Goal: Information Seeking & Learning: Learn about a topic

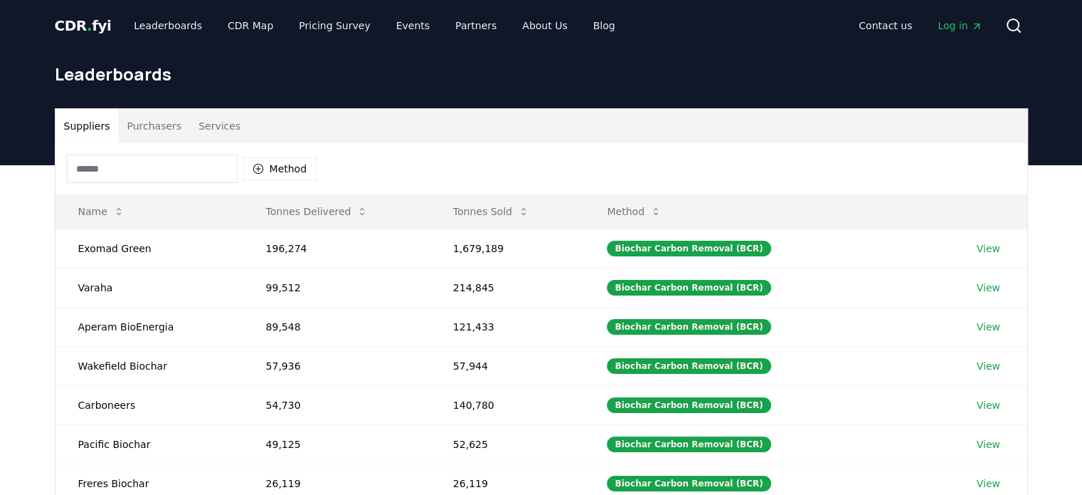
click at [206, 125] on button "Services" at bounding box center [219, 126] width 59 height 34
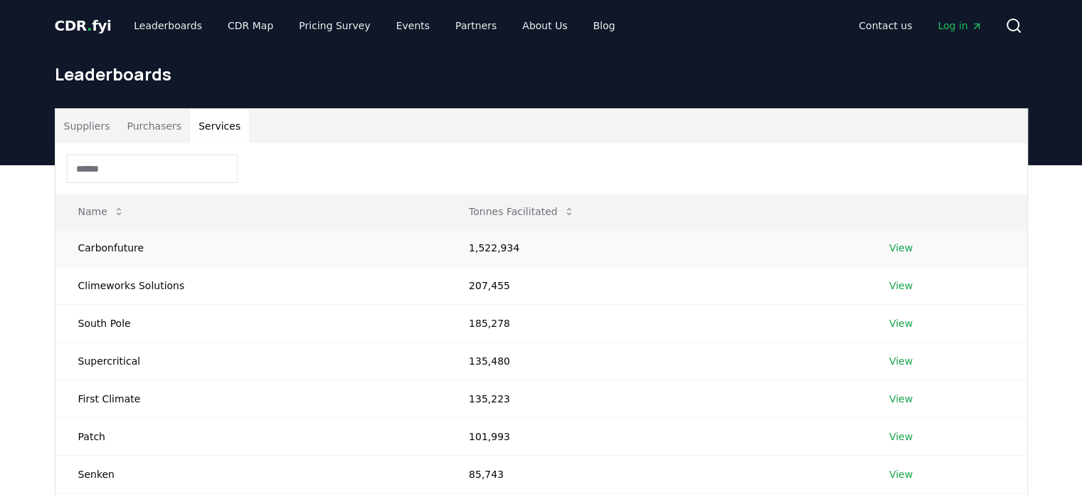
click at [886, 246] on td "View" at bounding box center [947, 247] width 161 height 38
click at [891, 245] on link "View" at bounding box center [900, 248] width 23 height 14
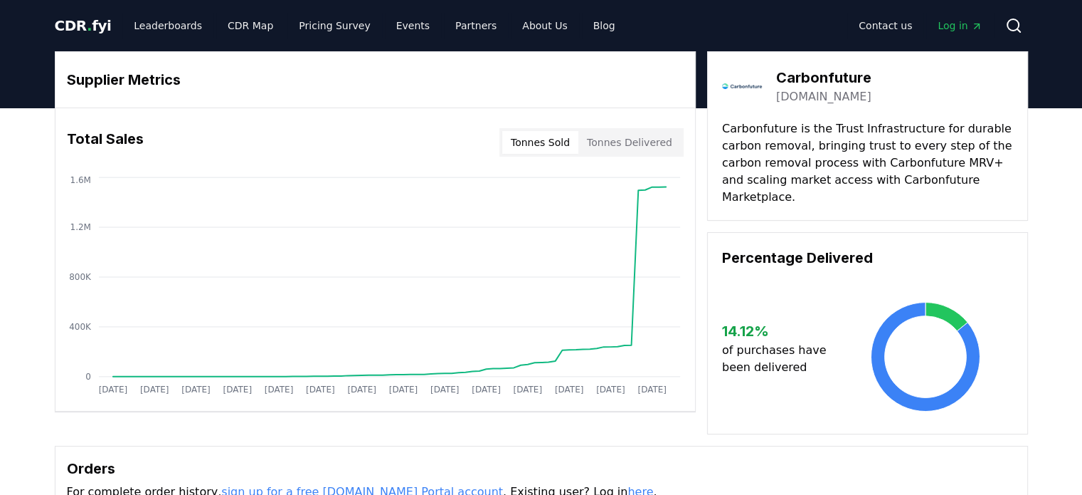
drag, startPoint x: 891, startPoint y: 242, endPoint x: 696, endPoint y: 242, distance: 195.0
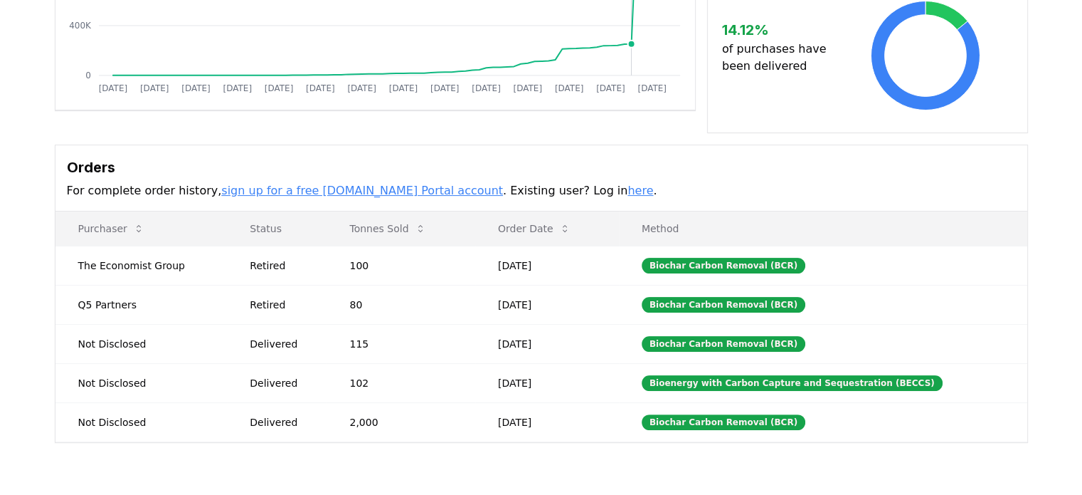
scroll to position [356, 0]
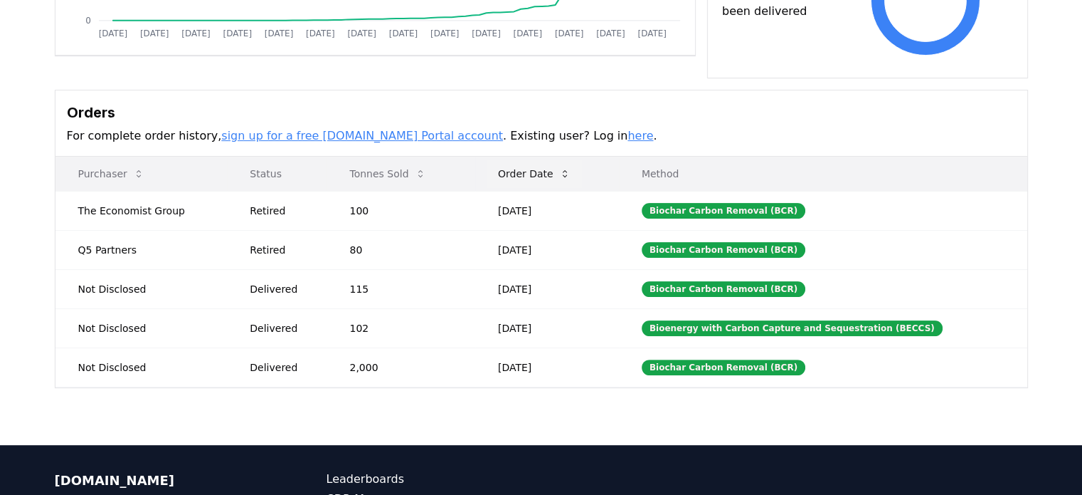
click at [571, 168] on icon at bounding box center [564, 173] width 11 height 11
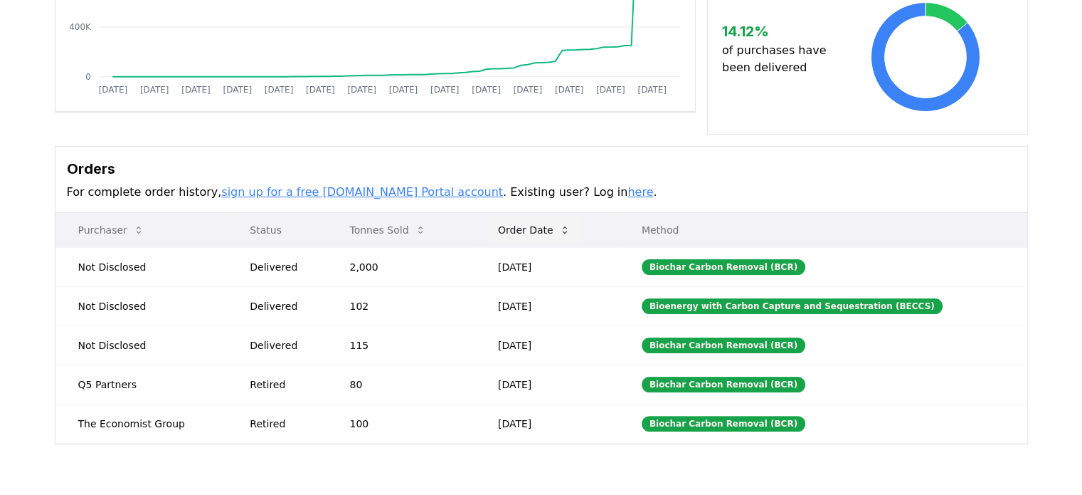
scroll to position [285, 0]
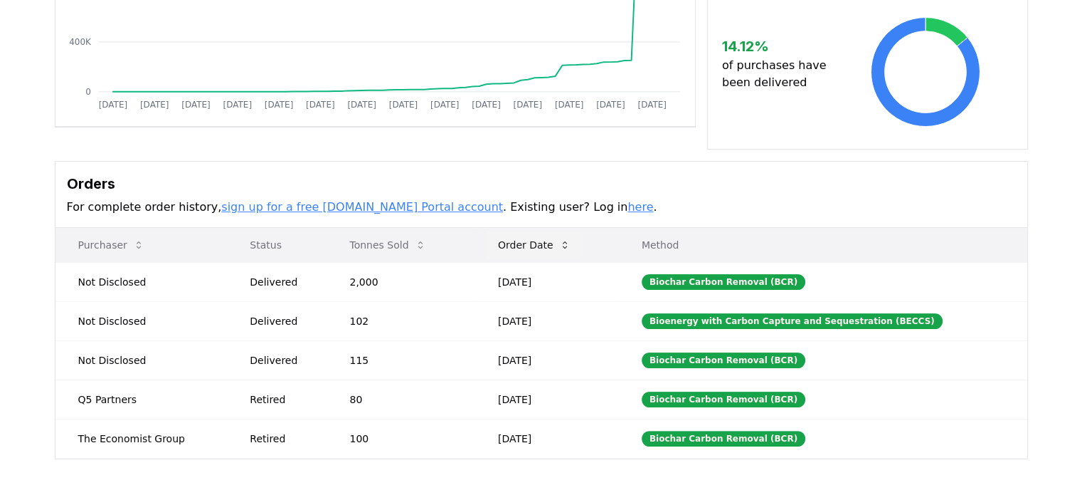
click at [569, 239] on icon at bounding box center [564, 244] width 11 height 11
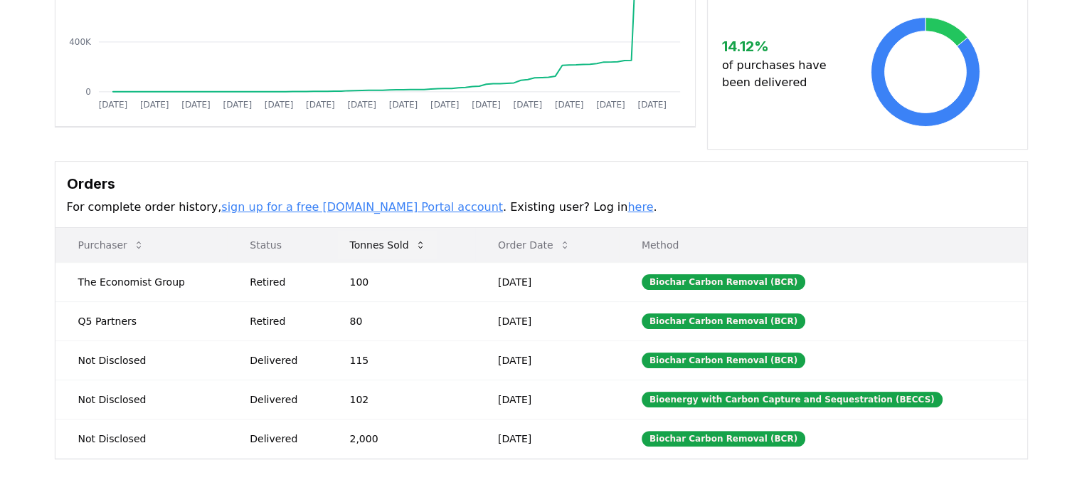
click at [418, 239] on icon at bounding box center [420, 244] width 11 height 11
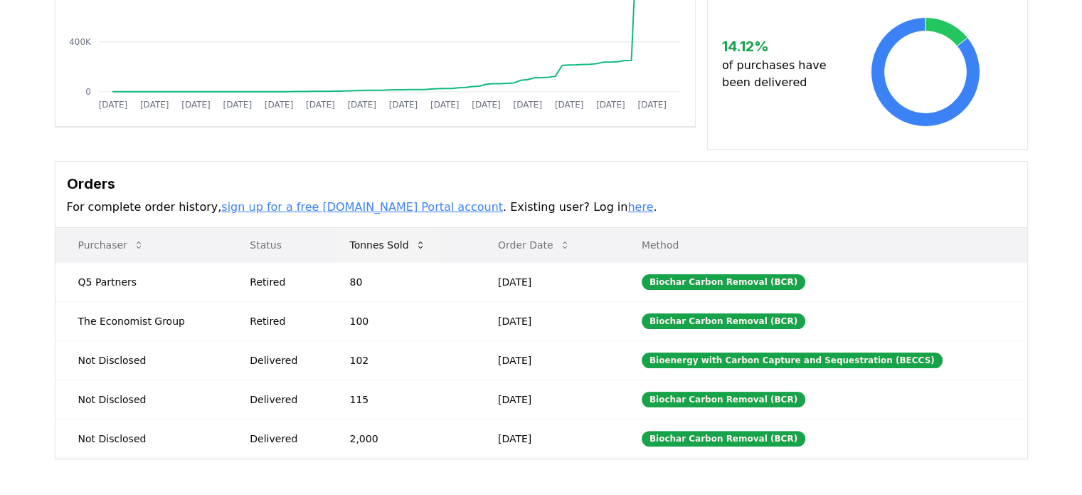
click at [418, 239] on icon at bounding box center [420, 244] width 11 height 11
click at [370, 200] on link "sign up for a free [DOMAIN_NAME] Portal account" at bounding box center [362, 207] width 282 height 14
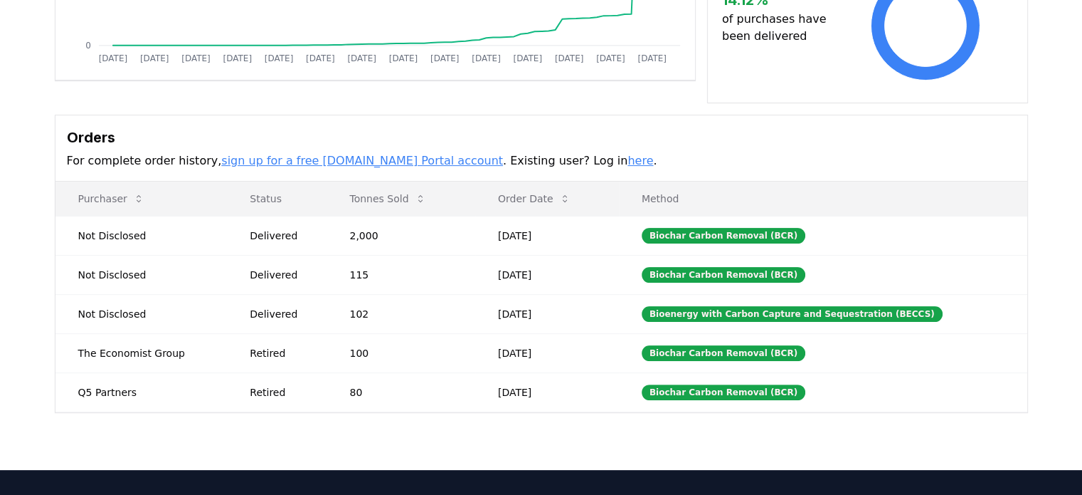
scroll to position [356, 0]
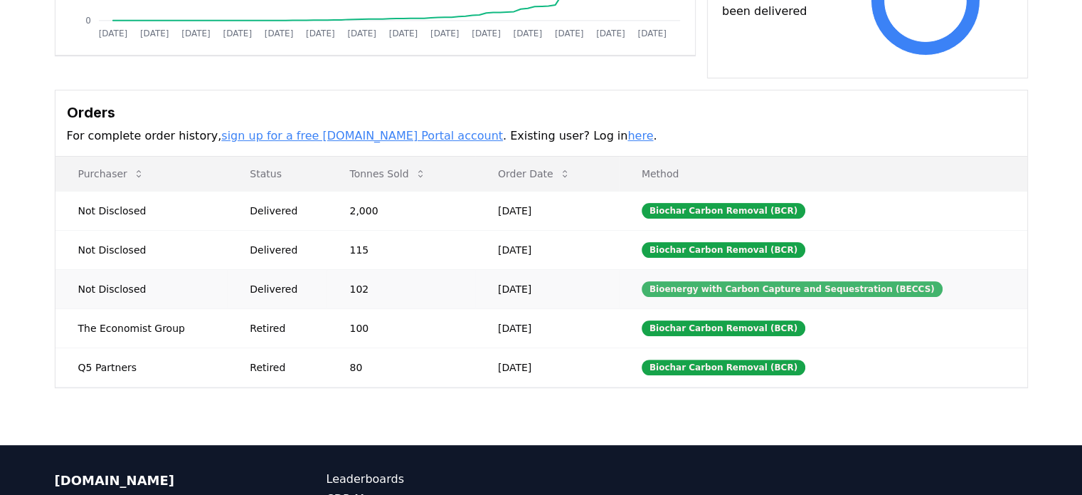
click at [786, 281] on div "Bioenergy with Carbon Capture and Sequestration (BECCS)" at bounding box center [792, 289] width 301 height 16
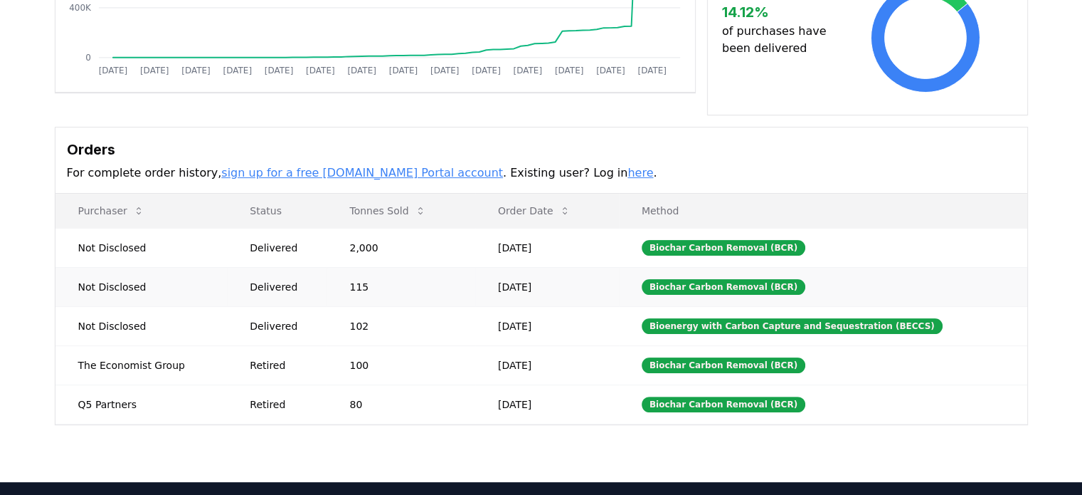
scroll to position [285, 0]
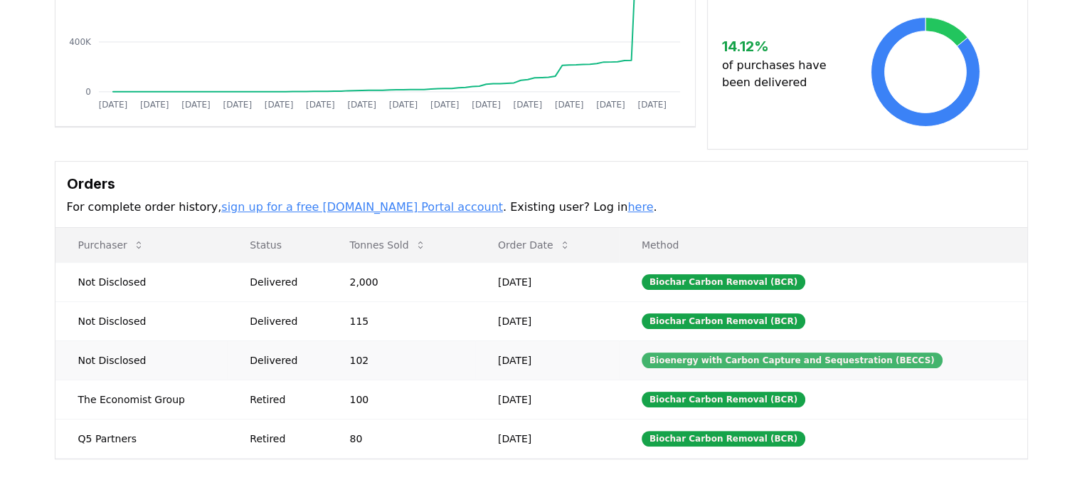
click at [835, 352] on div "Bioenergy with Carbon Capture and Sequestration (BECCS)" at bounding box center [792, 360] width 301 height 16
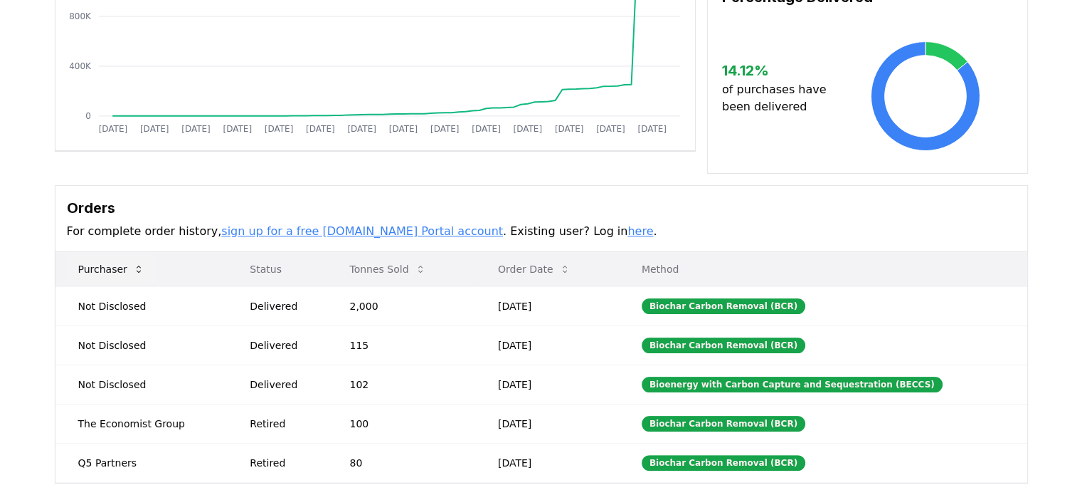
scroll to position [0, 0]
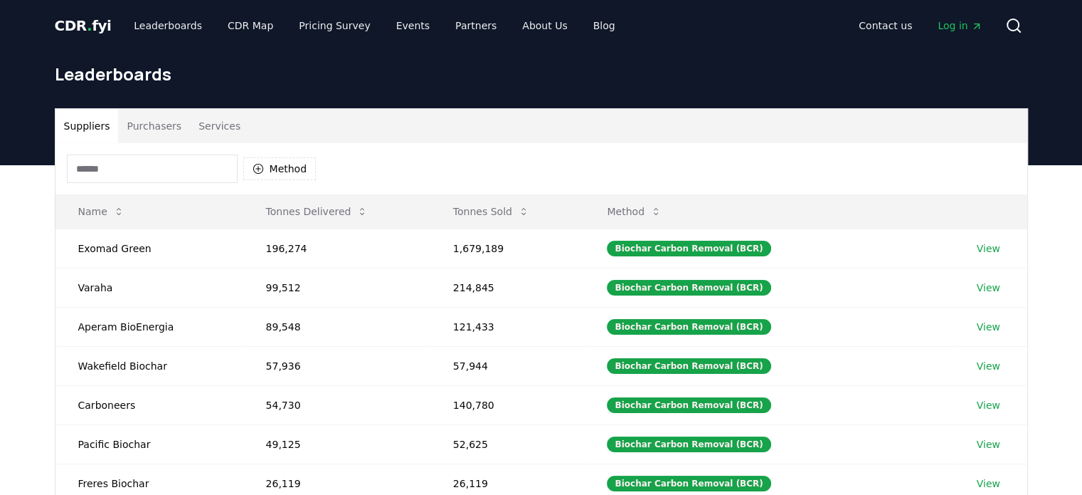
drag, startPoint x: 302, startPoint y: 28, endPoint x: 645, endPoint y: 85, distance: 348.3
click at [645, 85] on h1 "Leaderboards" at bounding box center [541, 74] width 973 height 23
click at [329, 32] on link "Pricing Survey" at bounding box center [334, 26] width 94 height 26
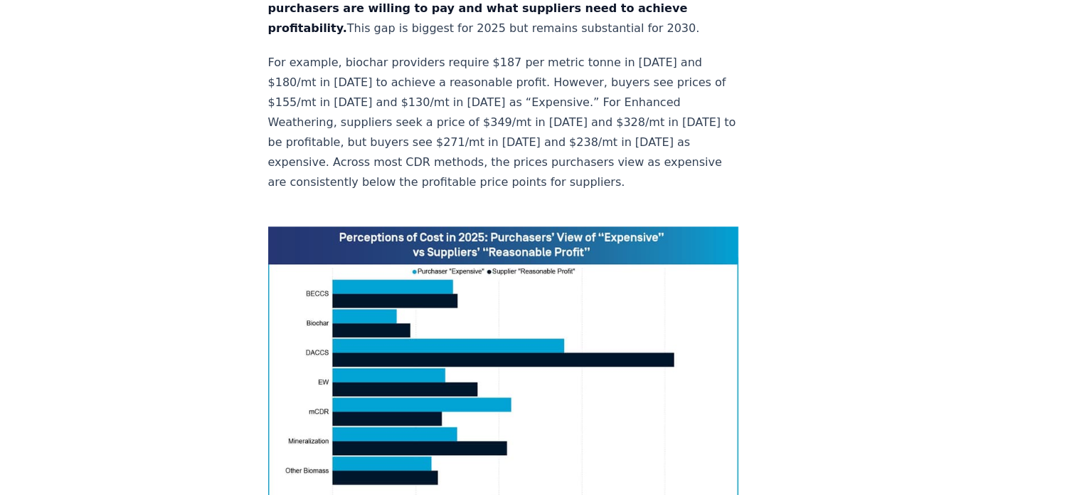
scroll to position [996, 0]
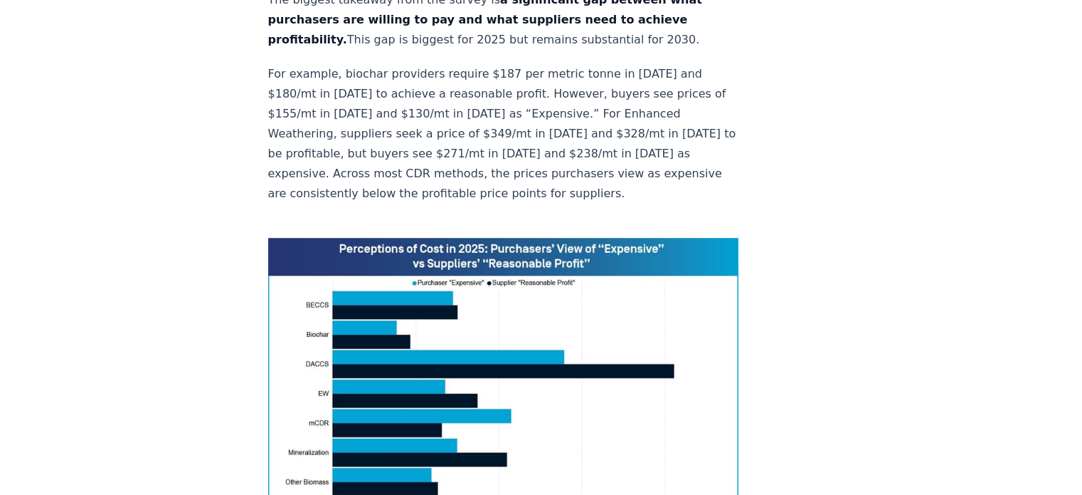
click at [376, 238] on img at bounding box center [503, 385] width 471 height 295
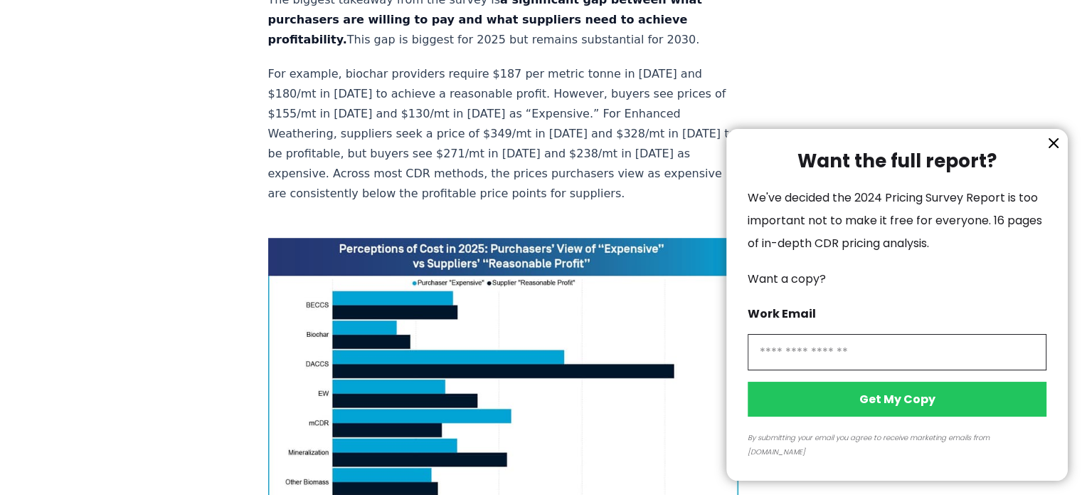
click at [1056, 147] on icon "information" at bounding box center [1054, 143] width 9 height 9
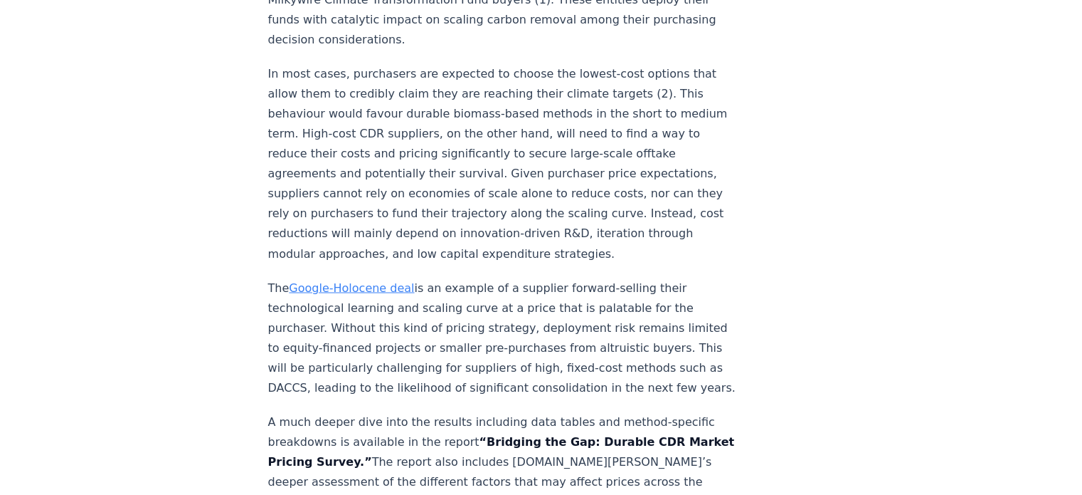
scroll to position [2562, 0]
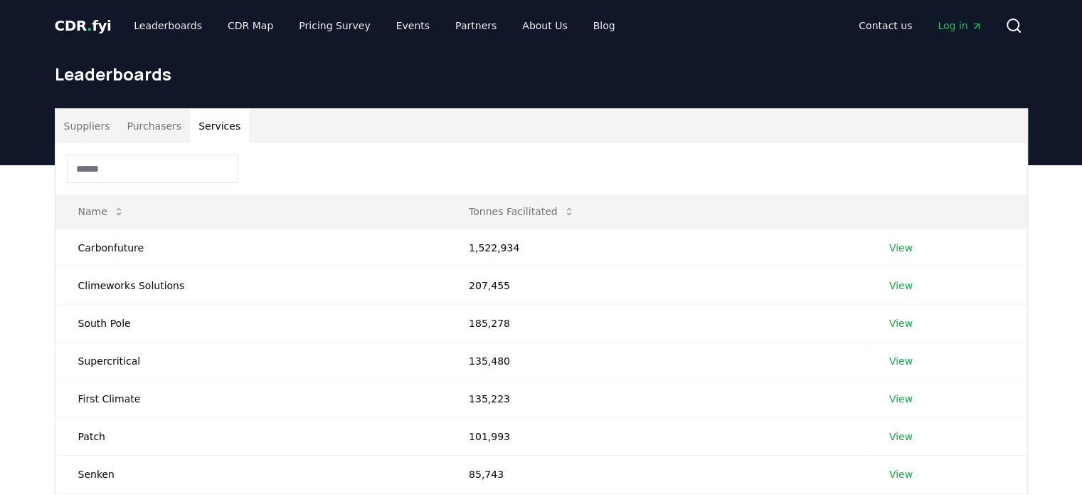
click at [194, 122] on button "Services" at bounding box center [219, 126] width 59 height 34
drag, startPoint x: 137, startPoint y: 127, endPoint x: 127, endPoint y: 124, distance: 11.0
click at [135, 127] on button "Purchasers" at bounding box center [154, 126] width 72 height 34
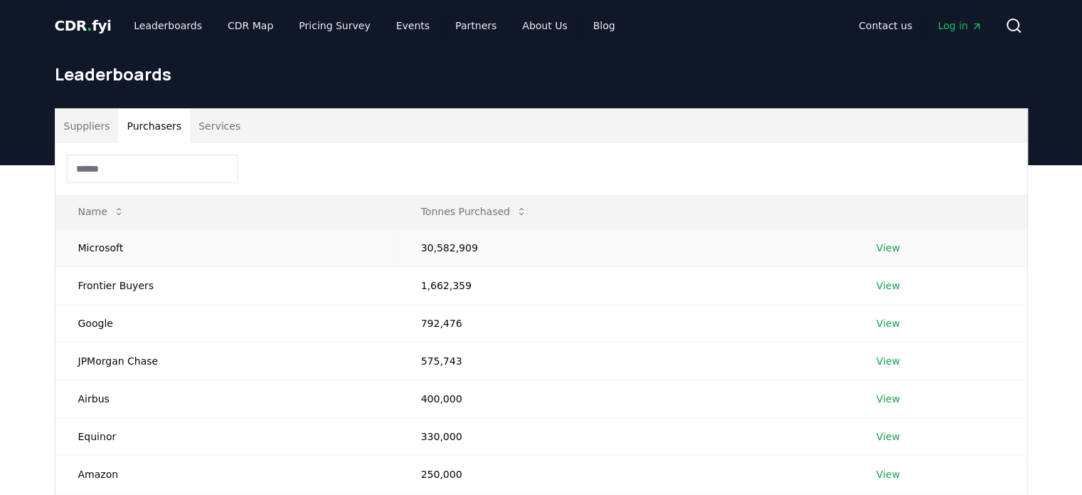
click at [885, 253] on link "View" at bounding box center [888, 248] width 23 height 14
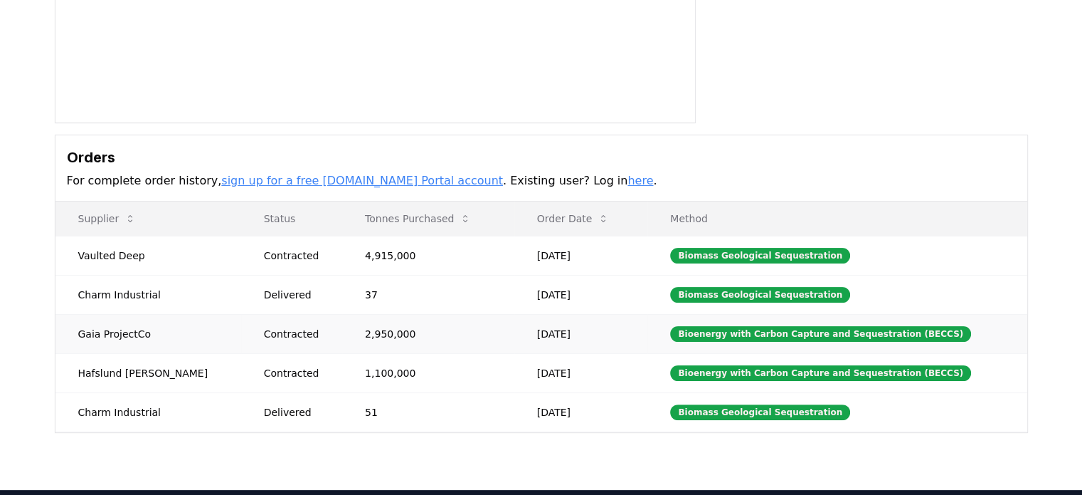
scroll to position [427, 0]
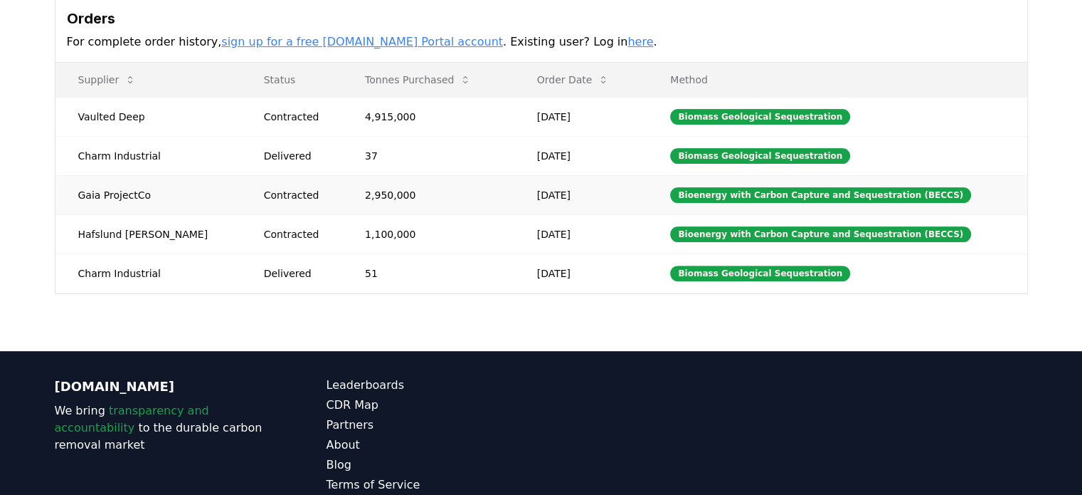
drag, startPoint x: 154, startPoint y: 196, endPoint x: 90, endPoint y: 196, distance: 64.0
drag, startPoint x: 137, startPoint y: 116, endPoint x: 73, endPoint y: 115, distance: 63.3
click at [73, 115] on td "Vaulted Deep" at bounding box center [149, 116] width 186 height 39
copy td "Vaulted Deep"
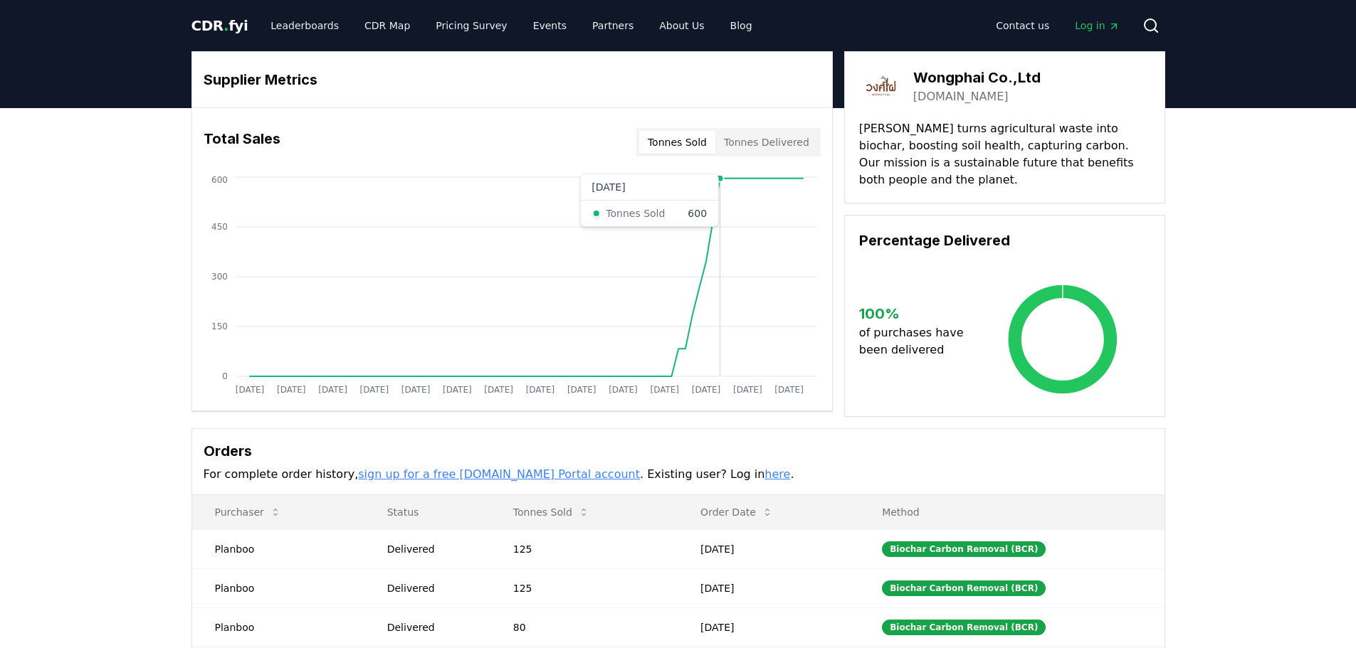
drag, startPoint x: 733, startPoint y: 180, endPoint x: 716, endPoint y: 183, distance: 17.3
click at [716, 183] on icon "Jan 2019 Jul 2019 Jan 2020 Jul 2020 Jan 2021 Jul 2021 Jan 2022 Jul 2022 Jan 202…" at bounding box center [506, 288] width 628 height 228
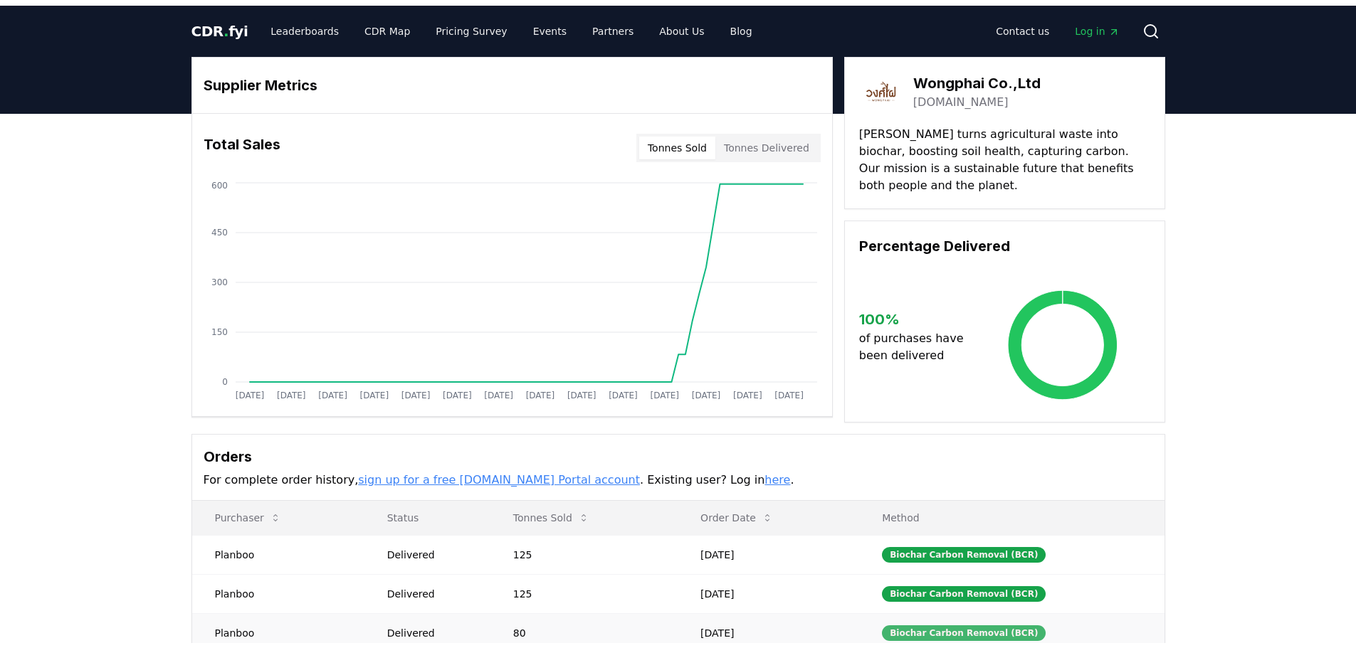
scroll to position [142, 0]
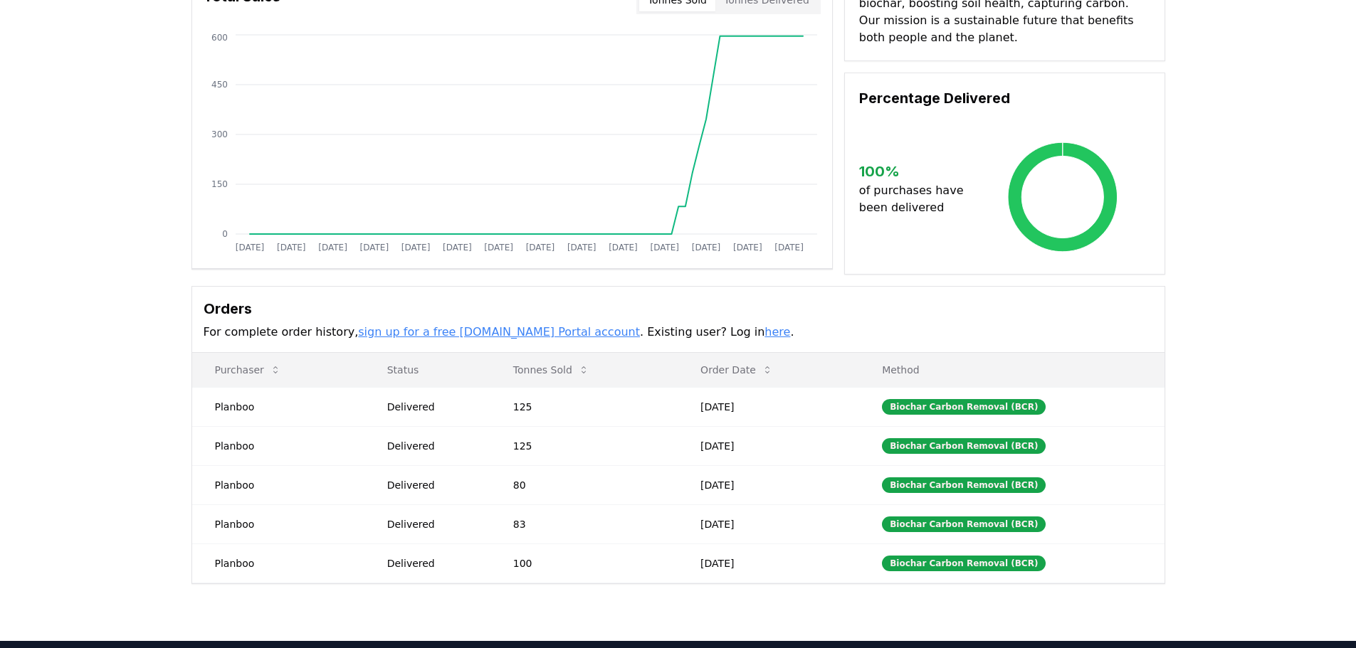
click at [804, 317] on h3 "Orders" at bounding box center [678, 308] width 949 height 21
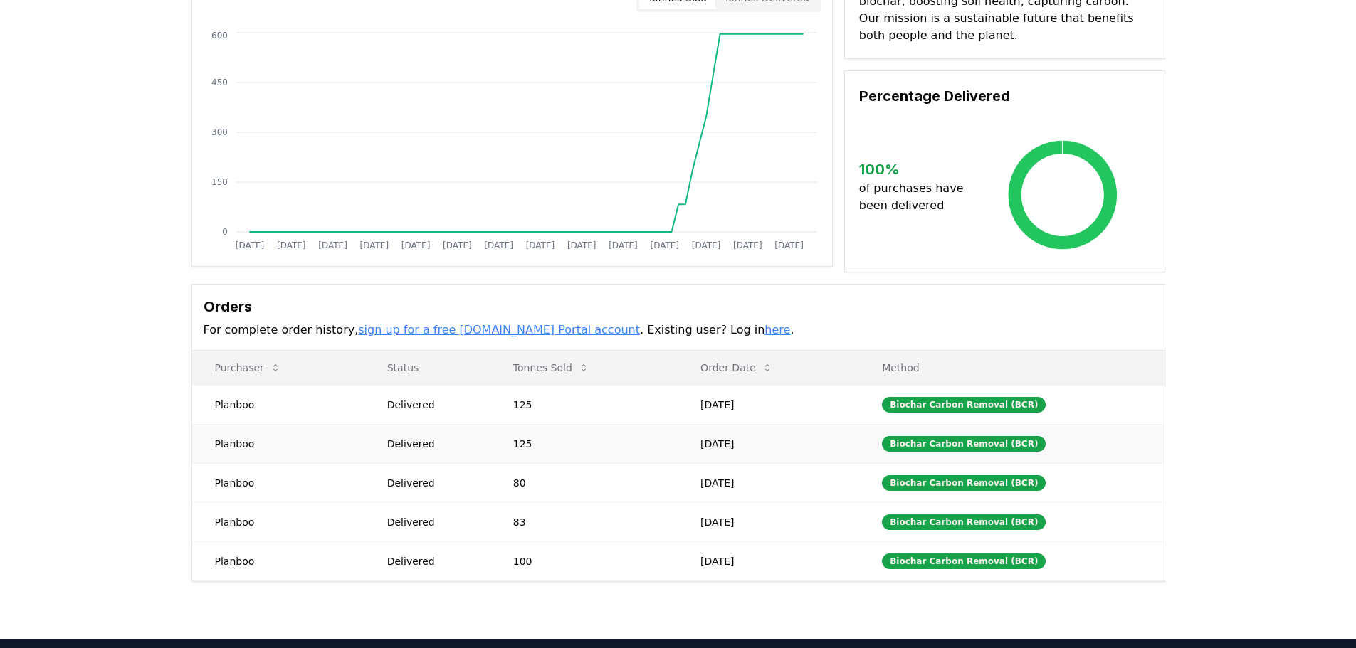
scroll to position [213, 0]
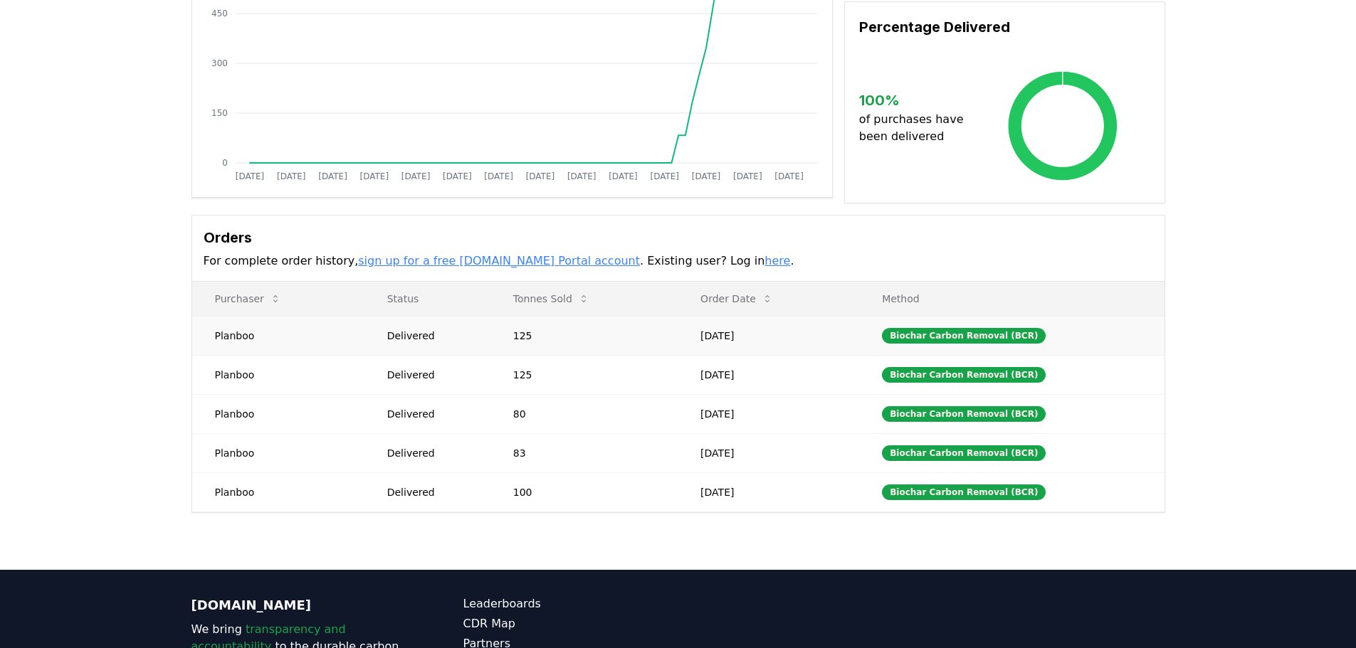
drag, startPoint x: 787, startPoint y: 505, endPoint x: 683, endPoint y: 332, distance: 201.1
click at [683, 332] on tbody "Planboo Delivered 125 Sep 01, 2024 Biochar Carbon Removal (BCR) Planboo Deliver…" at bounding box center [678, 414] width 972 height 196
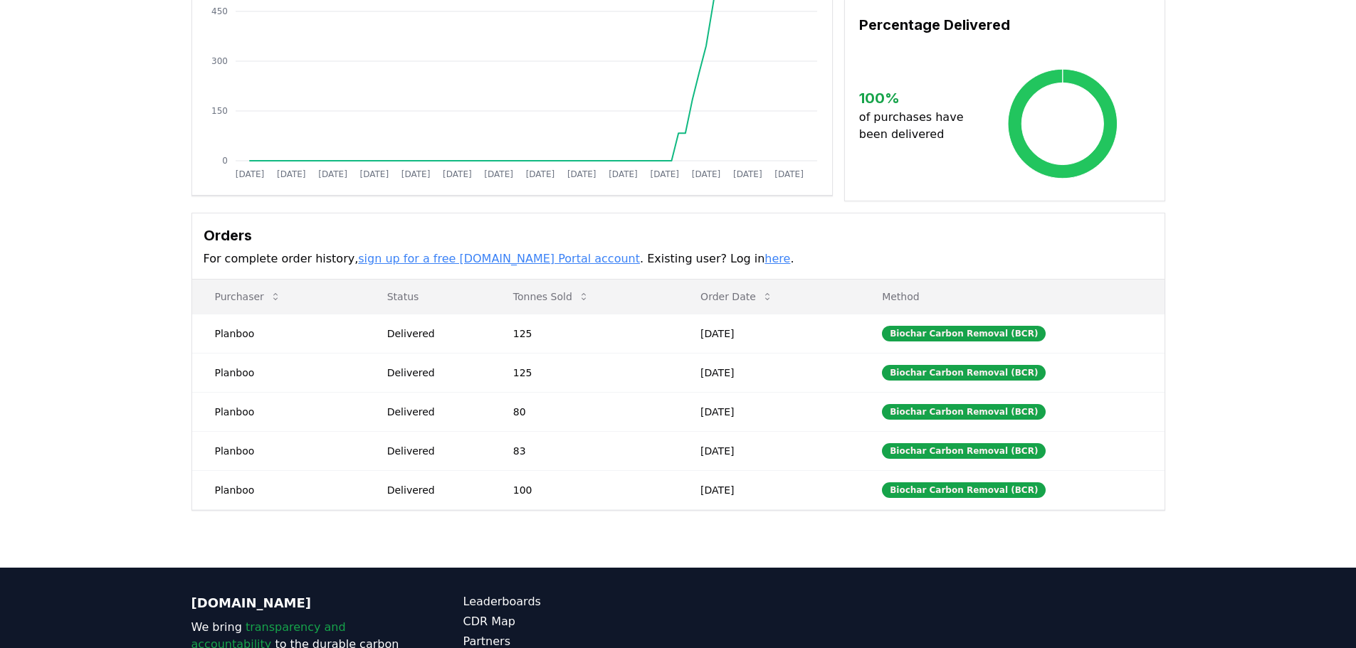
drag, startPoint x: 1314, startPoint y: 425, endPoint x: 1312, endPoint y: 433, distance: 8.1
click at [1082, 432] on div "Supplier Metrics Total Sales Tonnes Sold Tonnes Delivered Jan 2019 Jul 2019 Jan…" at bounding box center [678, 230] width 1356 height 675
click at [1082, 494] on div "Supplier Metrics Total Sales Tonnes Sold Tonnes Delivered Jan 2019 Jul 2019 Jan…" at bounding box center [678, 230] width 1356 height 675
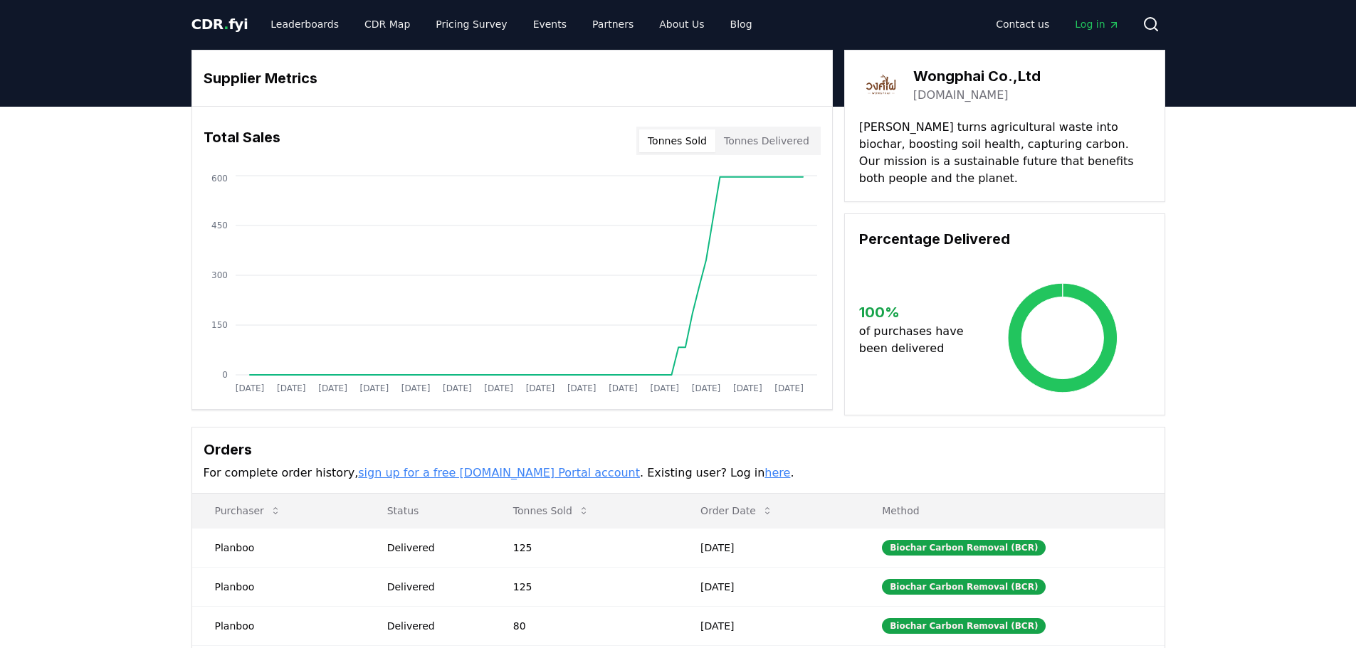
scroll to position [0, 0]
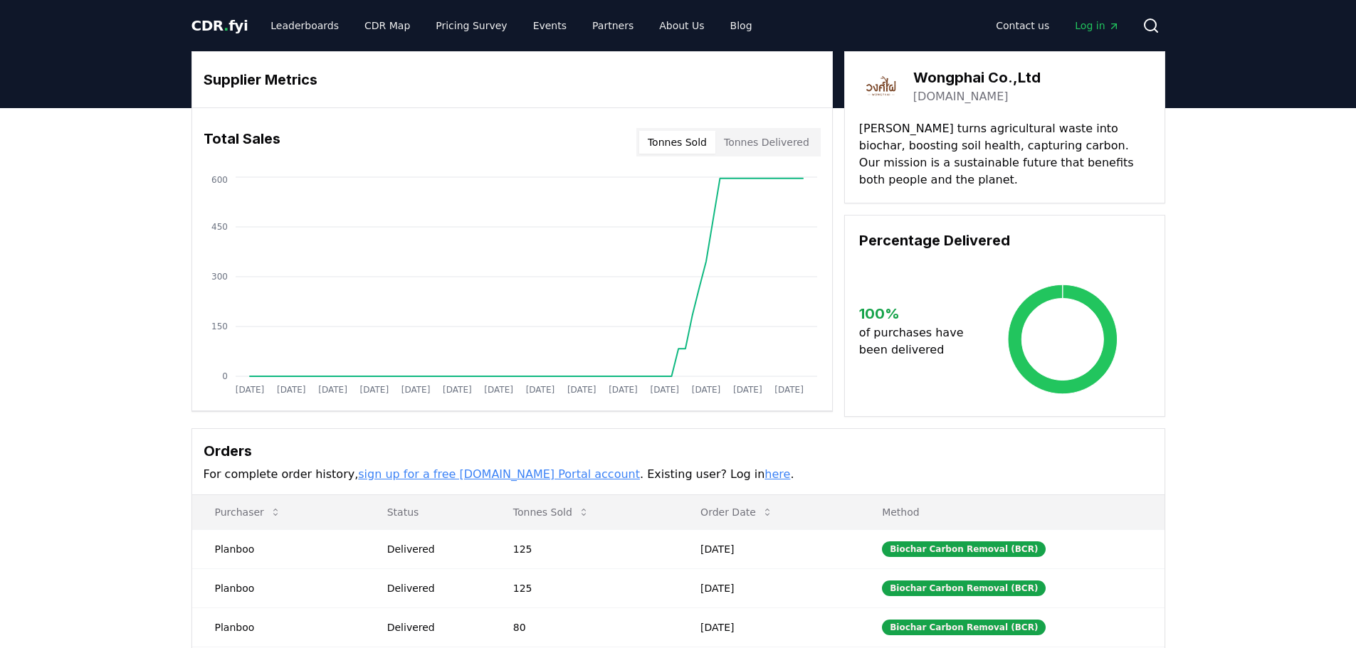
click at [223, 30] on span "." at bounding box center [225, 25] width 5 height 17
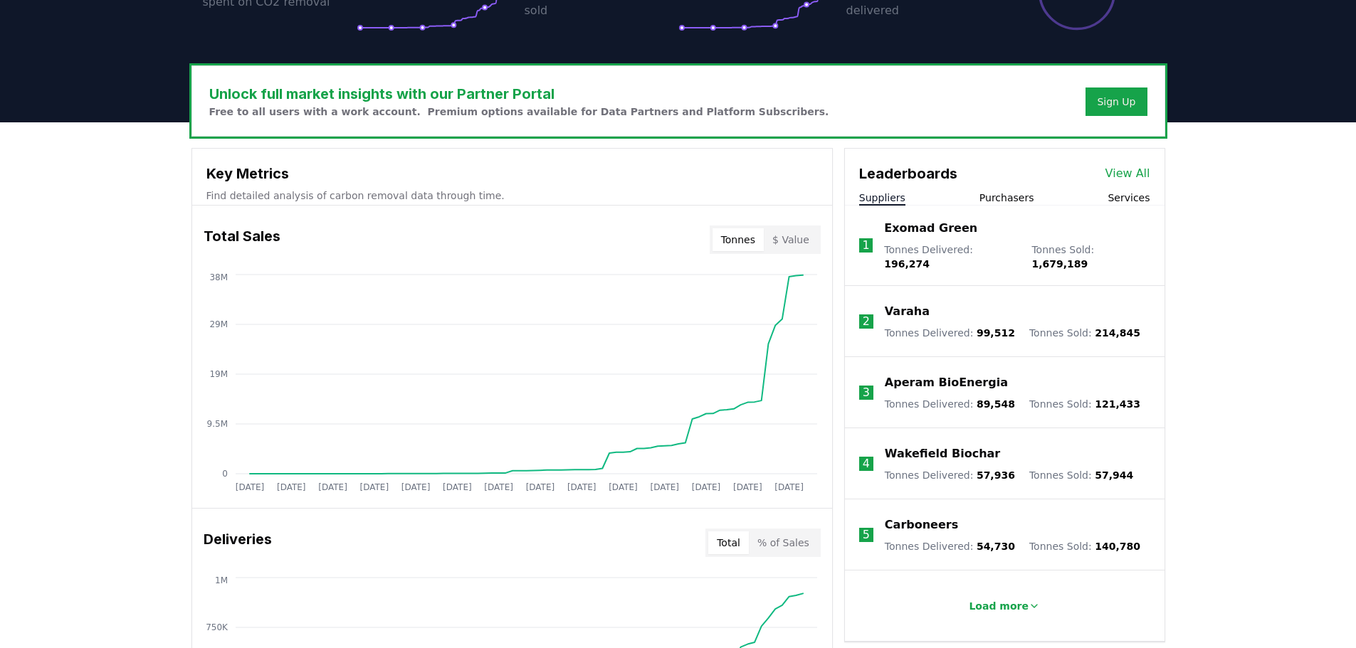
scroll to position [498, 0]
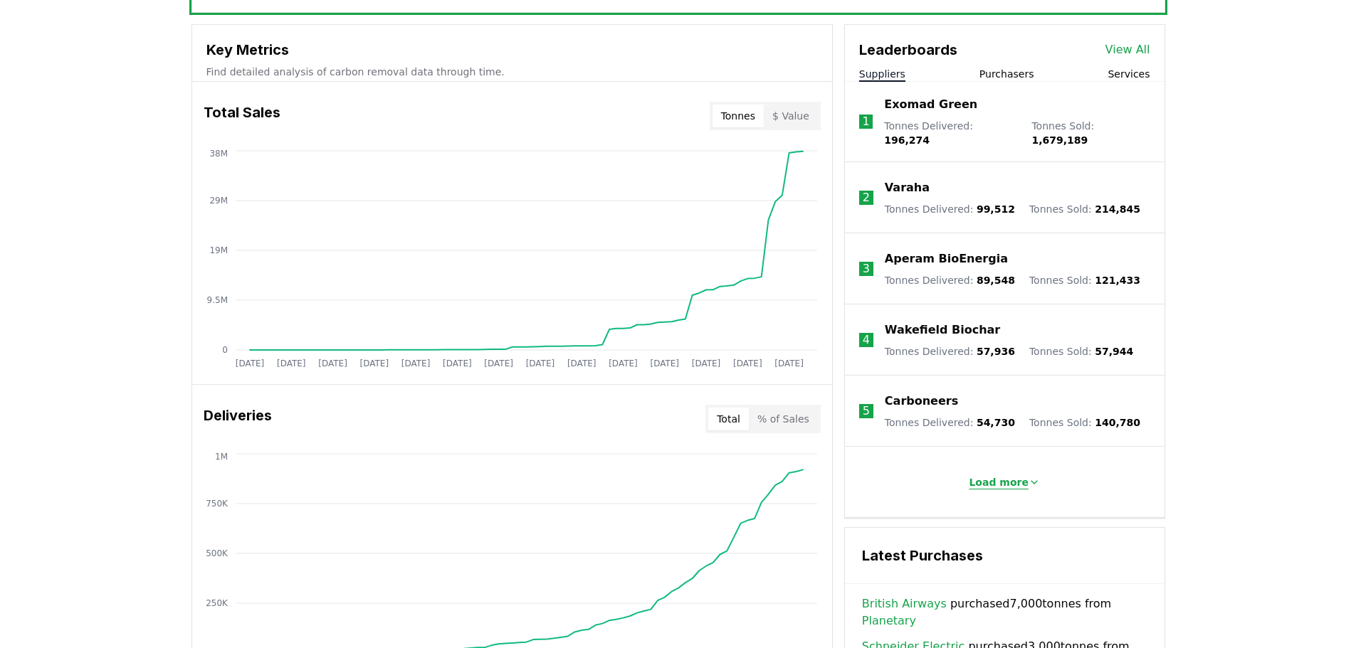
click at [1010, 475] on p "Load more" at bounding box center [998, 482] width 60 height 14
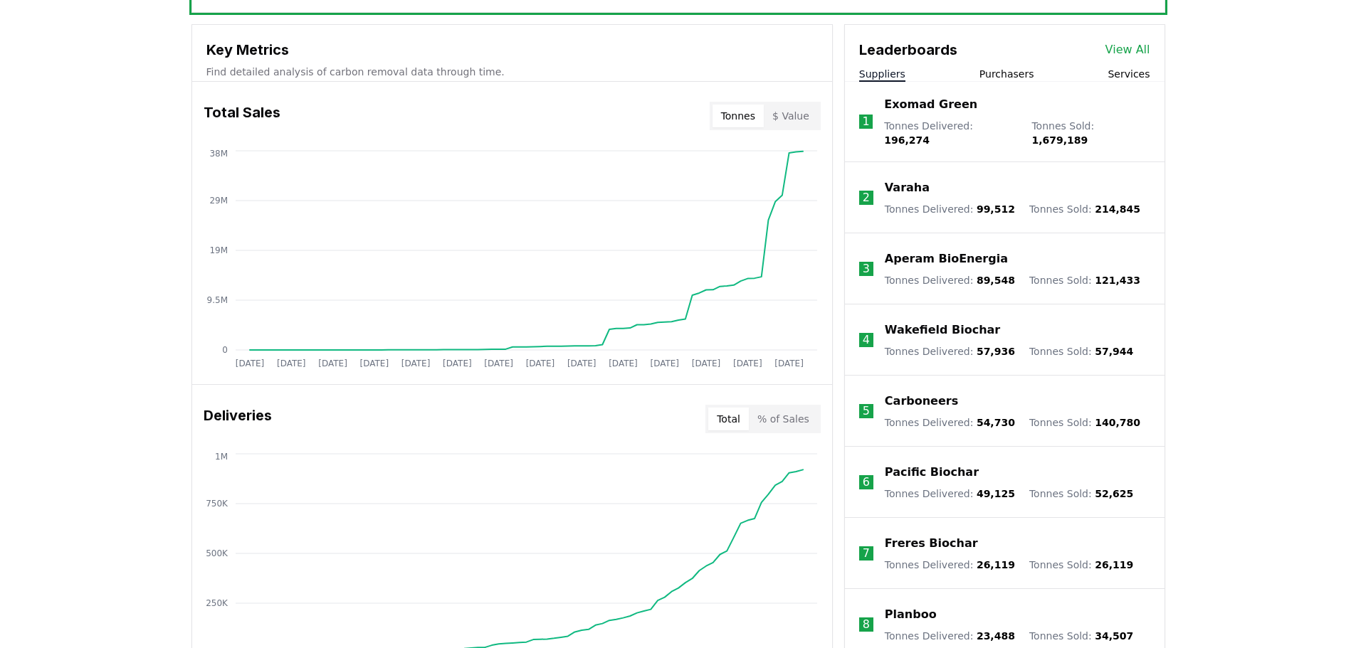
click at [1082, 49] on link "View All" at bounding box center [1127, 49] width 45 height 17
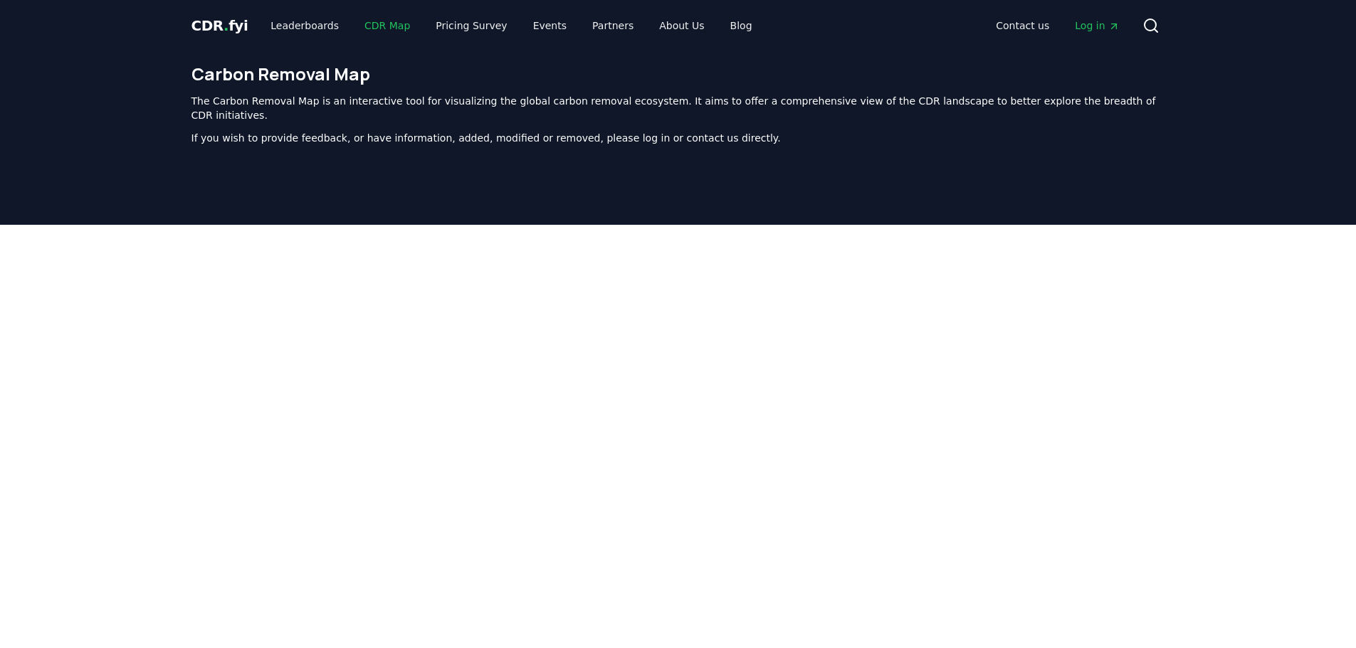
click at [361, 28] on link "CDR Map" at bounding box center [387, 26] width 68 height 26
click at [210, 14] on div "CDR . fyi Leaderboards CDR Map Pricing Survey Events Partners About Us Blog" at bounding box center [477, 26] width 572 height 26
click at [223, 28] on span "." at bounding box center [225, 25] width 5 height 17
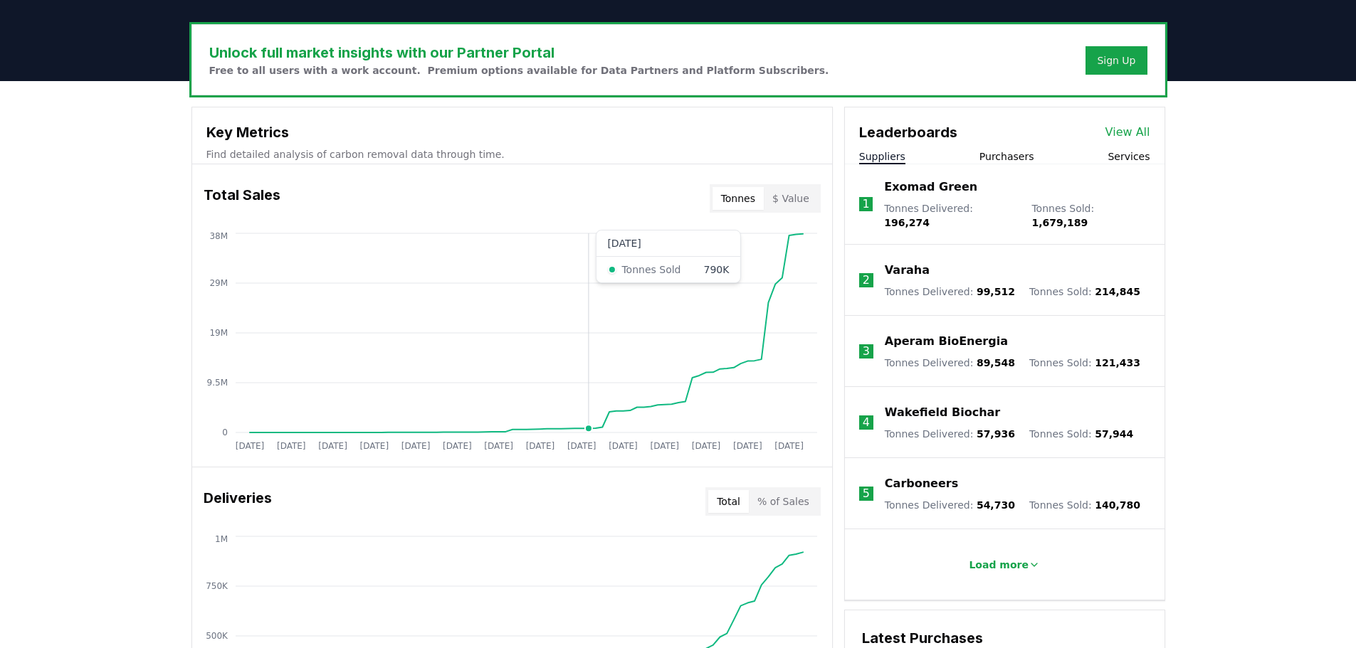
scroll to position [427, 0]
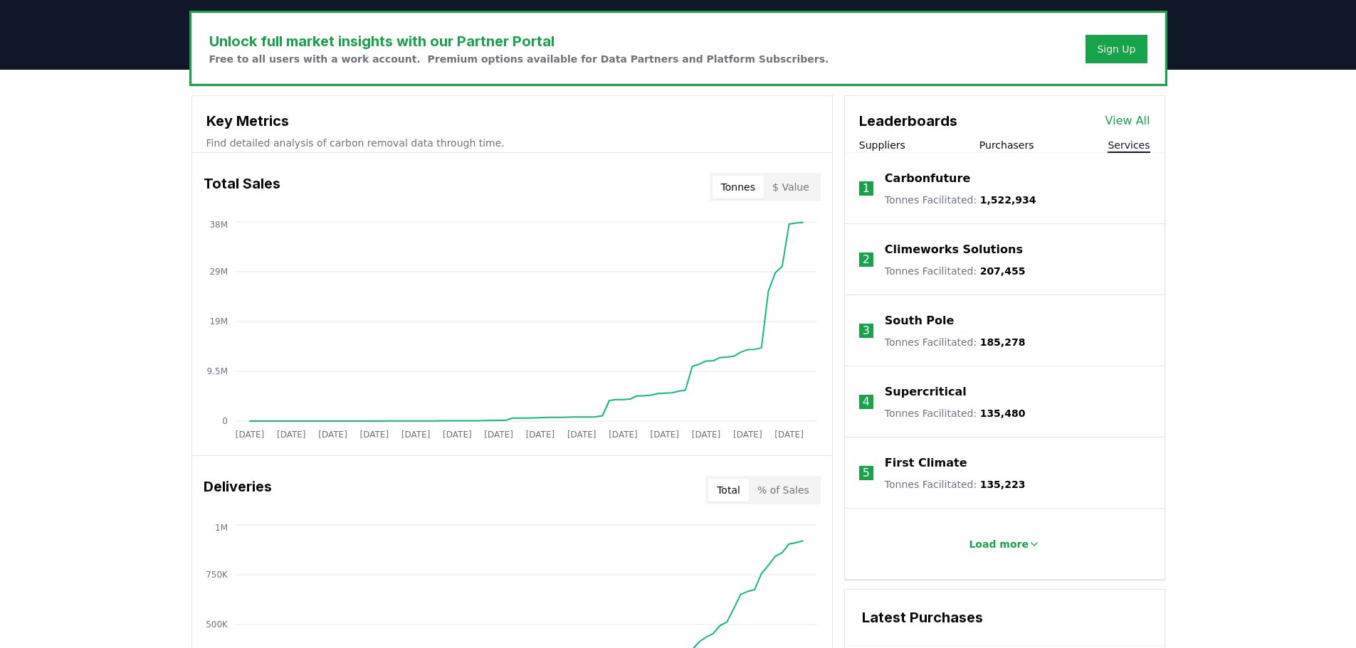
click at [1130, 150] on button "Services" at bounding box center [1128, 145] width 42 height 14
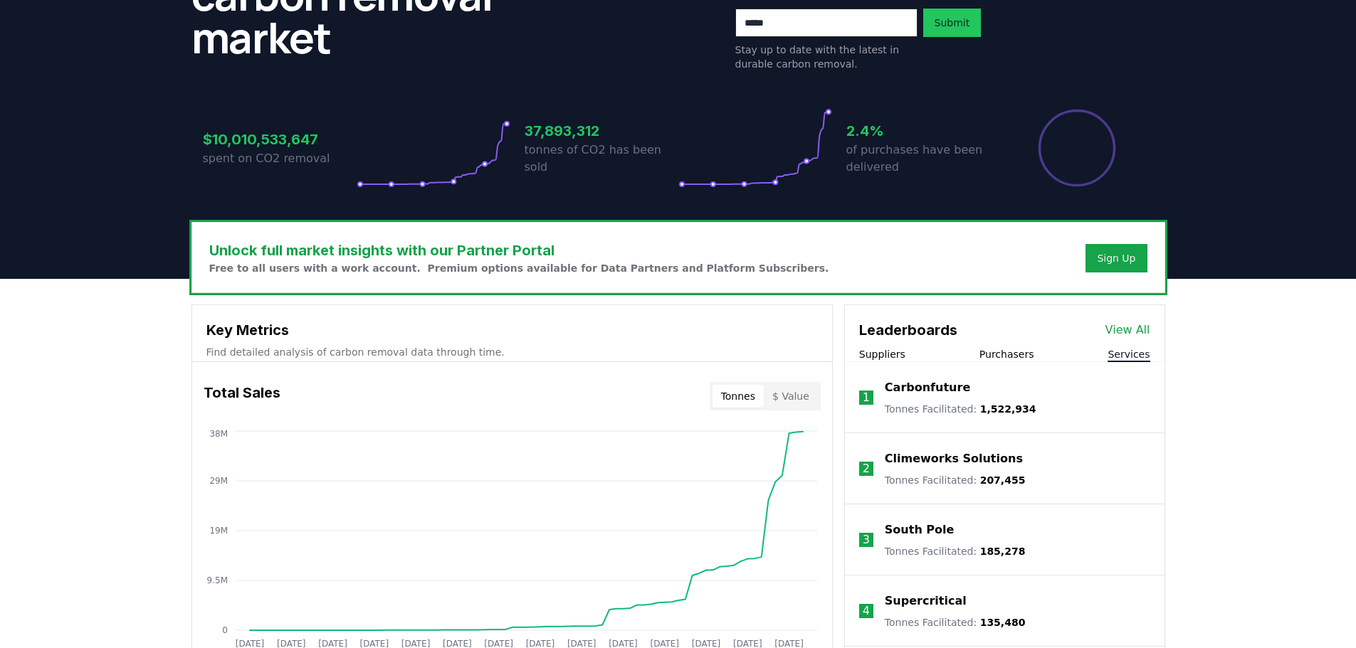
scroll to position [0, 0]
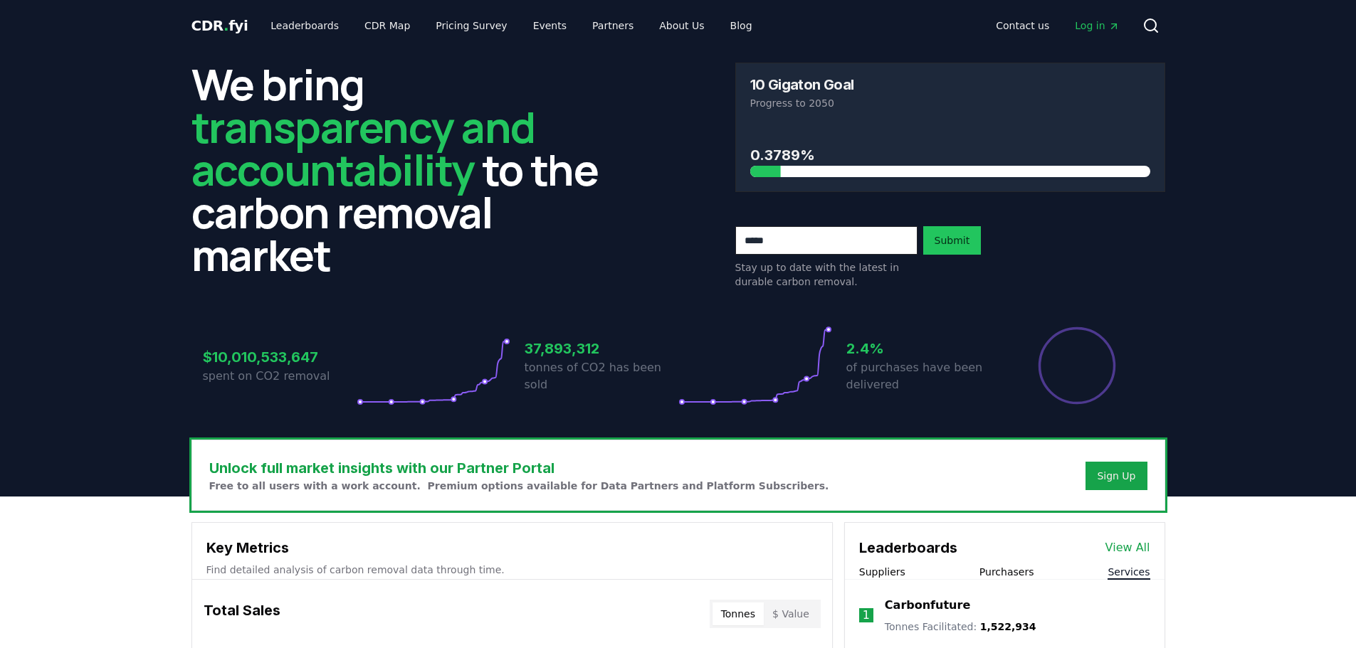
click at [213, 28] on span "CDR . fyi" at bounding box center [219, 25] width 57 height 17
click at [318, 29] on link "Leaderboards" at bounding box center [304, 26] width 91 height 26
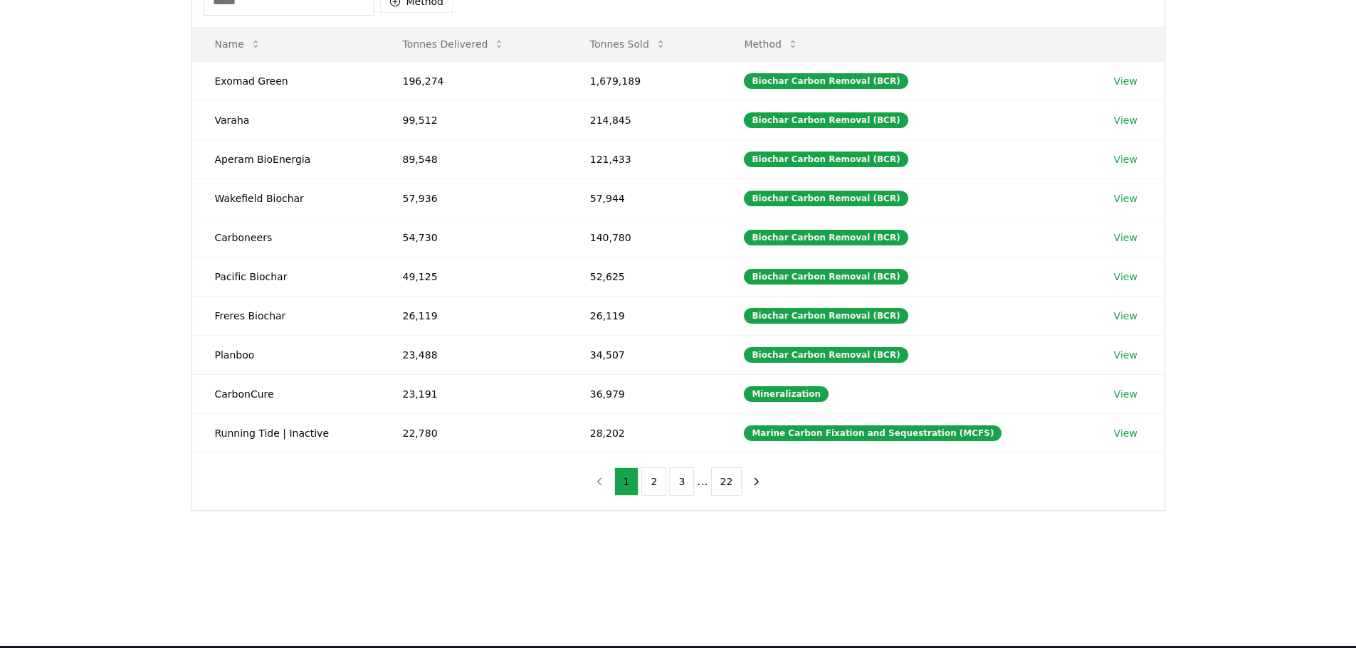
scroll to position [142, 0]
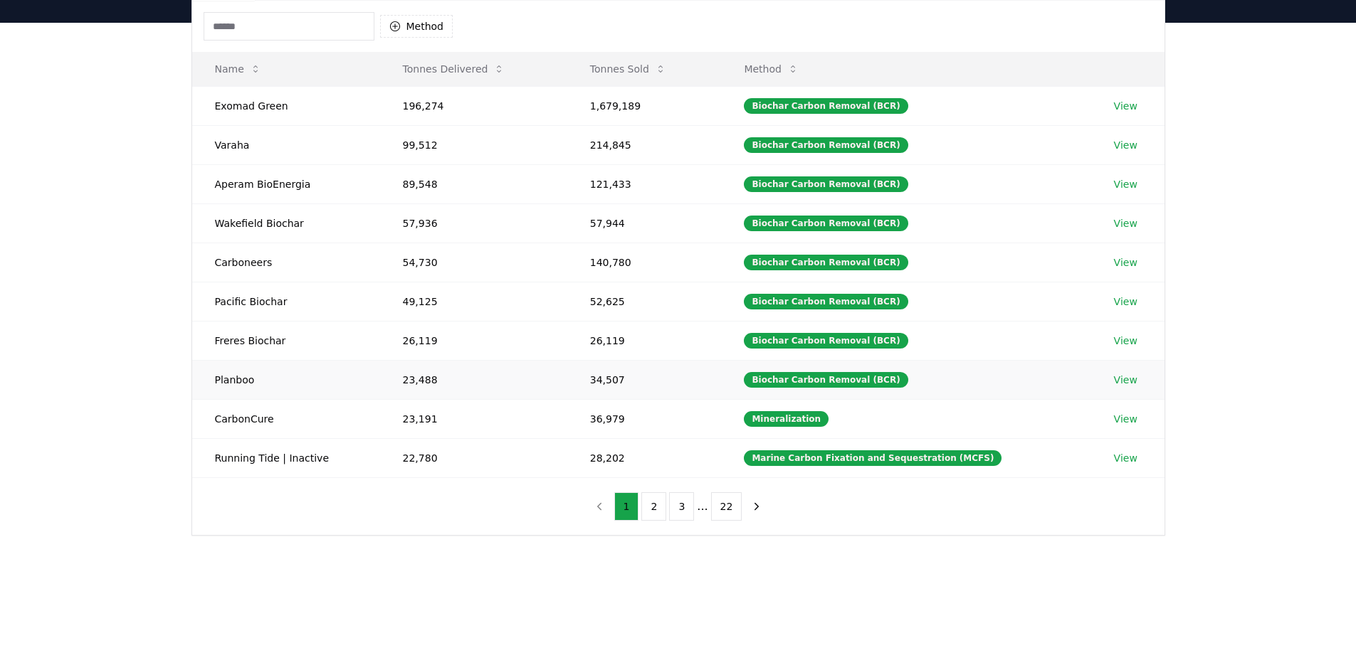
click at [1126, 379] on link "View" at bounding box center [1125, 380] width 23 height 14
click at [1114, 104] on link "View" at bounding box center [1125, 106] width 23 height 14
click at [1116, 264] on link "View" at bounding box center [1125, 262] width 23 height 14
click at [1128, 109] on link "View" at bounding box center [1125, 106] width 23 height 14
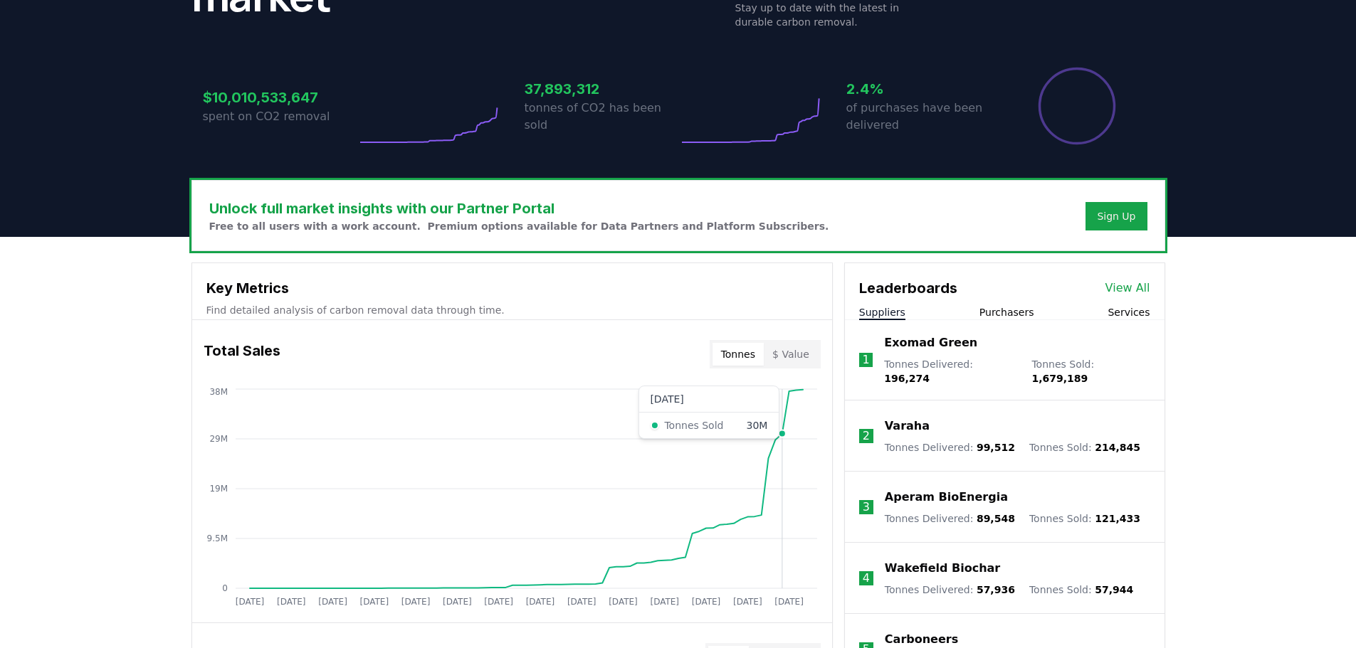
scroll to position [285, 0]
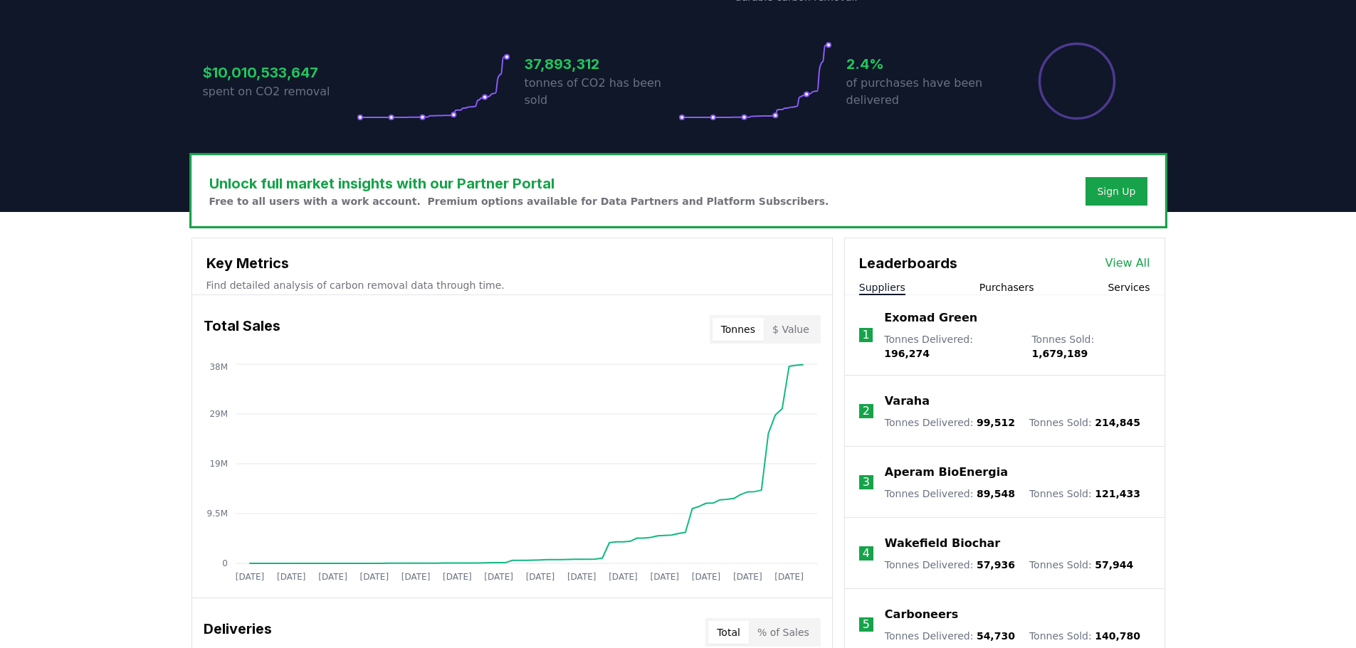
click at [1125, 285] on button "Services" at bounding box center [1128, 287] width 42 height 14
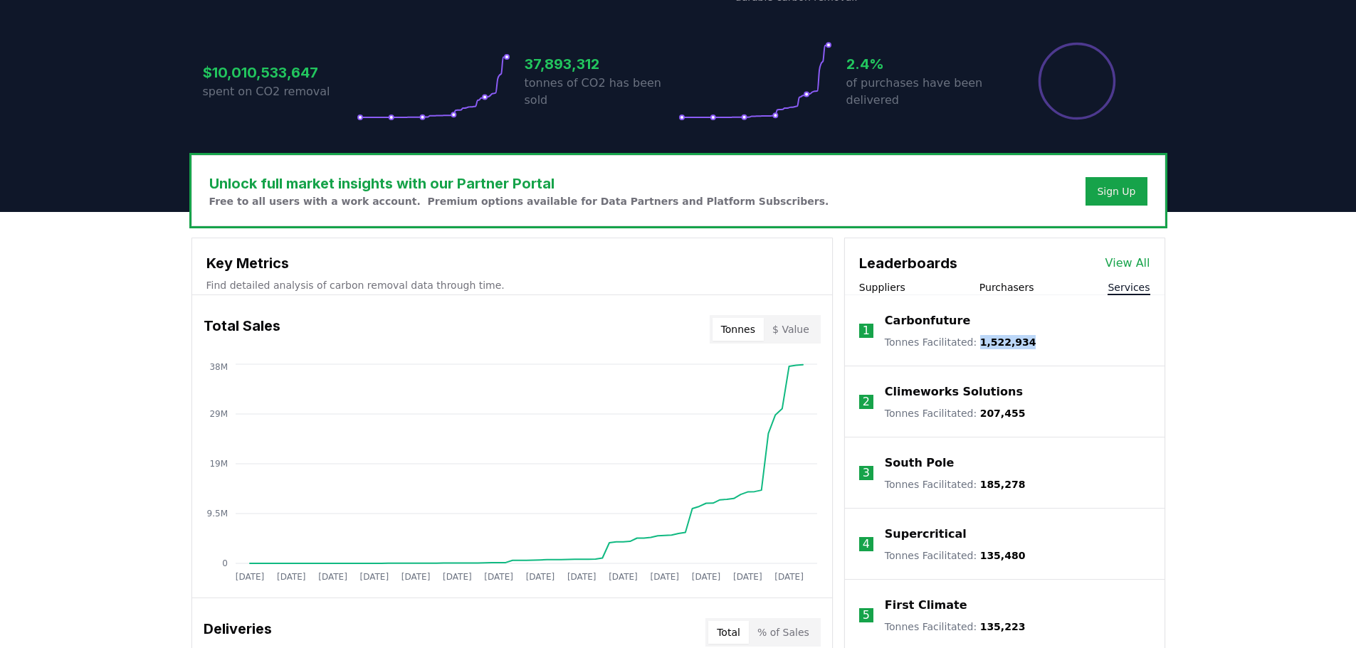
drag, startPoint x: 1025, startPoint y: 346, endPoint x: 971, endPoint y: 345, distance: 54.1
click at [971, 345] on li "1 Carbonfuture Tonnes Facilitated : 1,522,934" at bounding box center [1005, 330] width 320 height 71
click at [1144, 408] on li "2 Climeworks Solutions Tonnes Facilitated : 207,455" at bounding box center [1005, 401] width 320 height 71
drag, startPoint x: 1040, startPoint y: 346, endPoint x: 968, endPoint y: 344, distance: 71.2
click at [968, 344] on li "1 Carbonfuture Tonnes Facilitated : 1,522,934" at bounding box center [1005, 330] width 320 height 71
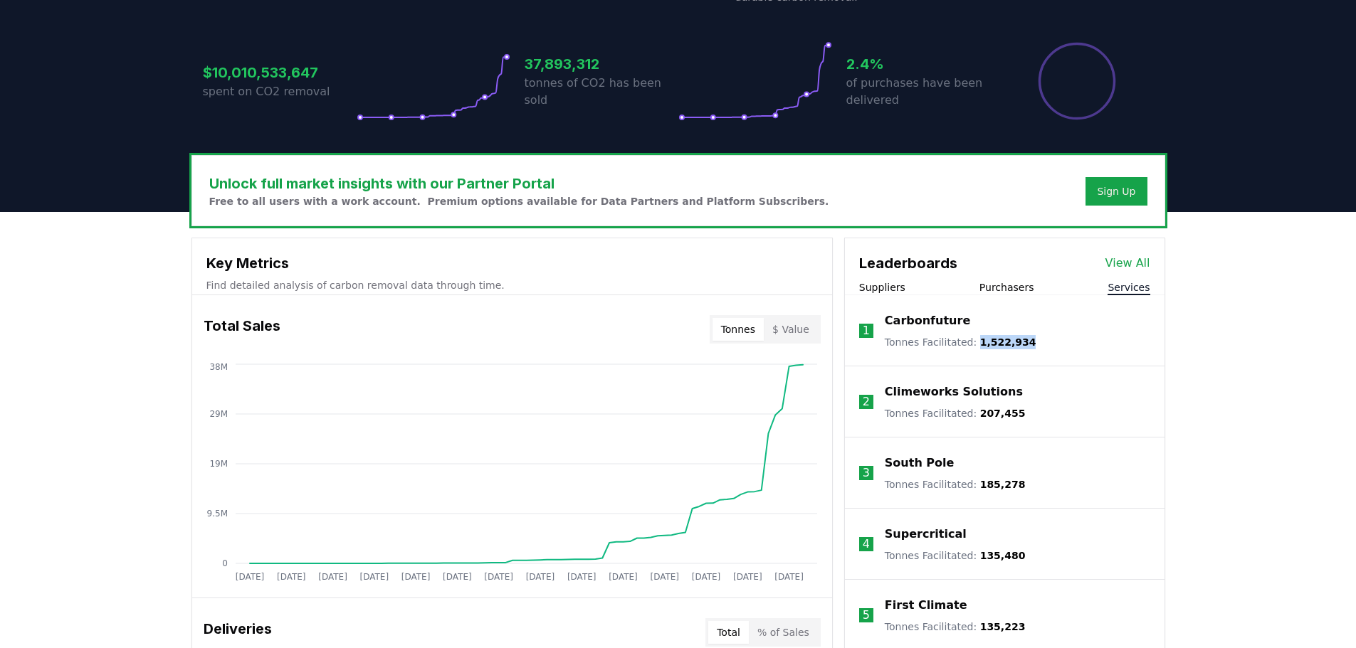
click at [1052, 348] on li "1 Carbonfuture Tonnes Facilitated : 1,522,934" at bounding box center [1005, 330] width 320 height 71
click at [1028, 344] on li "1 Carbonfuture Tonnes Facilitated : 1,522,934" at bounding box center [1005, 330] width 320 height 71
drag, startPoint x: 1040, startPoint y: 344, endPoint x: 994, endPoint y: 344, distance: 45.5
click at [994, 344] on li "1 Carbonfuture Tonnes Facilitated : 1,522,934" at bounding box center [1005, 330] width 320 height 71
click at [1028, 347] on li "1 Carbonfuture Tonnes Facilitated : 1,522,934" at bounding box center [1005, 330] width 320 height 71
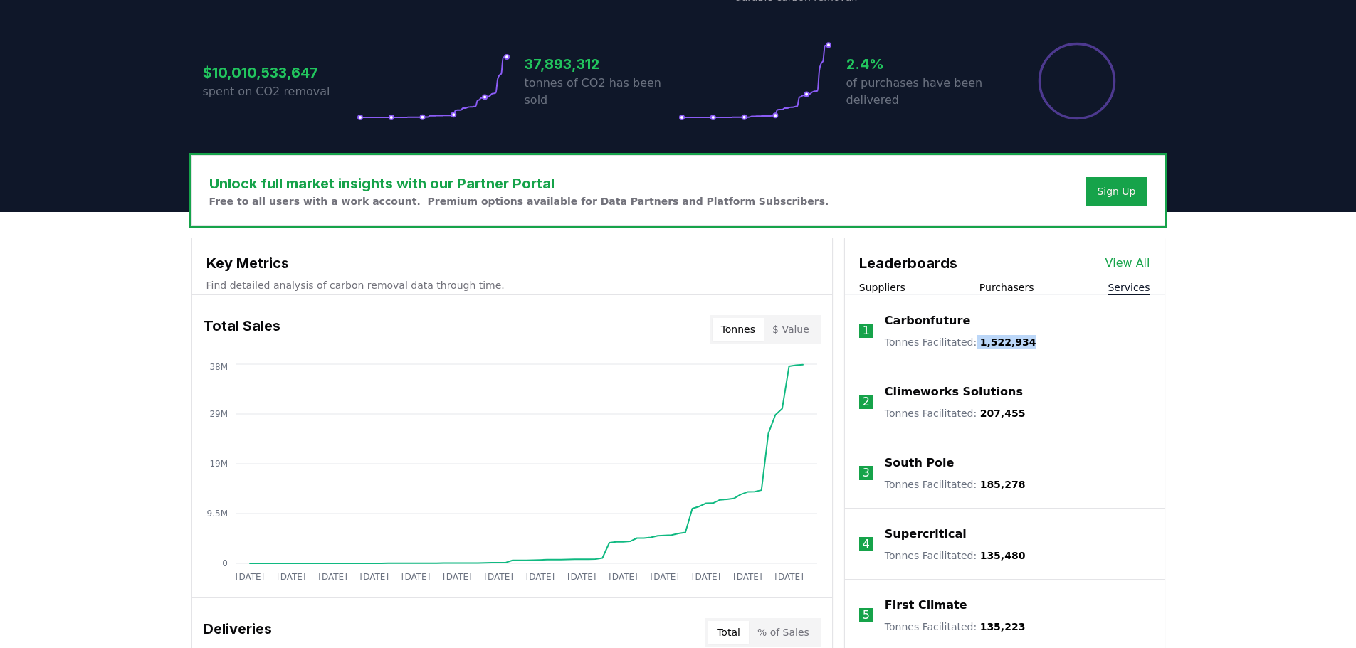
drag, startPoint x: 1023, startPoint y: 345, endPoint x: 966, endPoint y: 340, distance: 57.1
click at [966, 340] on li "1 Carbonfuture Tonnes Facilitated : 1,522,934" at bounding box center [1005, 330] width 320 height 71
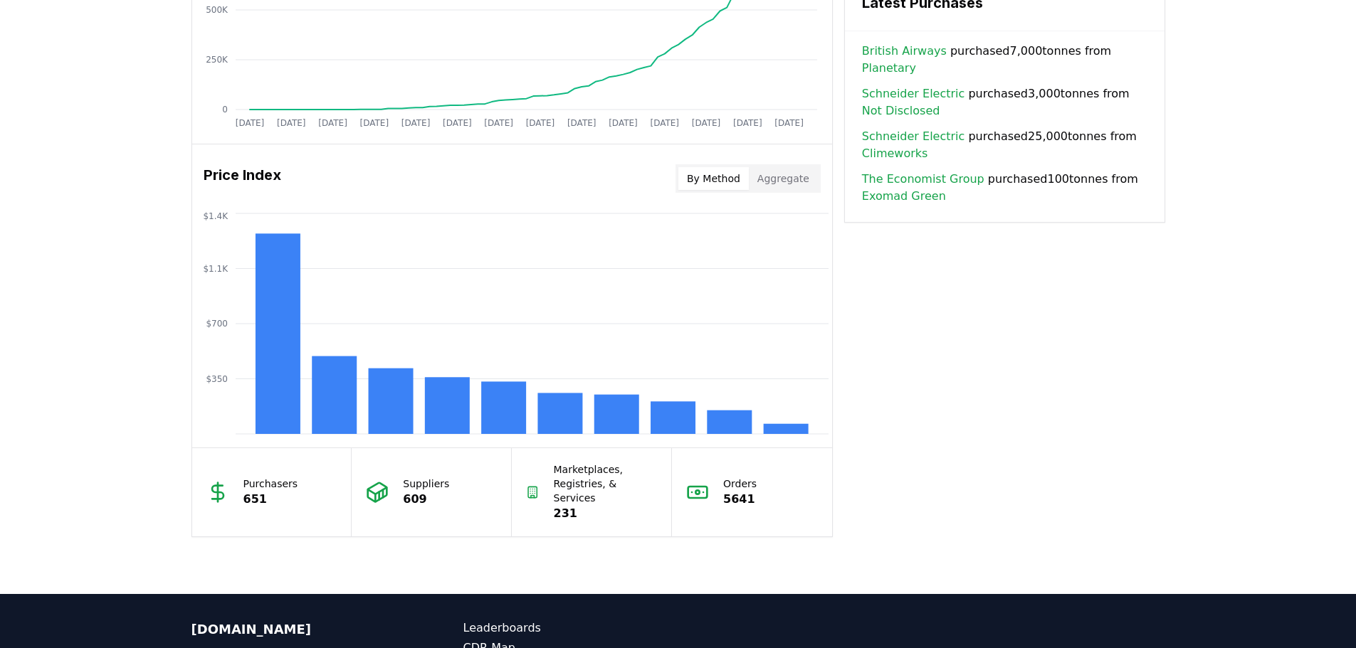
scroll to position [917, 0]
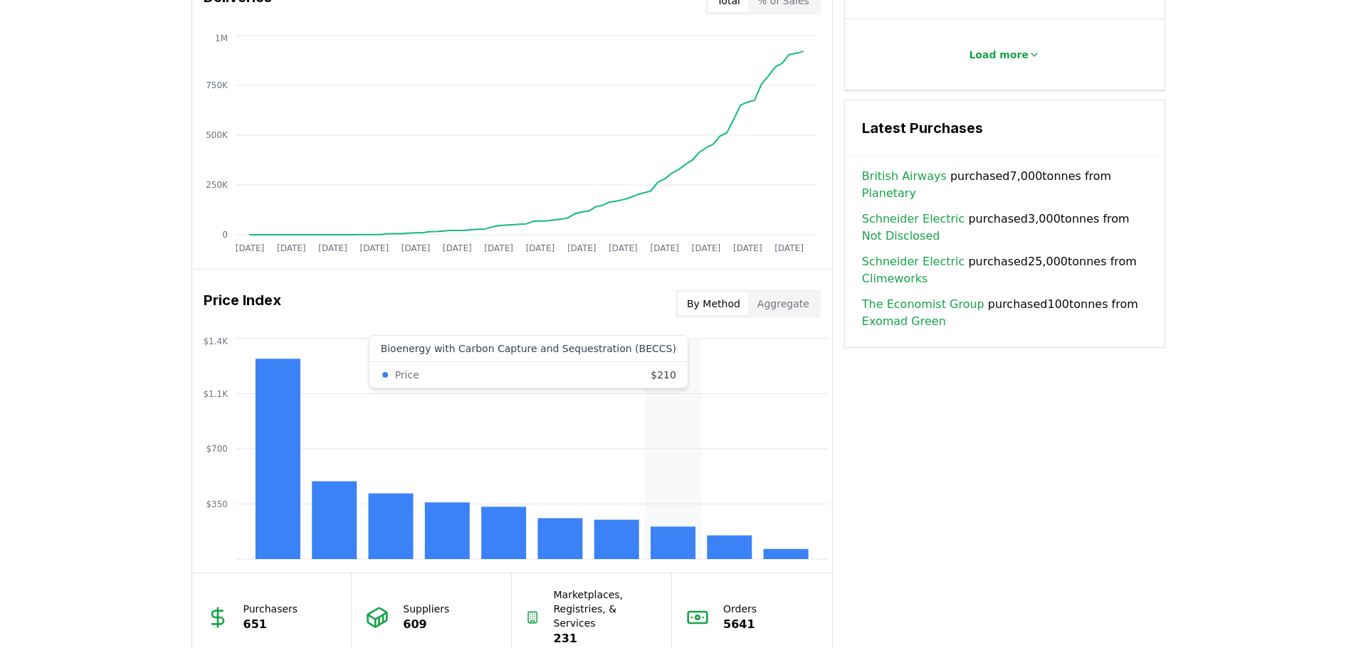
click at [670, 542] on rect at bounding box center [672, 543] width 45 height 33
click at [607, 537] on rect at bounding box center [615, 539] width 45 height 39
click at [567, 537] on rect at bounding box center [559, 538] width 45 height 41
click at [475, 517] on icon "$350 $700 $1.1K $1.4K" at bounding box center [512, 449] width 640 height 228
click at [383, 509] on rect at bounding box center [390, 526] width 45 height 65
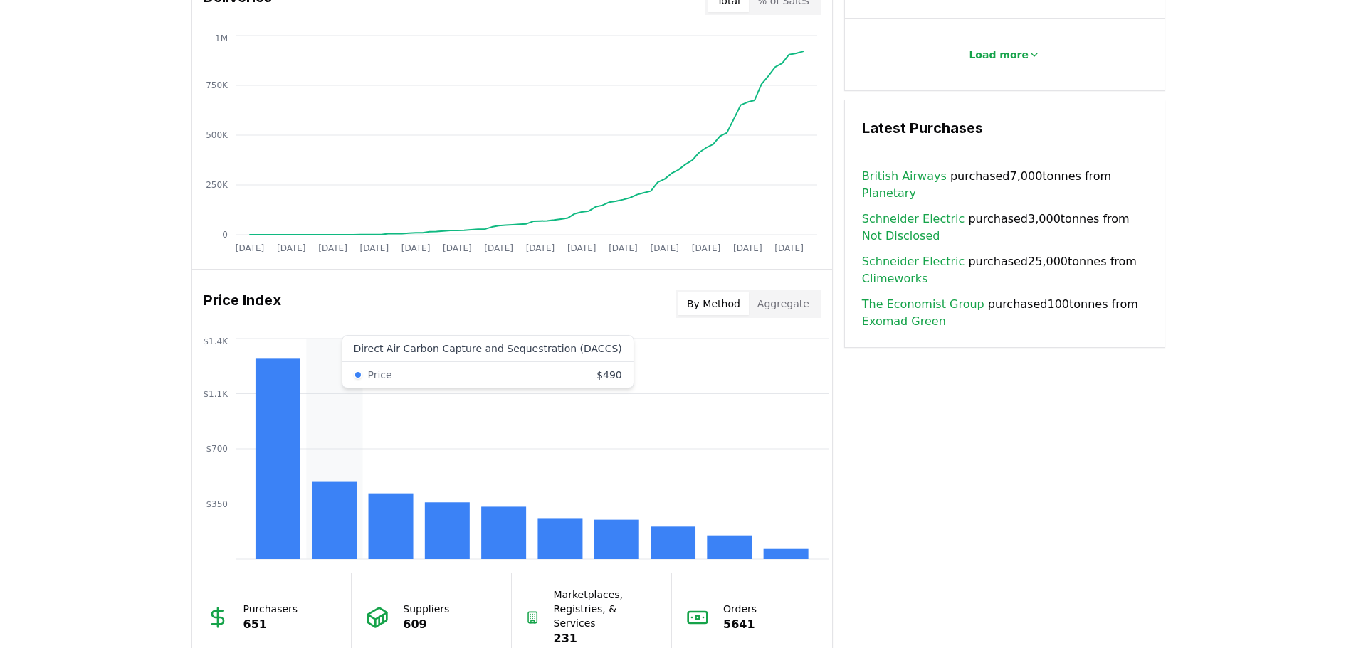
click at [318, 486] on rect at bounding box center [334, 521] width 45 height 78
click at [271, 451] on rect at bounding box center [277, 459] width 45 height 201
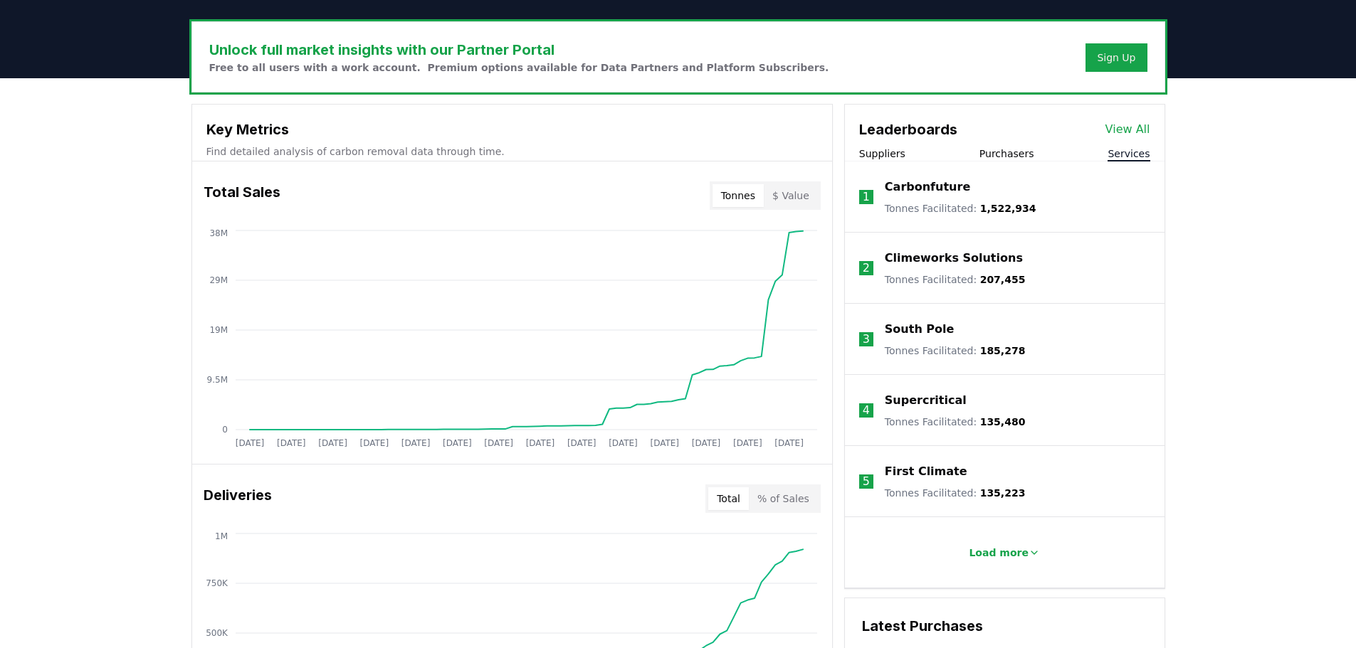
scroll to position [347, 0]
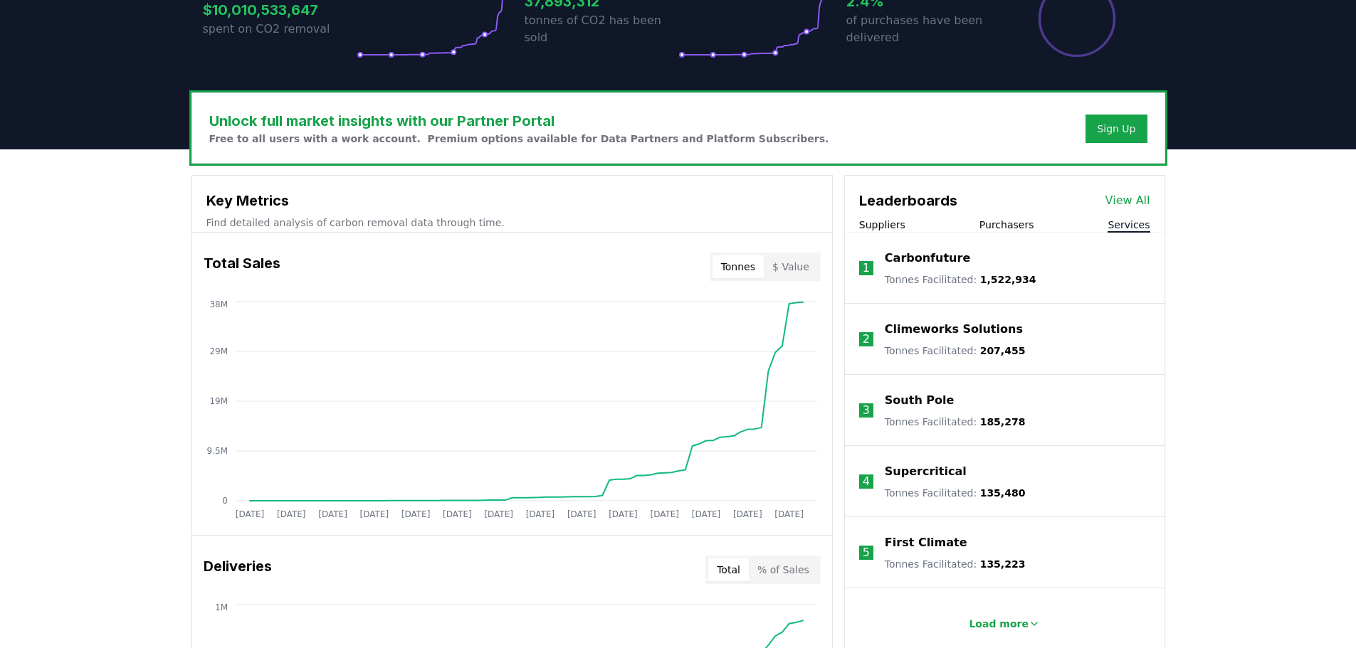
click at [1131, 202] on link "View All" at bounding box center [1127, 200] width 45 height 17
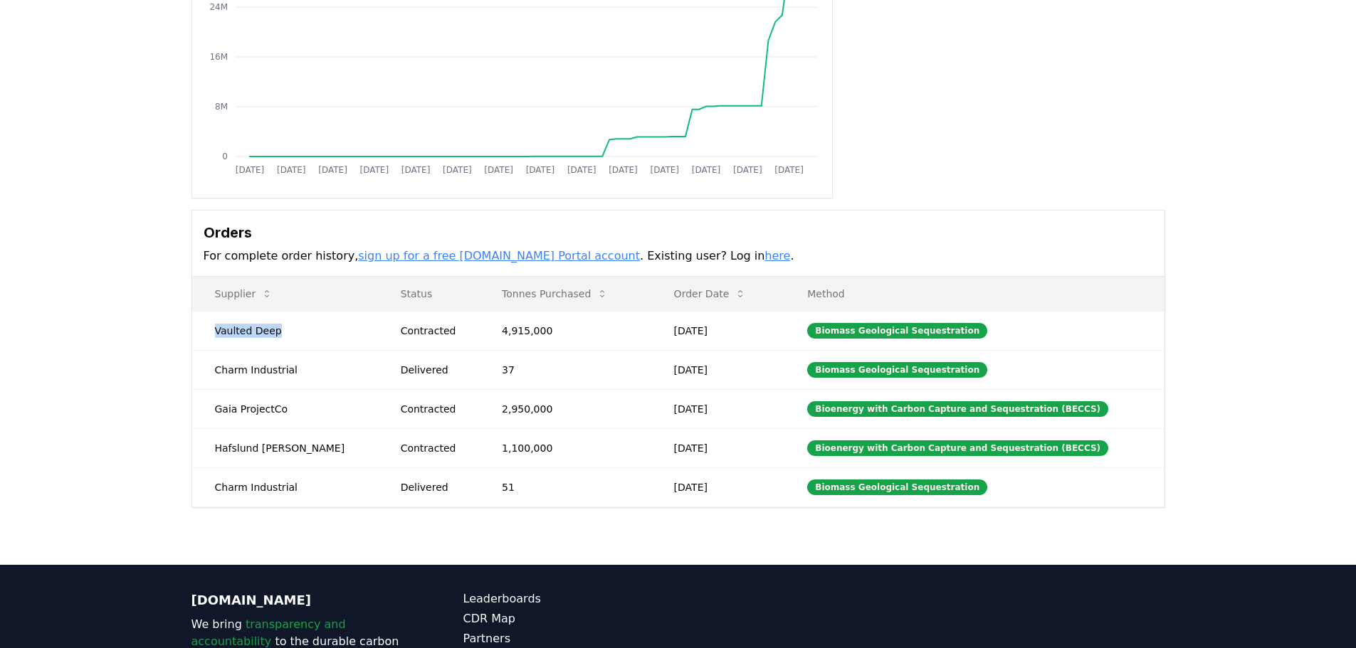
scroll to position [213, 0]
click at [1163, 319] on td "Biomass Geological Sequestration" at bounding box center [973, 329] width 379 height 39
drag, startPoint x: 849, startPoint y: 330, endPoint x: 818, endPoint y: 327, distance: 30.8
click at [818, 327] on div "Biomass Geological Sequestration" at bounding box center [897, 330] width 180 height 16
click at [1348, 332] on div "Purchaser Metrics Purchases [DATE] [DATE] [DATE] [DATE] [DATE] [DATE] [DATE] [D…" at bounding box center [678, 230] width 1356 height 670
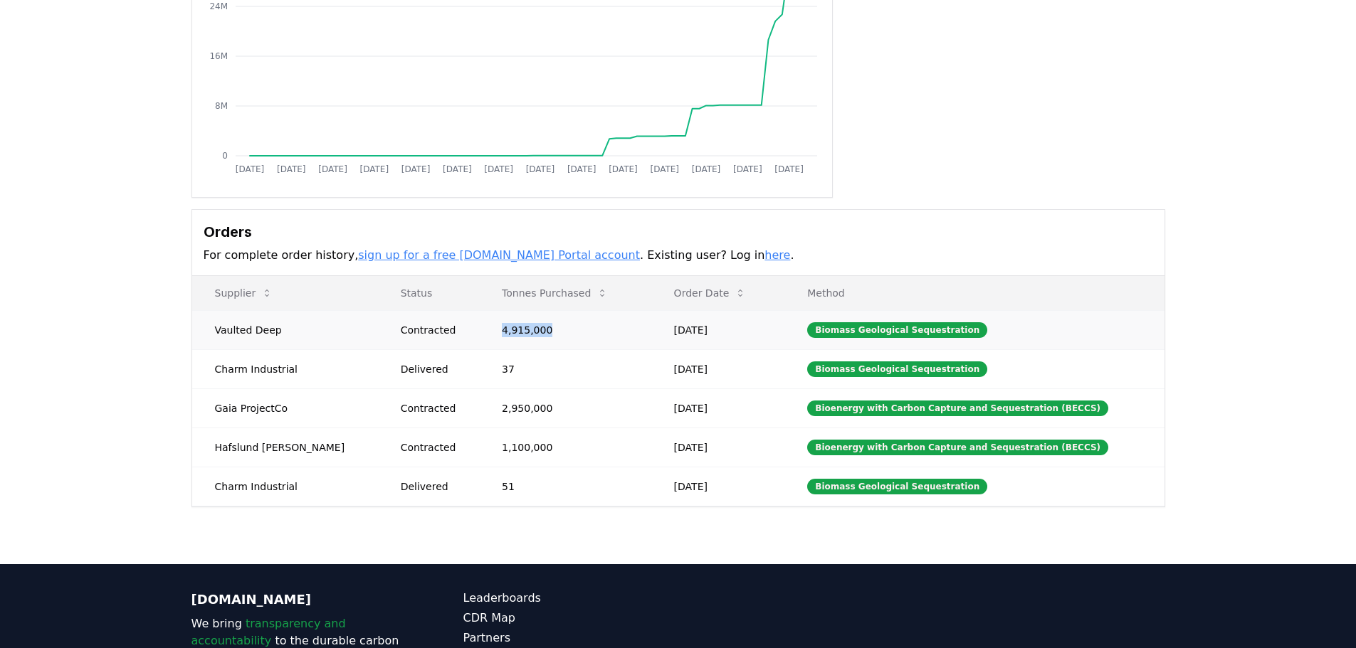
drag, startPoint x: 532, startPoint y: 329, endPoint x: 466, endPoint y: 325, distance: 66.3
click at [479, 325] on td "4,915,000" at bounding box center [565, 329] width 172 height 39
click at [771, 238] on h3 "Orders" at bounding box center [678, 231] width 949 height 21
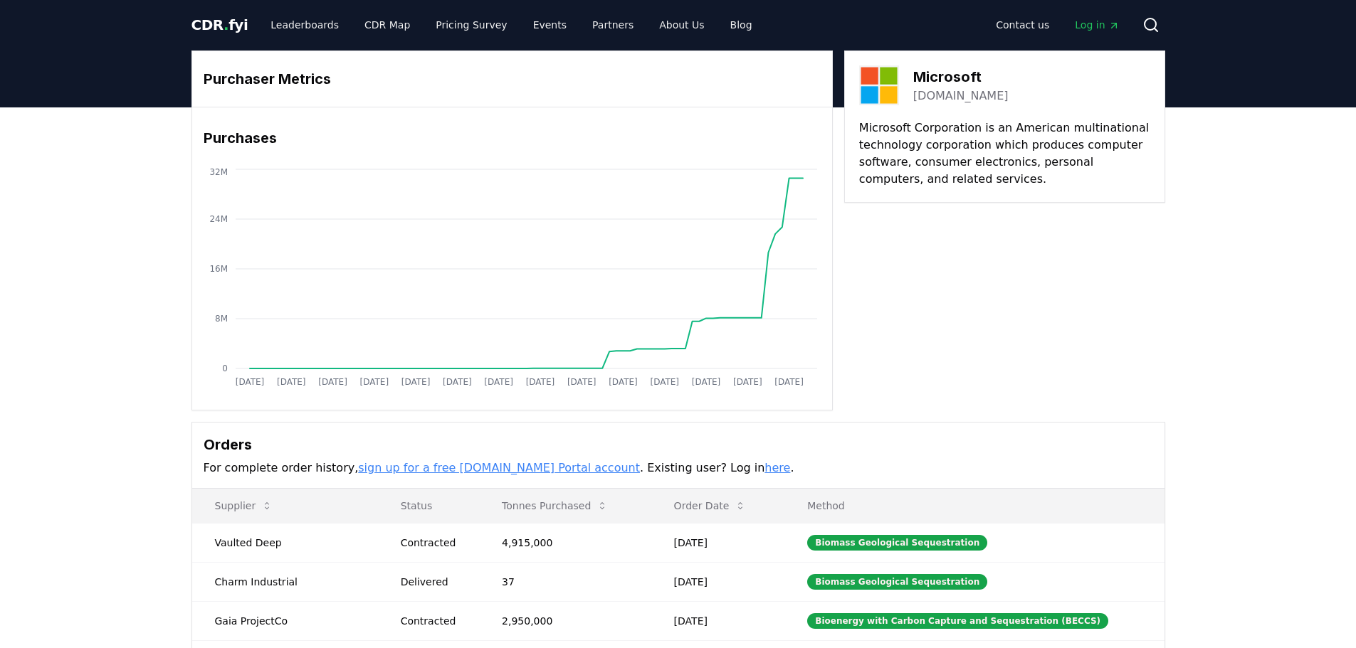
scroll to position [0, 0]
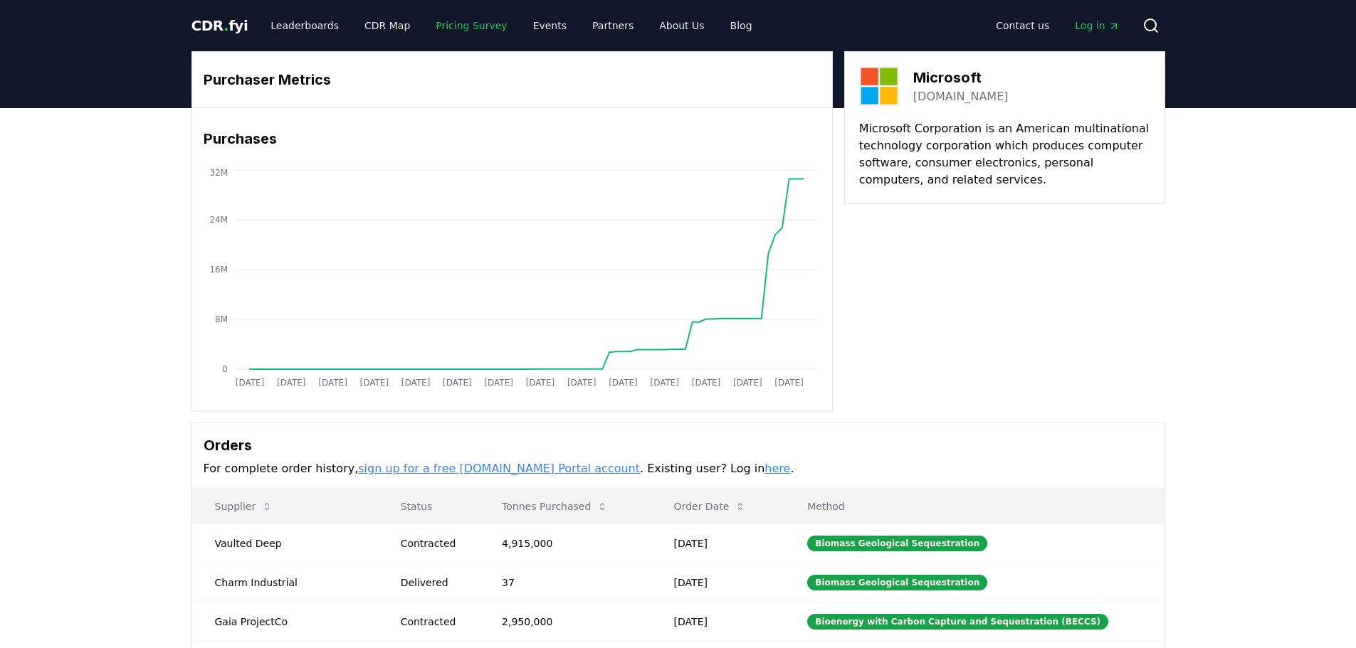
click at [472, 33] on link "Pricing Survey" at bounding box center [471, 26] width 94 height 26
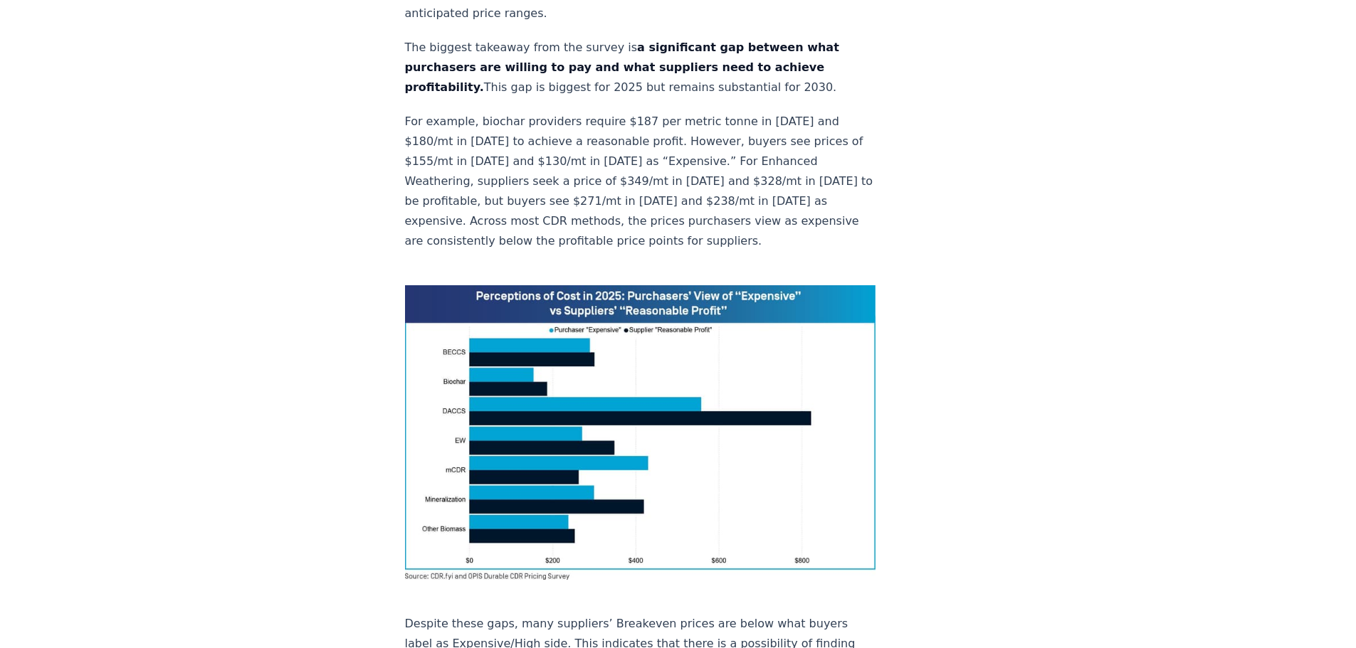
scroll to position [925, 0]
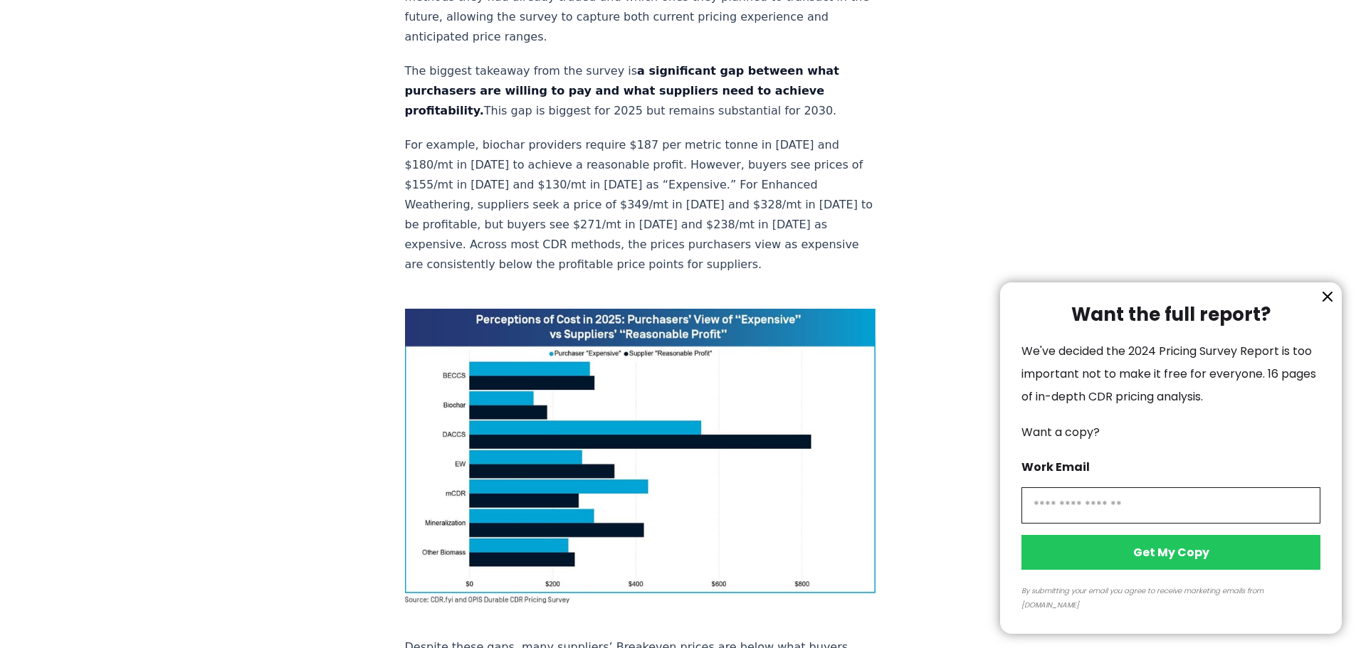
click at [1326, 301] on icon "information" at bounding box center [1327, 296] width 9 height 9
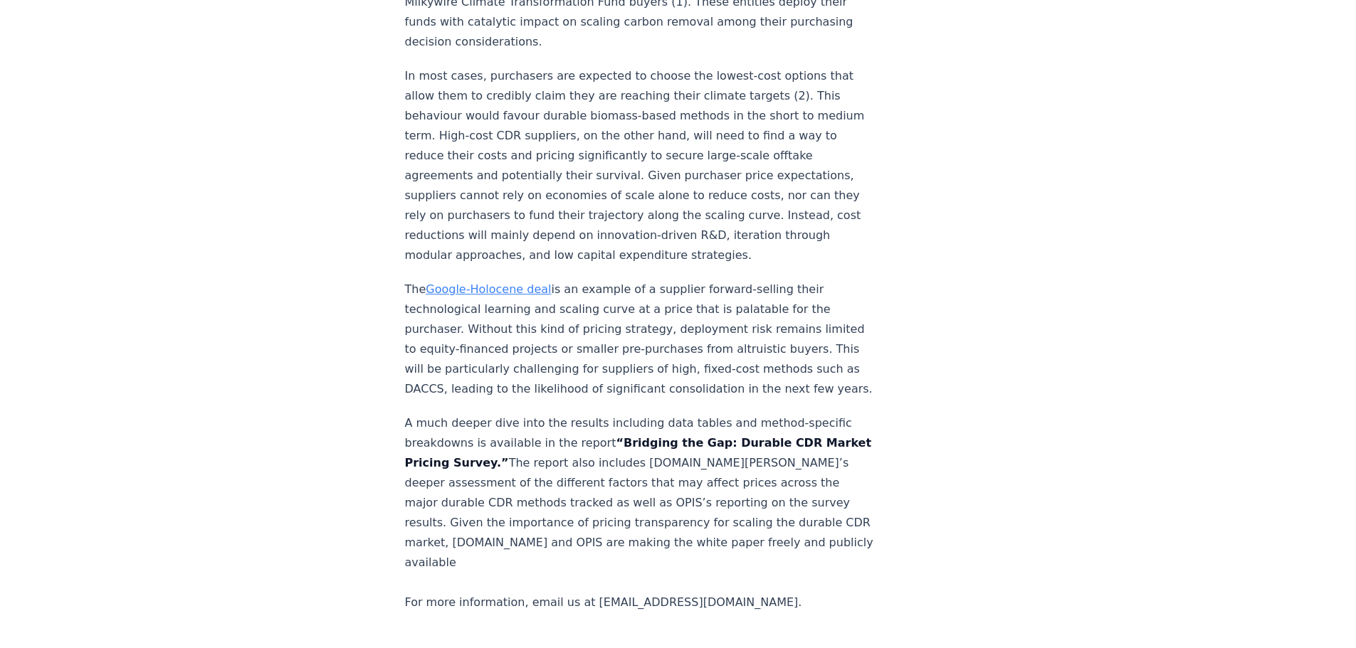
scroll to position [2108, 0]
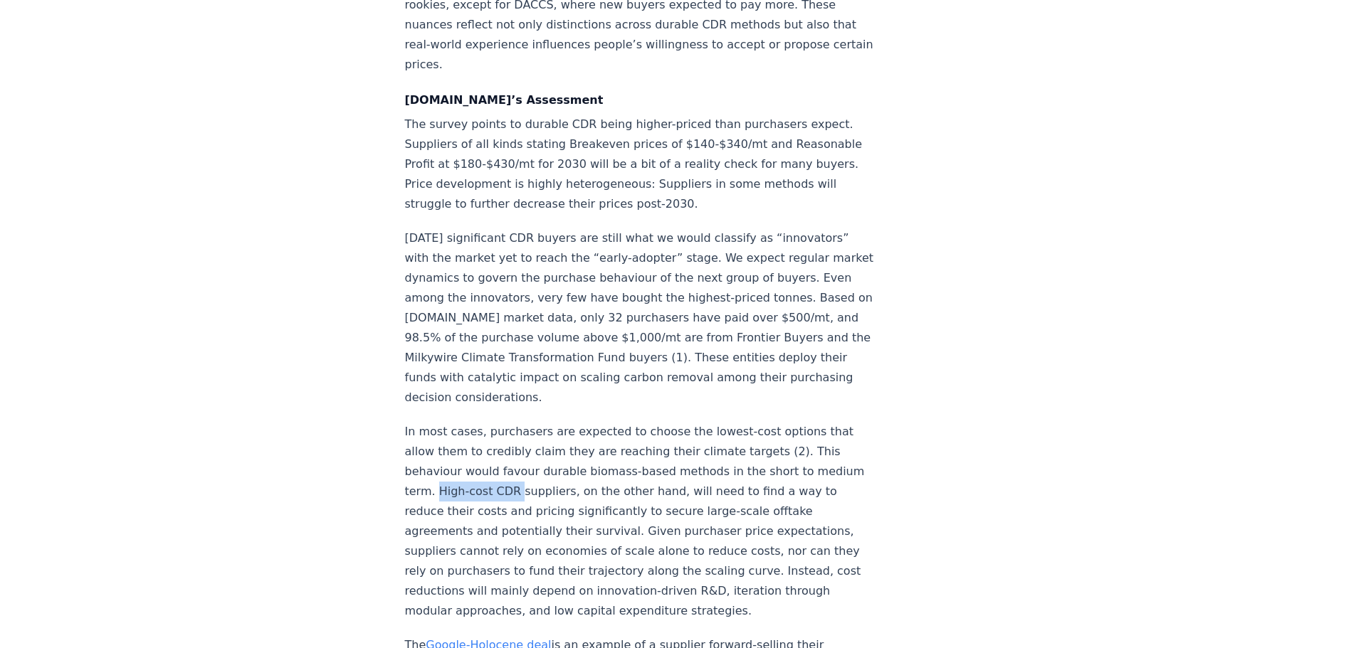
drag, startPoint x: 561, startPoint y: 309, endPoint x: 481, endPoint y: 305, distance: 79.8
click at [481, 422] on p "In most cases, purchasers are expected to choose the lowest-cost options that a…" at bounding box center [640, 521] width 471 height 199
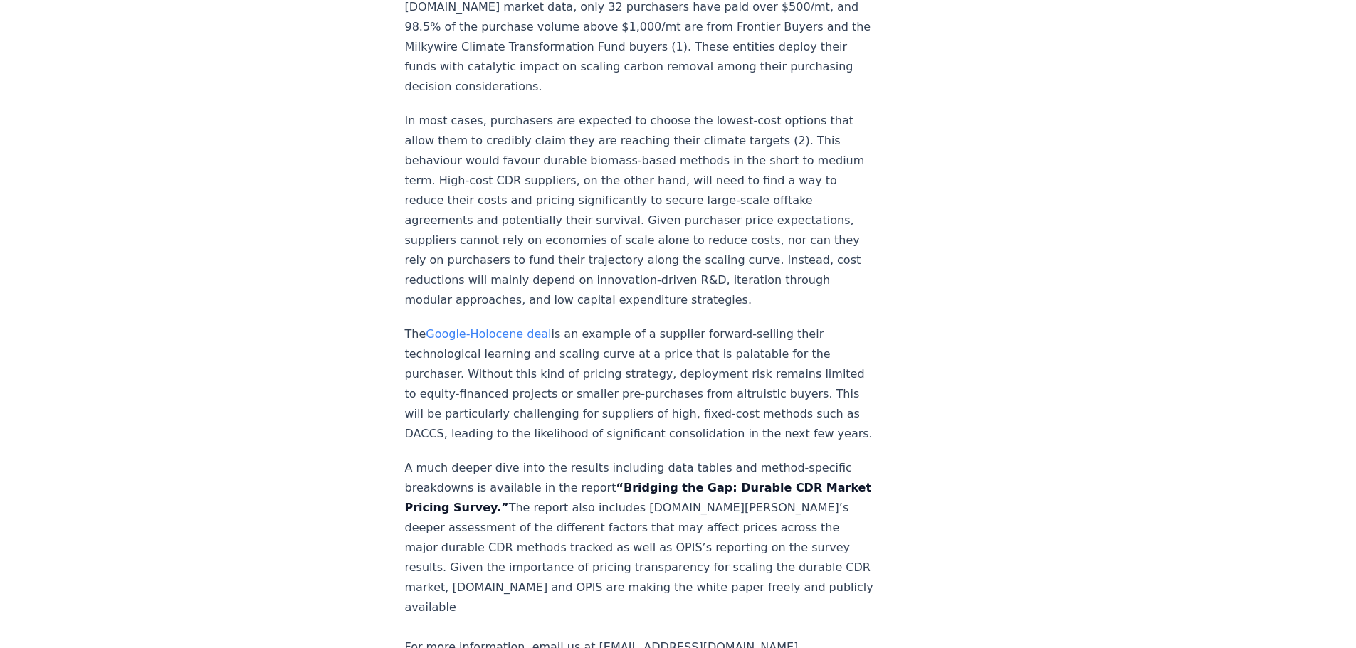
scroll to position [2846, 0]
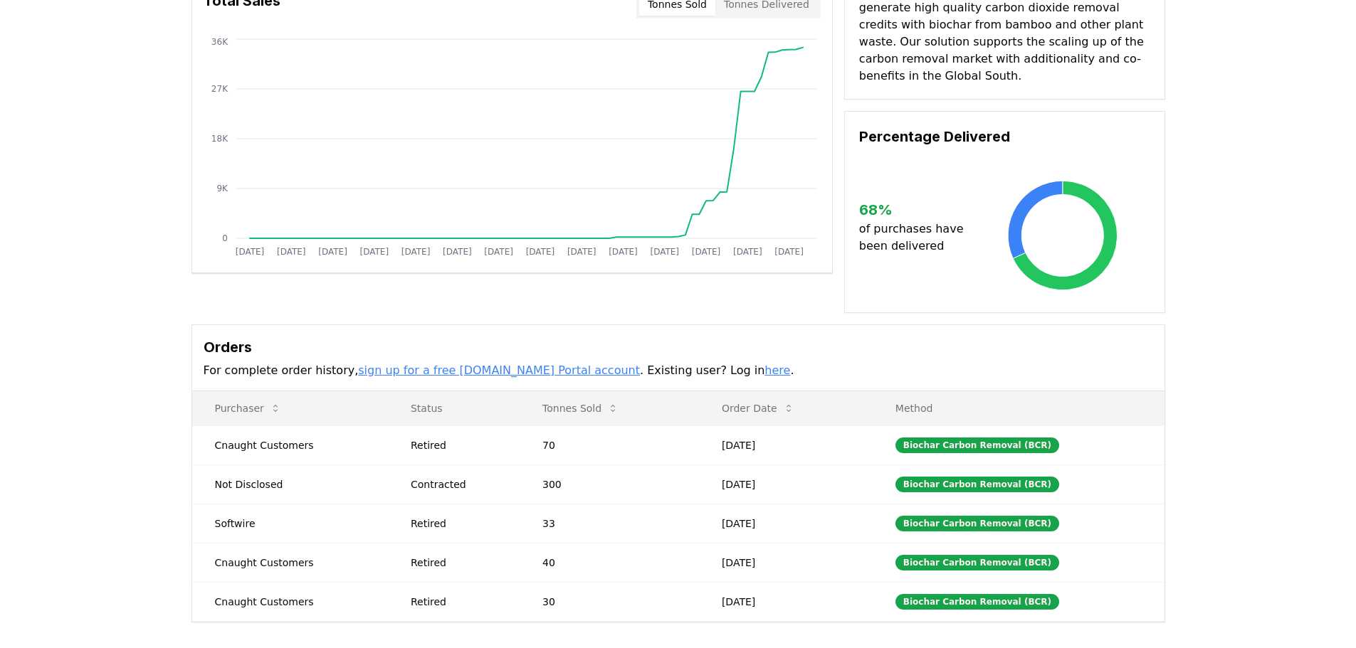
scroll to position [213, 0]
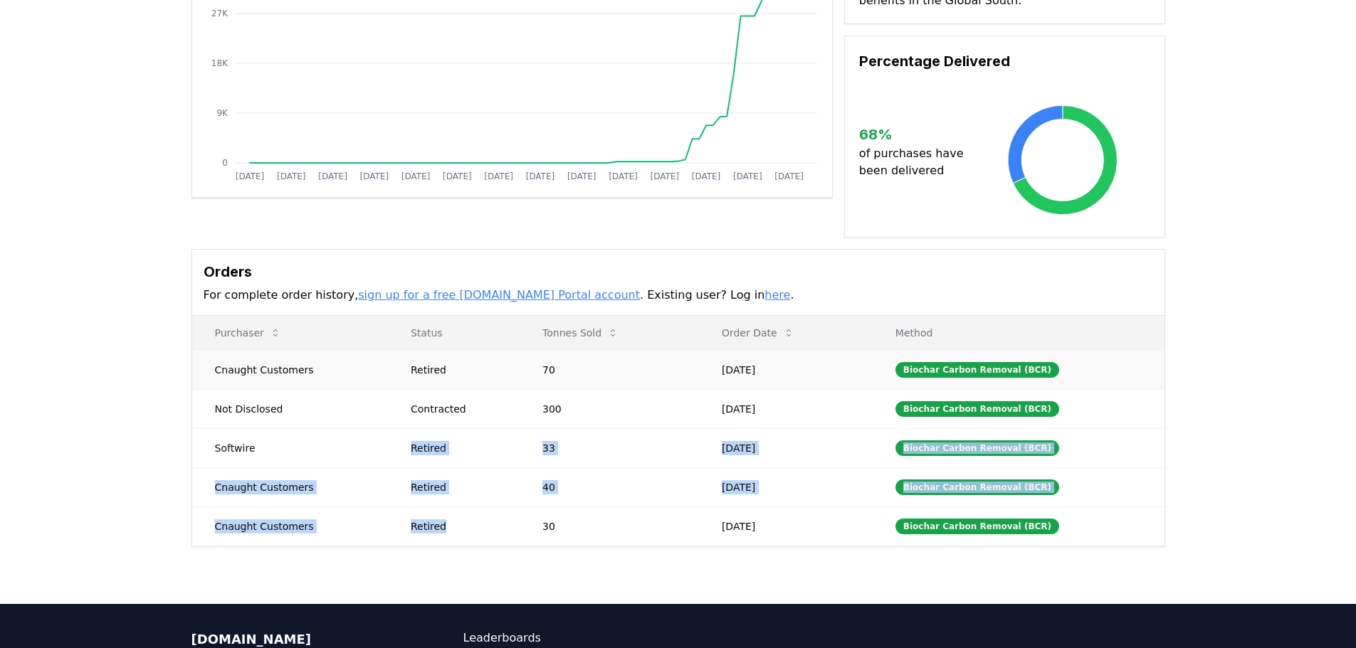
drag, startPoint x: 448, startPoint y: 528, endPoint x: 414, endPoint y: 375, distance: 156.8
click at [401, 423] on tbody "Cnaught Customers Retired 70 [DATE] Biochar Carbon Removal (BCR) Not Disclosed …" at bounding box center [678, 448] width 972 height 196
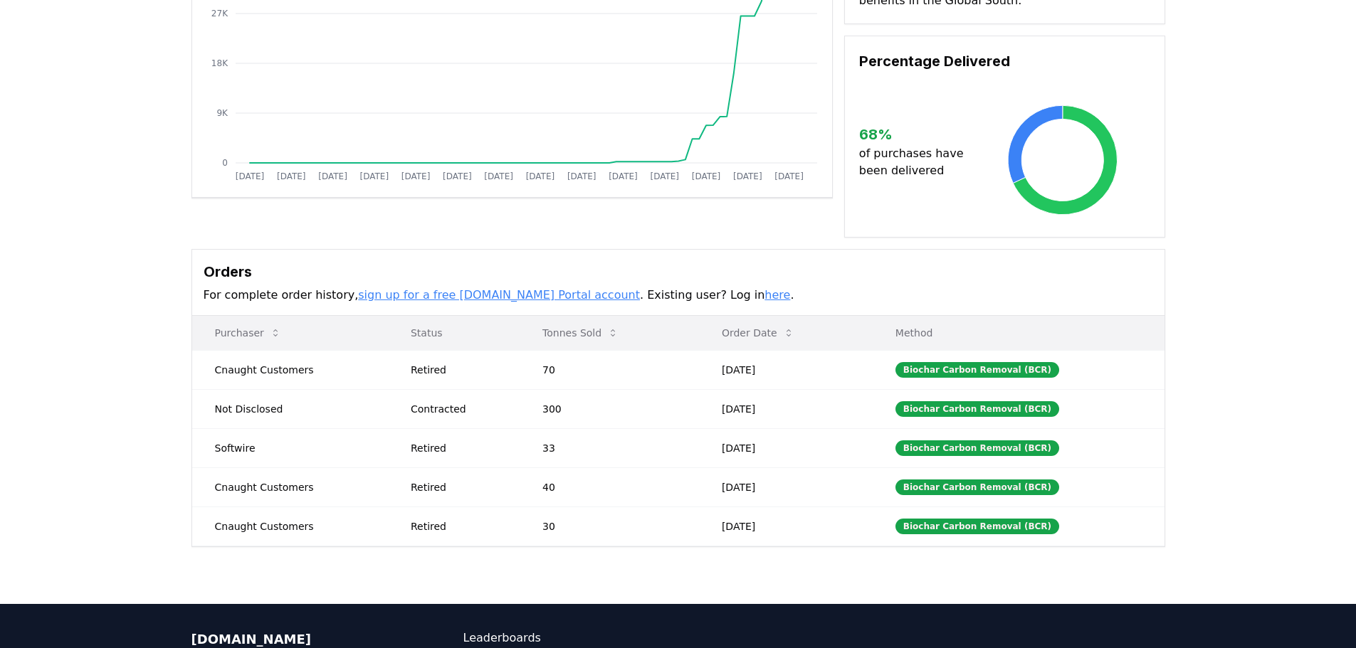
click at [434, 337] on p "Status" at bounding box center [453, 333] width 109 height 14
click at [435, 369] on div "Retired" at bounding box center [459, 370] width 97 height 14
drag, startPoint x: 459, startPoint y: 410, endPoint x: 401, endPoint y: 398, distance: 59.5
click at [401, 398] on td "Contracted" at bounding box center [454, 408] width 132 height 39
click at [971, 280] on h3 "Orders" at bounding box center [678, 271] width 949 height 21
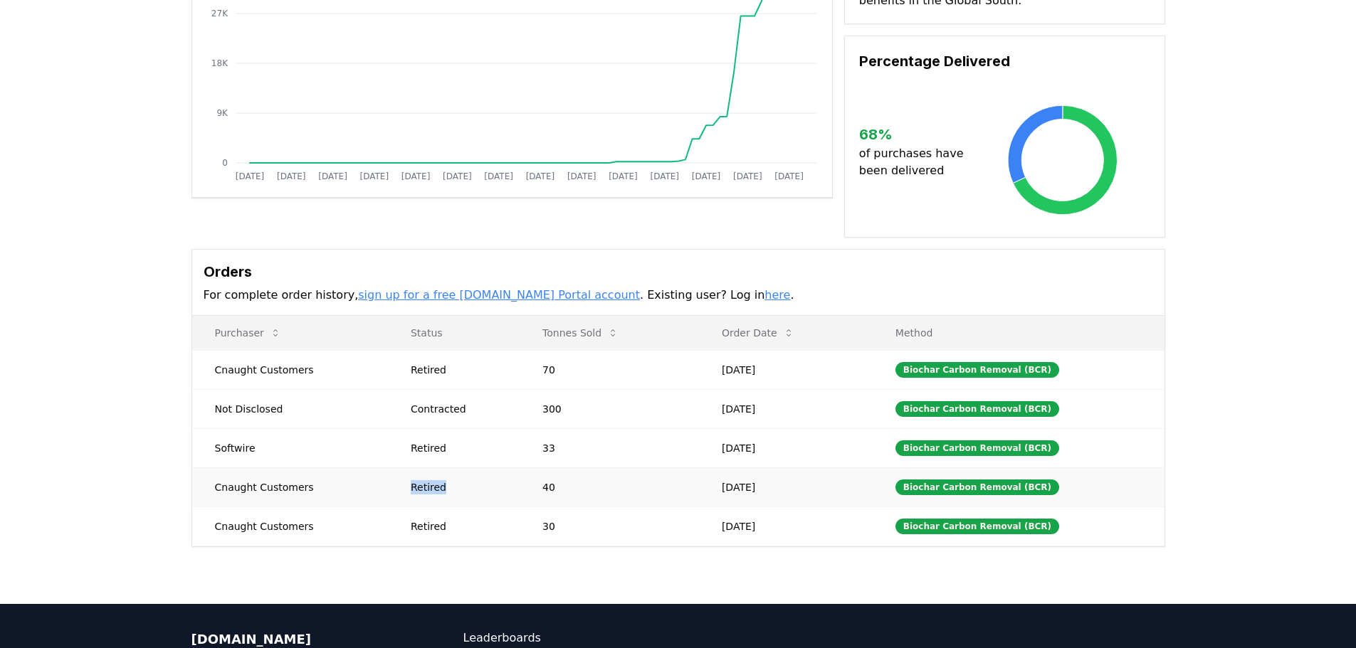
drag, startPoint x: 460, startPoint y: 498, endPoint x: 396, endPoint y: 482, distance: 65.2
click at [396, 482] on td "Retired" at bounding box center [454, 487] width 132 height 39
click at [244, 455] on td "Softwire" at bounding box center [290, 447] width 196 height 39
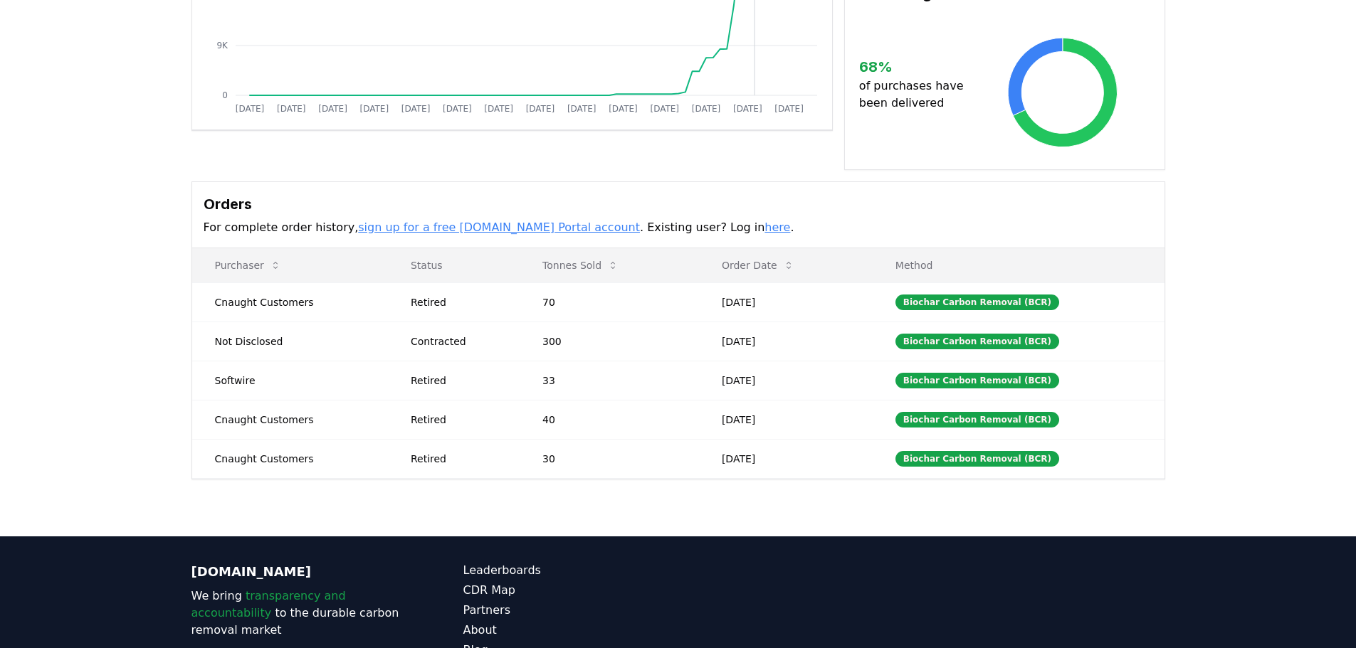
scroll to position [285, 0]
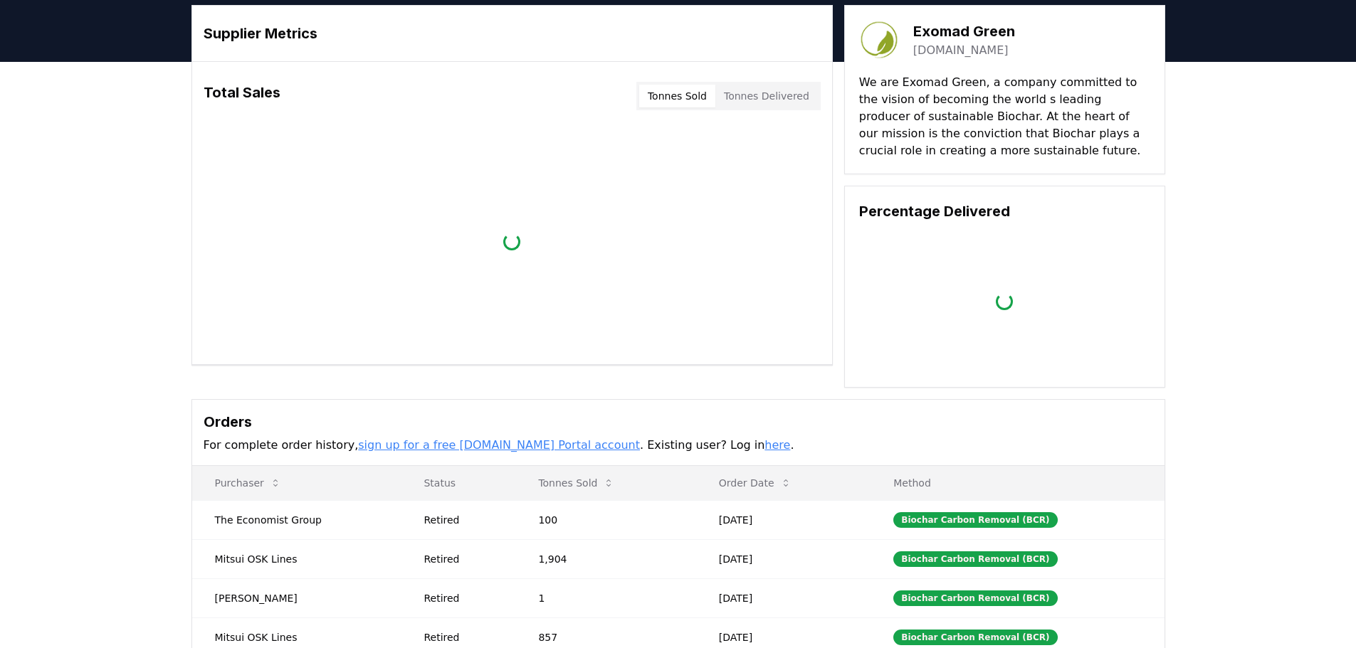
scroll to position [213, 0]
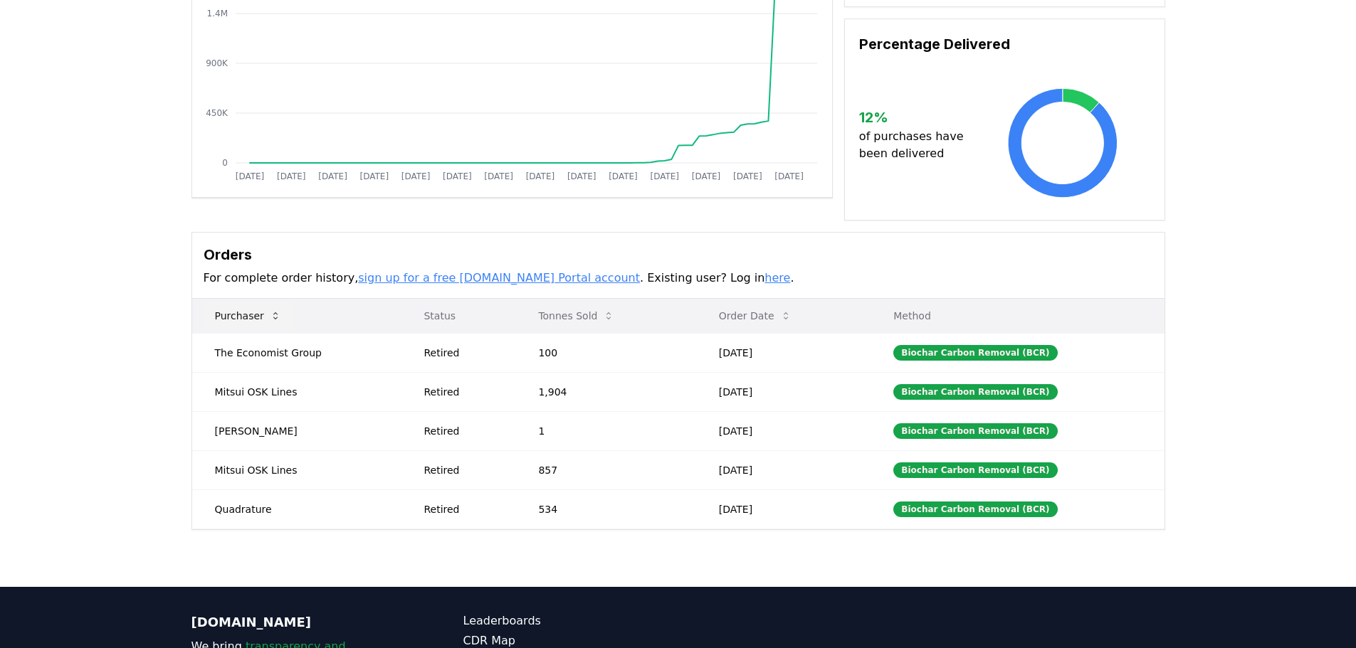
click at [270, 312] on icon at bounding box center [275, 315] width 11 height 11
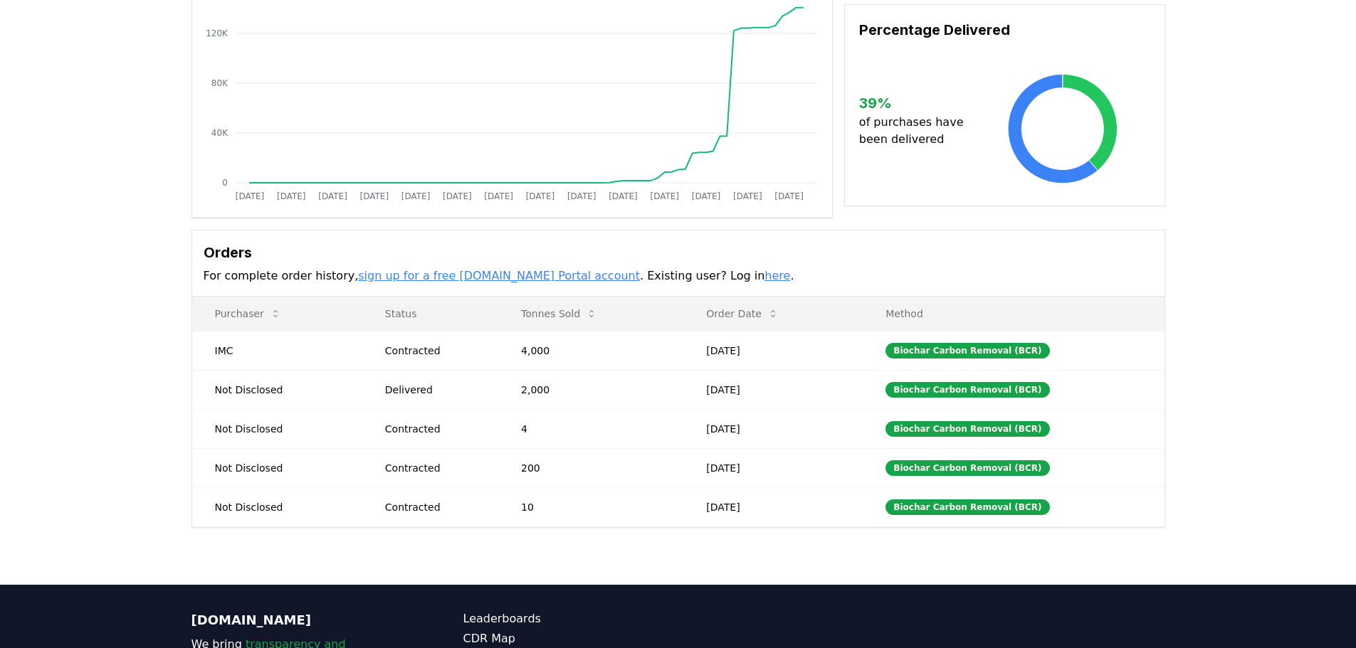
scroll to position [71, 0]
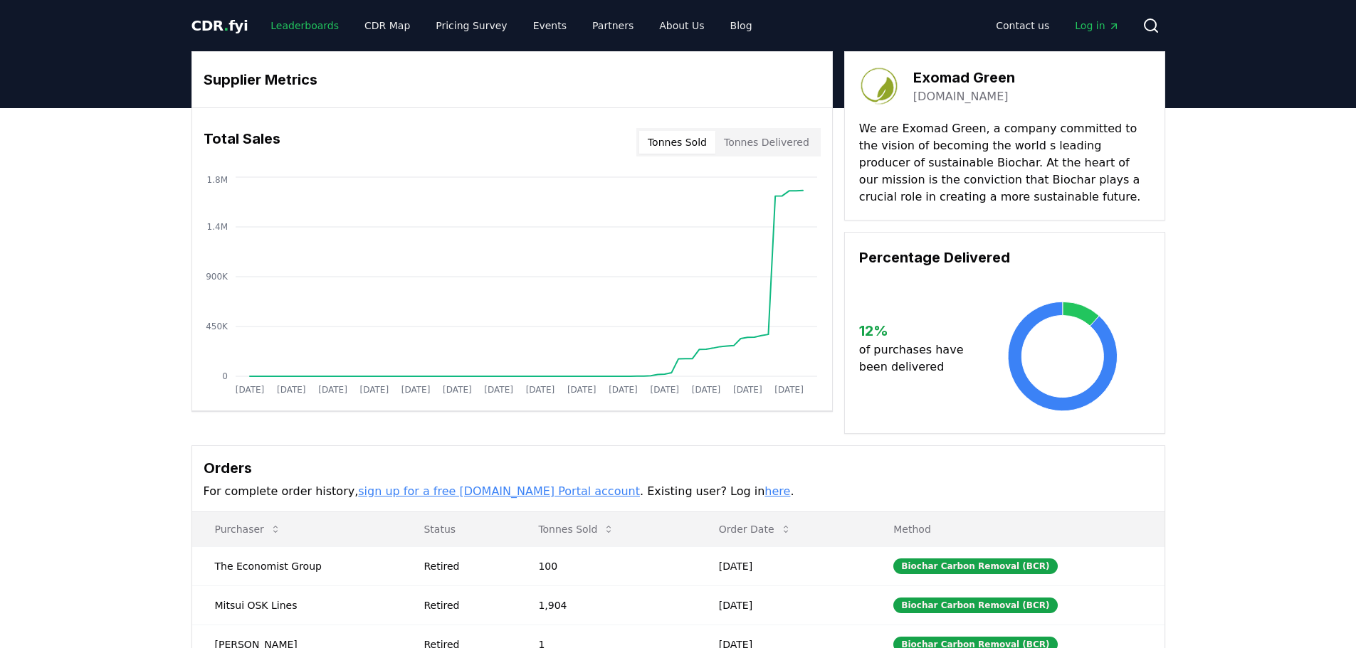
drag, startPoint x: 324, startPoint y: 28, endPoint x: 319, endPoint y: 36, distance: 9.9
click at [322, 30] on link "Leaderboards" at bounding box center [304, 26] width 91 height 26
click at [310, 31] on link "Leaderboards" at bounding box center [304, 26] width 91 height 26
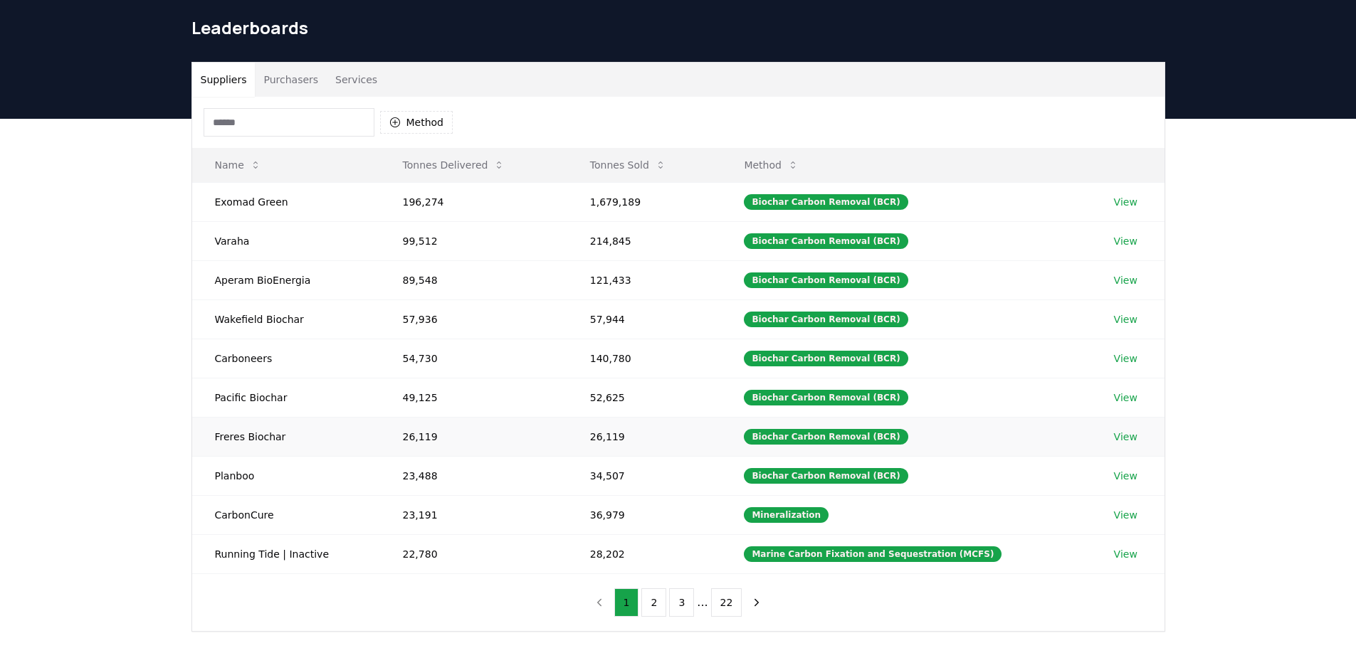
scroll to position [71, 0]
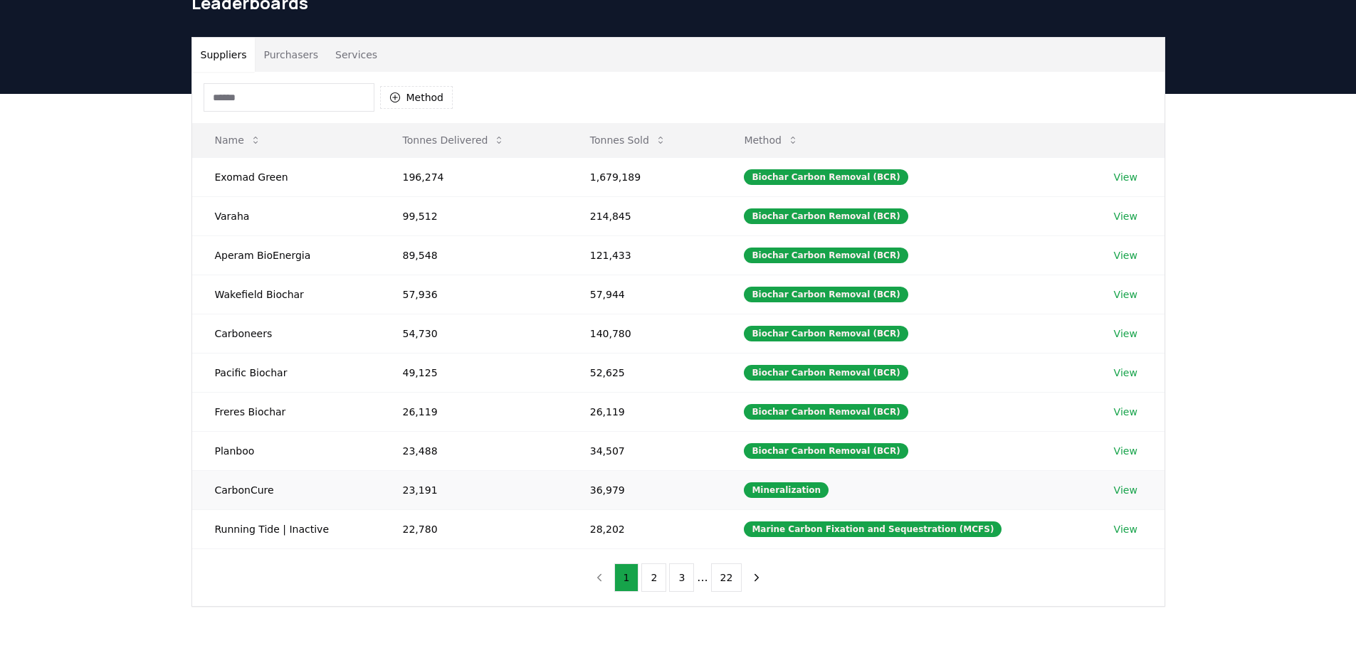
click at [1118, 493] on link "View" at bounding box center [1125, 490] width 23 height 14
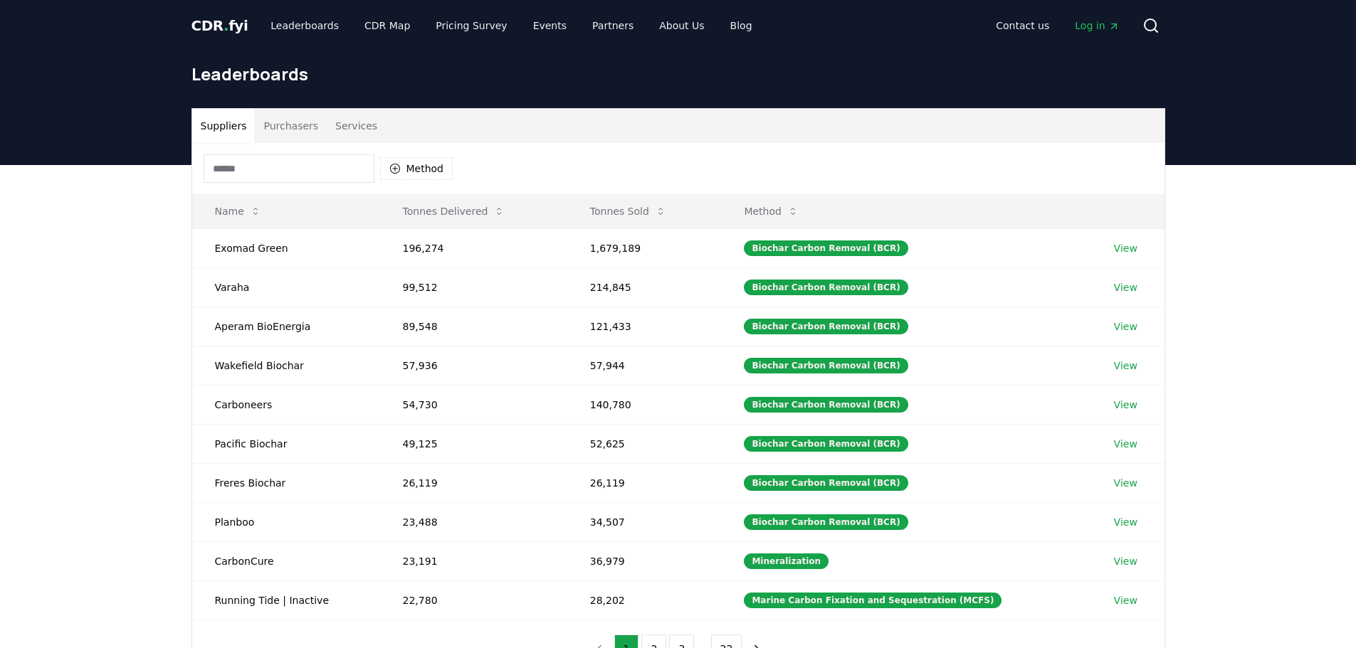
click at [274, 129] on button "Purchasers" at bounding box center [291, 126] width 72 height 34
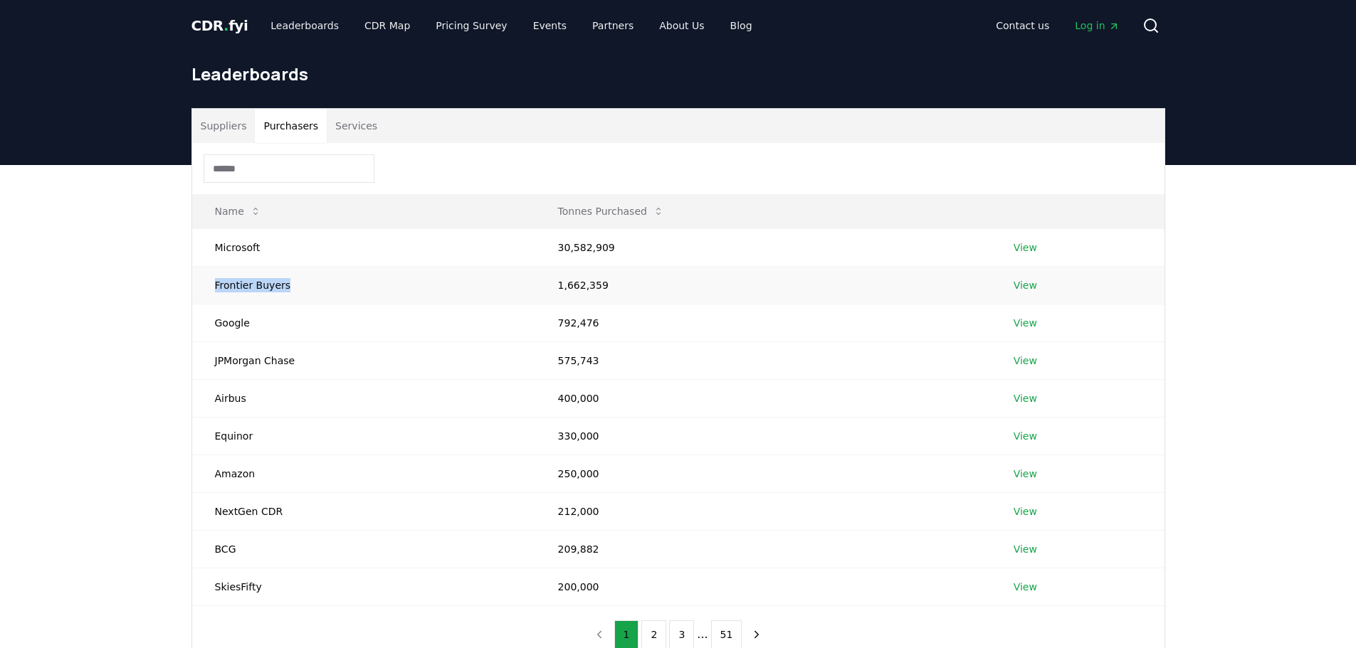
drag, startPoint x: 290, startPoint y: 288, endPoint x: 214, endPoint y: 287, distance: 75.4
click at [214, 287] on td "Frontier Buyers" at bounding box center [363, 285] width 343 height 38
copy td "Frontier Buyers"
click at [241, 132] on button "Suppliers" at bounding box center [223, 126] width 63 height 34
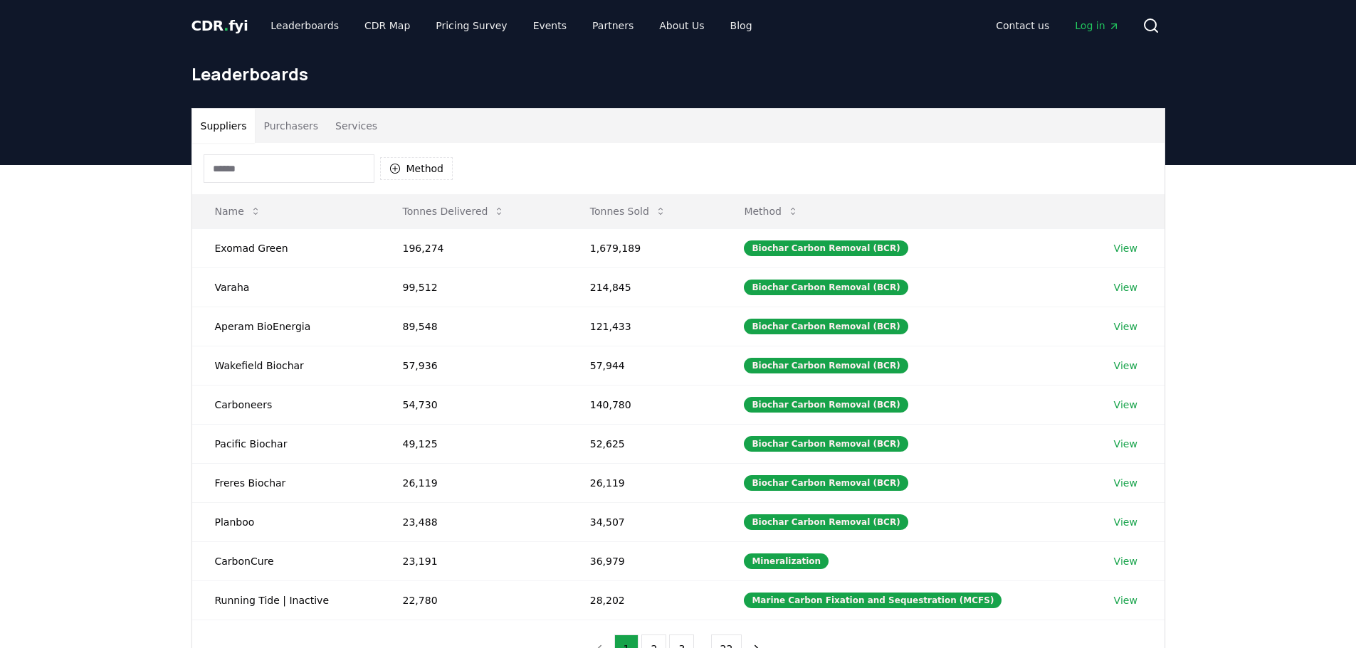
click at [270, 127] on button "Purchasers" at bounding box center [291, 126] width 72 height 34
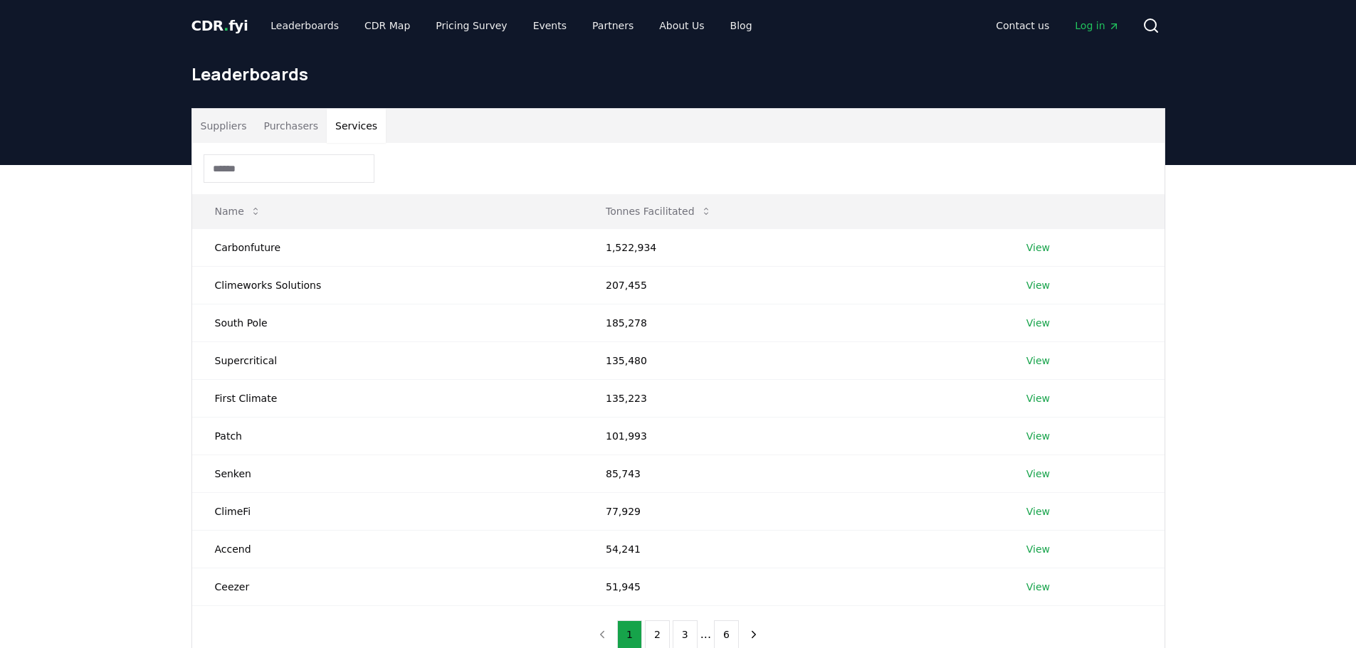
click at [364, 127] on button "Services" at bounding box center [356, 126] width 59 height 34
drag, startPoint x: 653, startPoint y: 252, endPoint x: 592, endPoint y: 253, distance: 61.2
click at [592, 253] on td "1,522,934" at bounding box center [793, 247] width 421 height 38
click at [667, 258] on td "1,522,934" at bounding box center [793, 247] width 421 height 38
click at [647, 261] on td "1,522,934" at bounding box center [793, 247] width 421 height 38
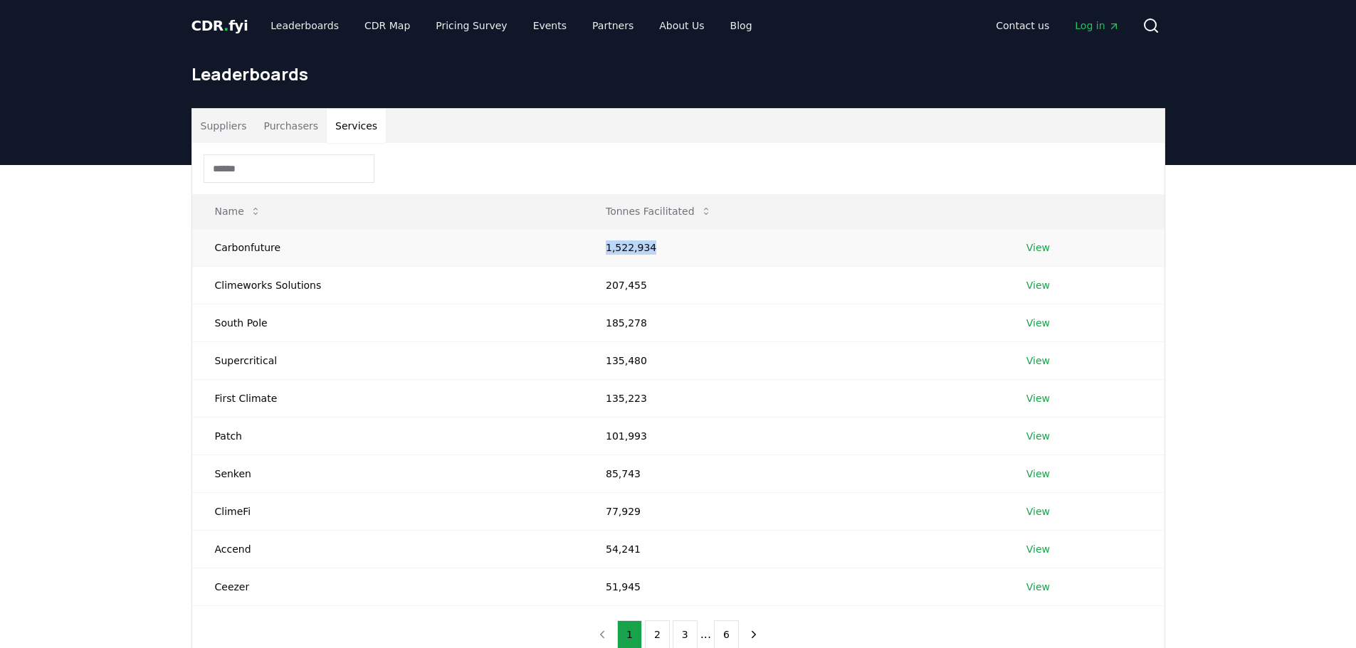
drag, startPoint x: 640, startPoint y: 247, endPoint x: 596, endPoint y: 249, distance: 44.9
click at [596, 249] on td "1,522,934" at bounding box center [793, 247] width 421 height 38
click at [218, 122] on button "Suppliers" at bounding box center [223, 126] width 63 height 34
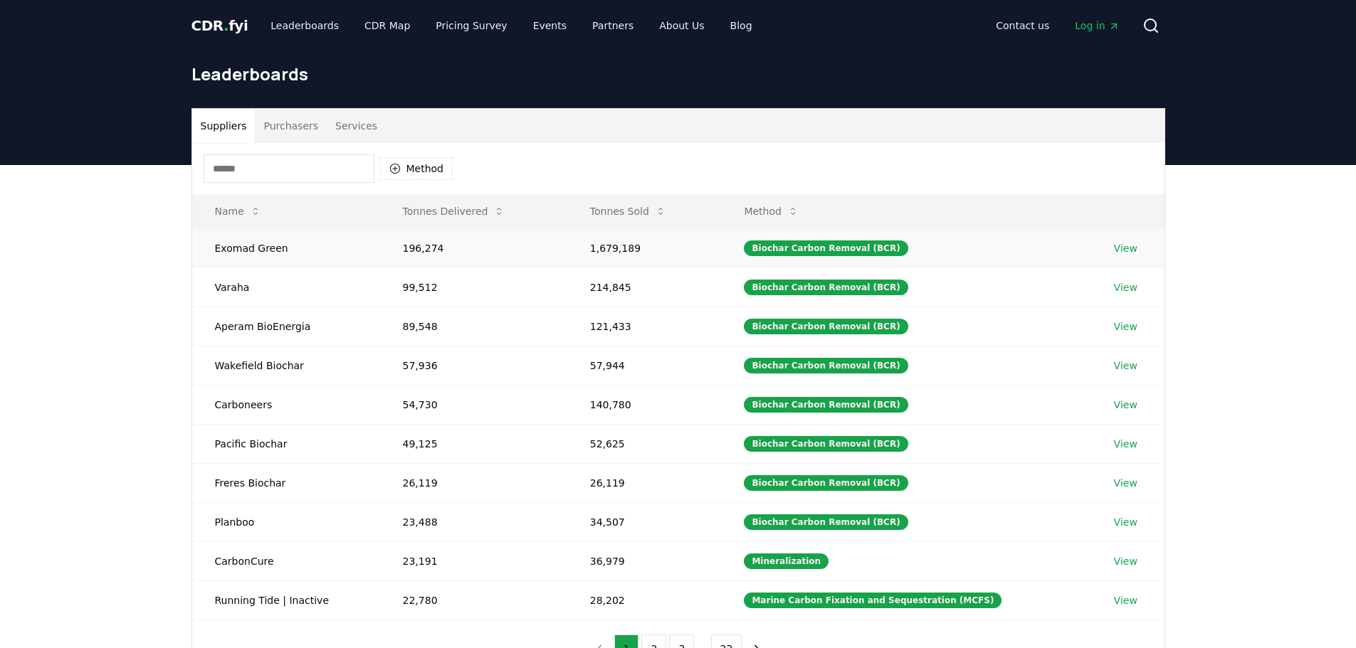
click at [1118, 248] on link "View" at bounding box center [1125, 248] width 23 height 14
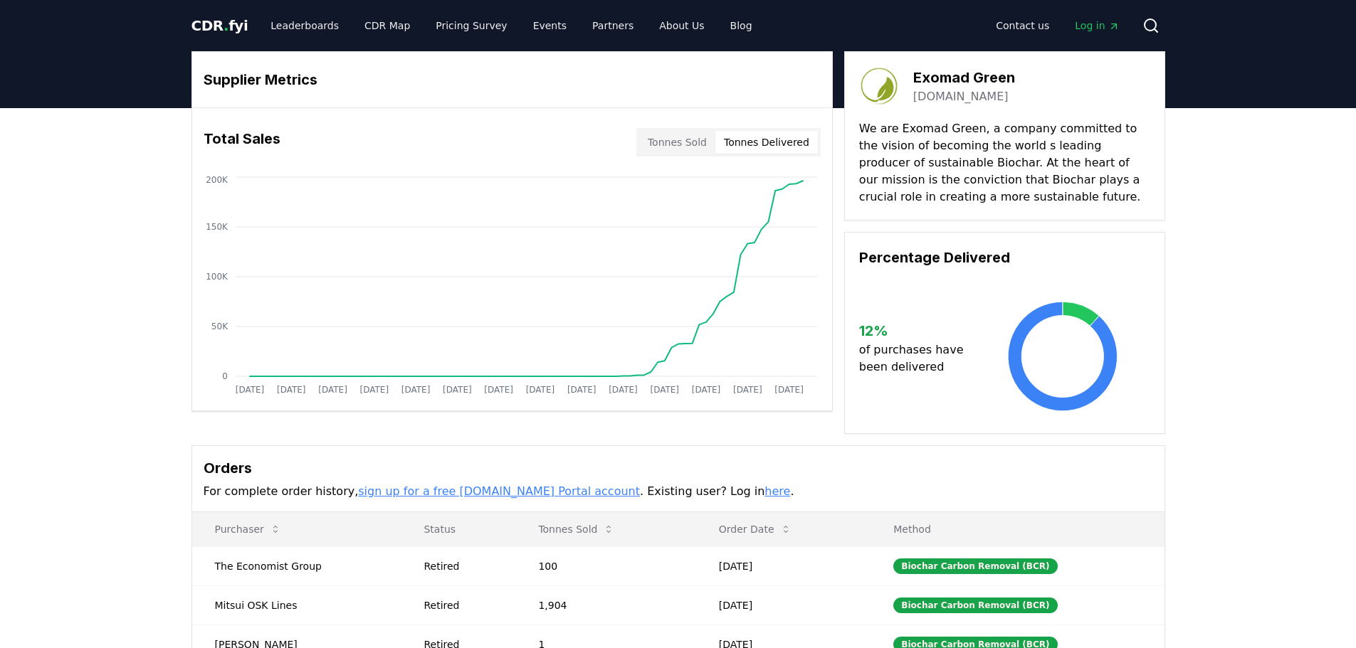
click at [766, 137] on button "Tonnes Delivered" at bounding box center [766, 142] width 102 height 23
click at [689, 139] on button "Tonnes Sold" at bounding box center [677, 142] width 76 height 23
click at [378, 35] on link "CDR Map" at bounding box center [387, 26] width 68 height 26
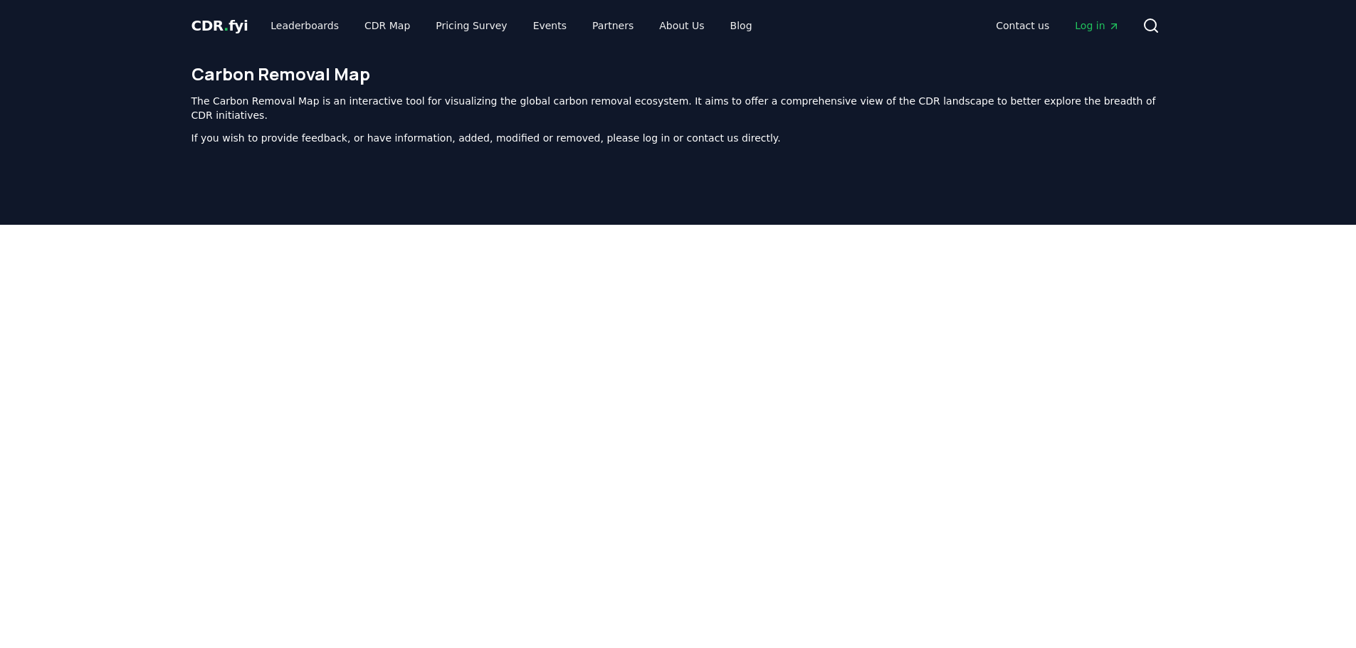
click at [216, 21] on span "CDR . fyi" at bounding box center [219, 25] width 57 height 17
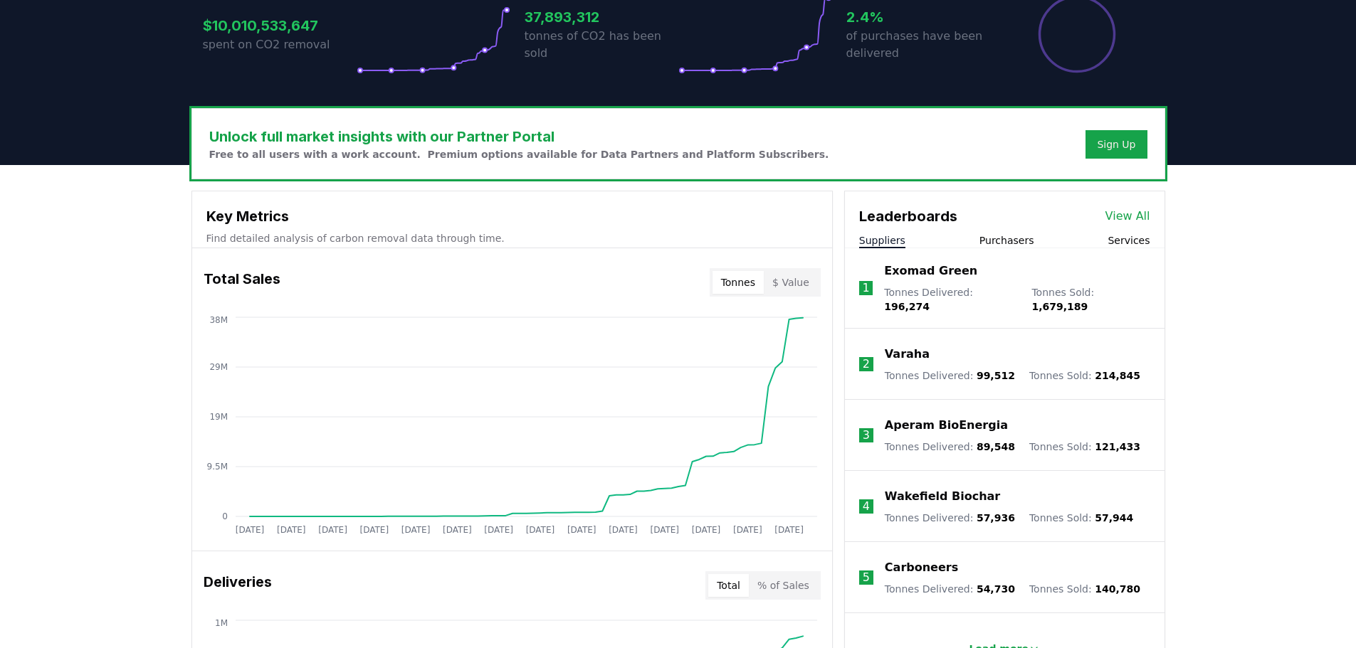
scroll to position [427, 0]
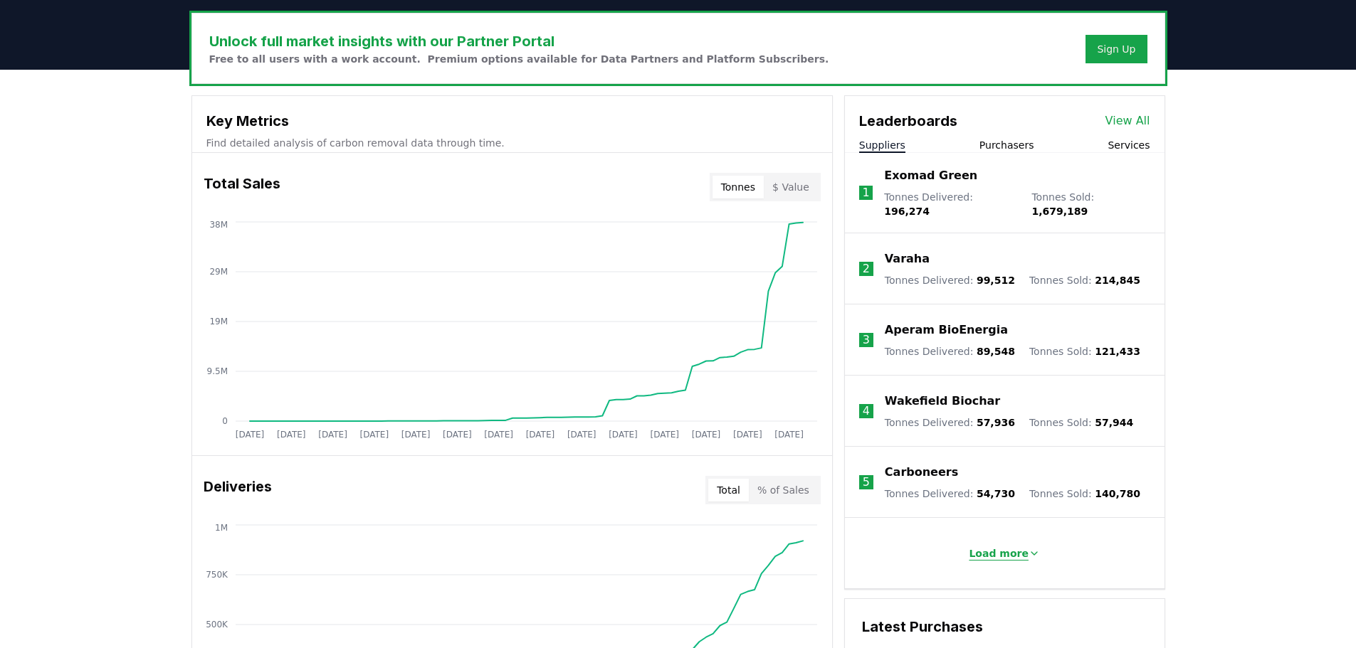
click at [1015, 551] on p "Load more" at bounding box center [998, 553] width 60 height 14
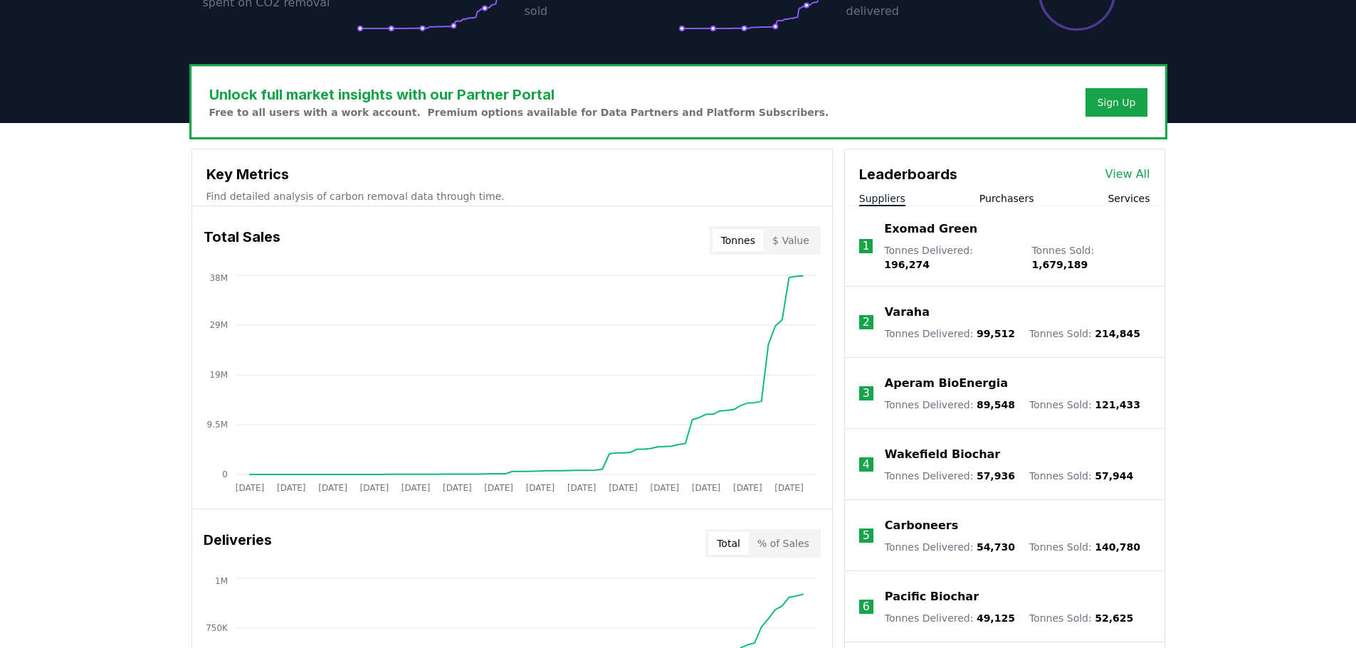
scroll to position [142, 0]
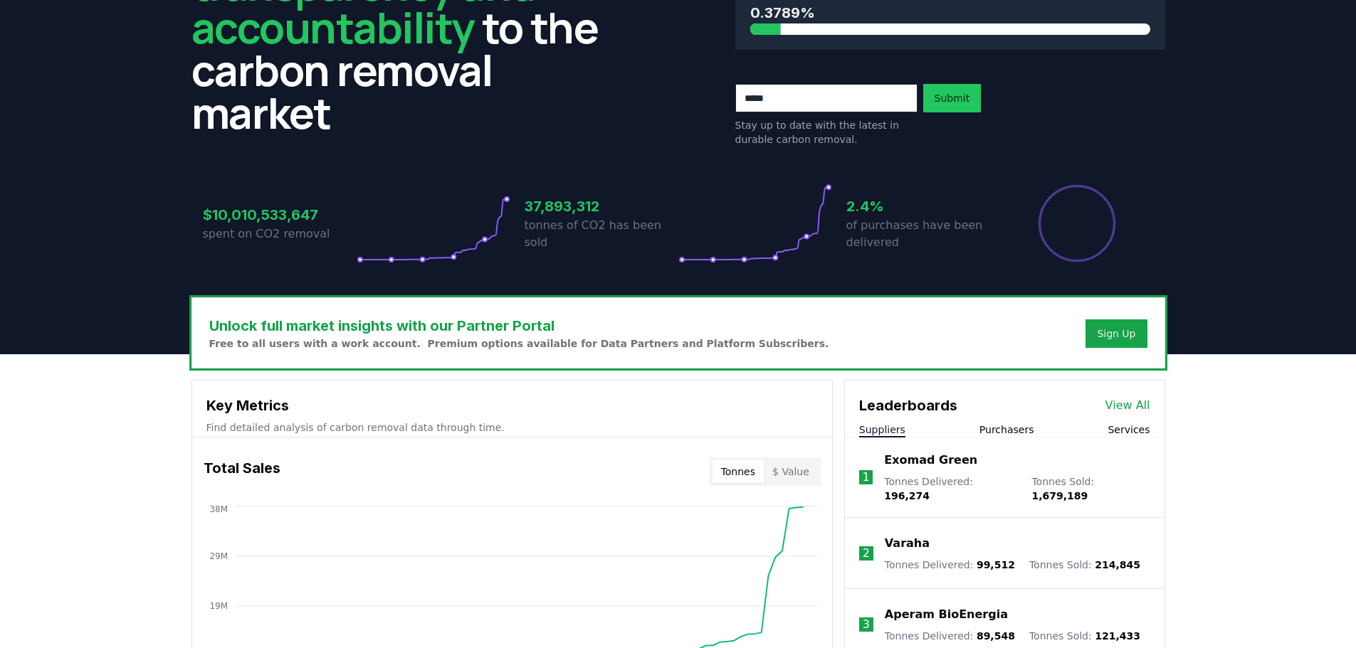
click at [1109, 429] on div "Suppliers Purchasers Services" at bounding box center [1005, 430] width 320 height 15
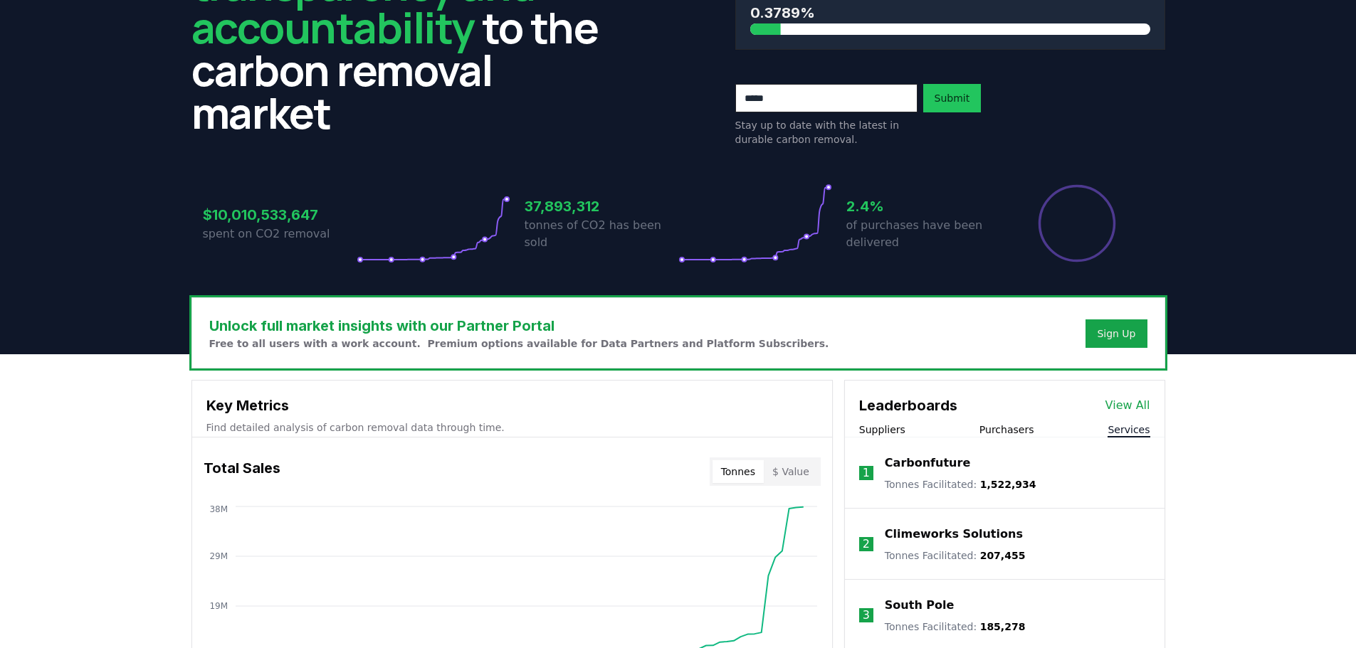
click at [1117, 430] on button "Services" at bounding box center [1128, 430] width 42 height 14
click at [1010, 436] on button "Purchasers" at bounding box center [1006, 430] width 55 height 14
drag, startPoint x: 892, startPoint y: 444, endPoint x: 889, endPoint y: 434, distance: 10.4
click at [892, 444] on li "1 Microsoft Tonnes Purchased : 30,582,909" at bounding box center [1005, 473] width 320 height 71
click at [887, 427] on button "Suppliers" at bounding box center [882, 430] width 46 height 14
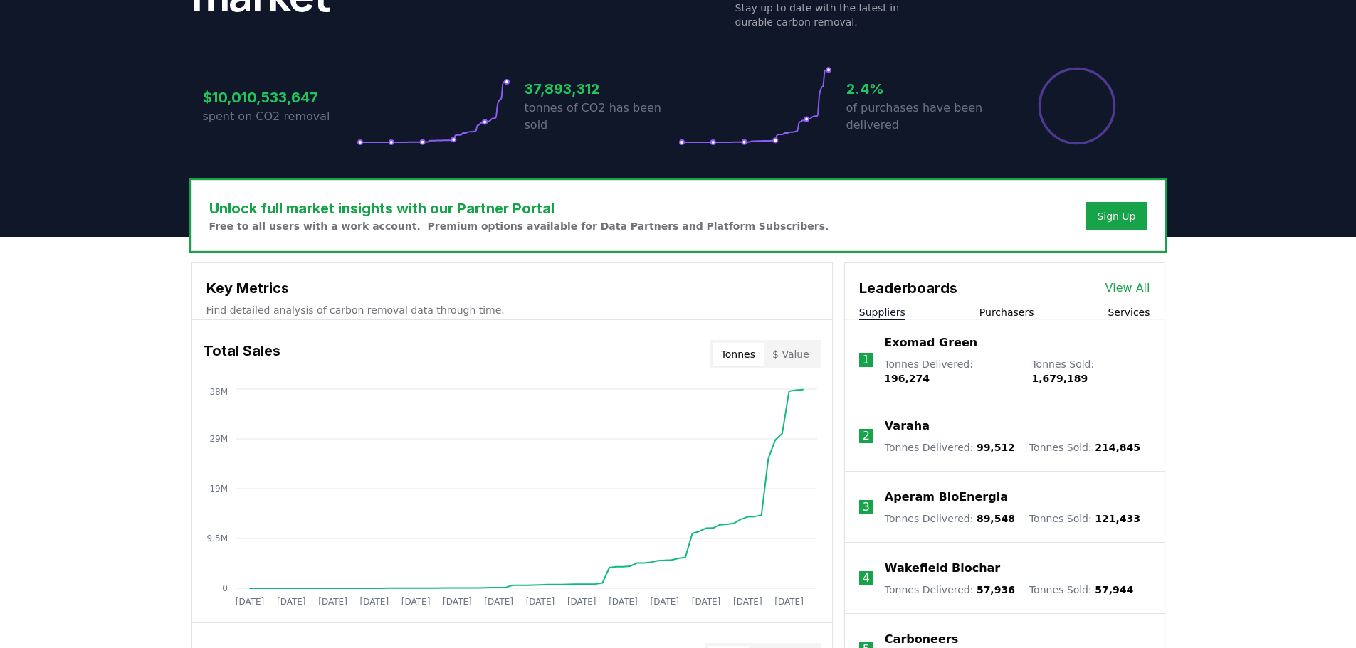
scroll to position [427, 0]
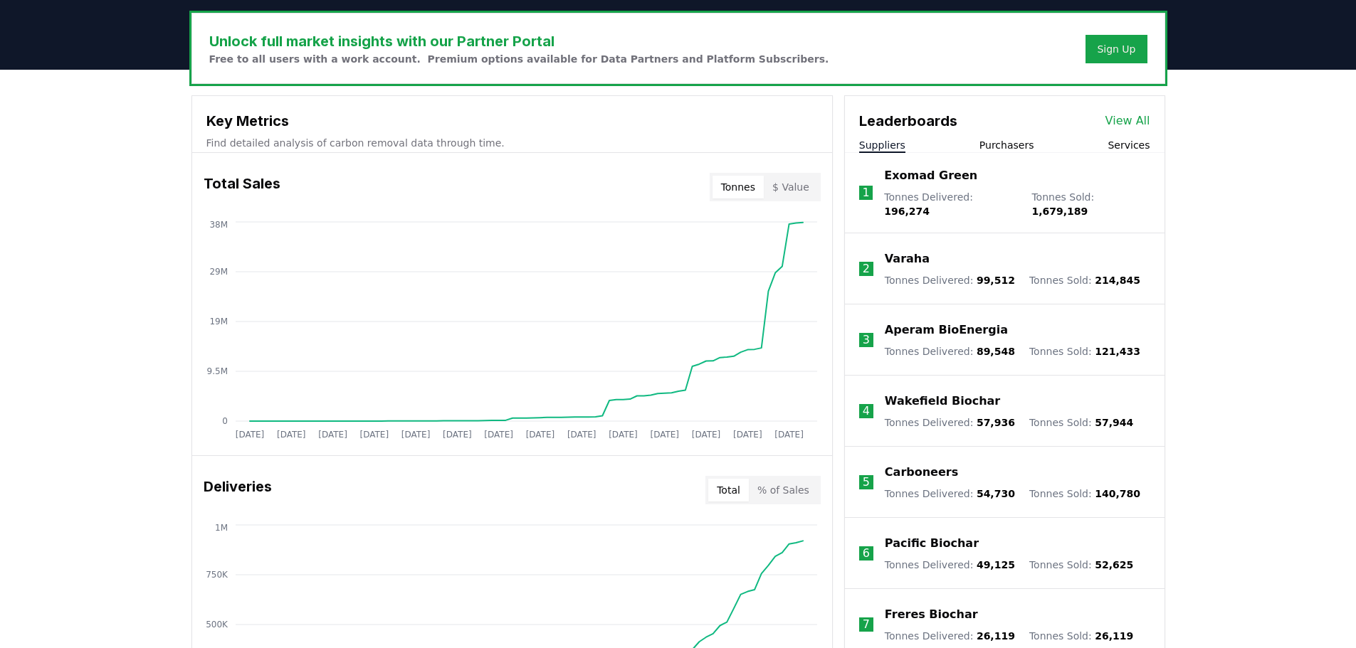
click at [1129, 124] on link "View All" at bounding box center [1127, 120] width 45 height 17
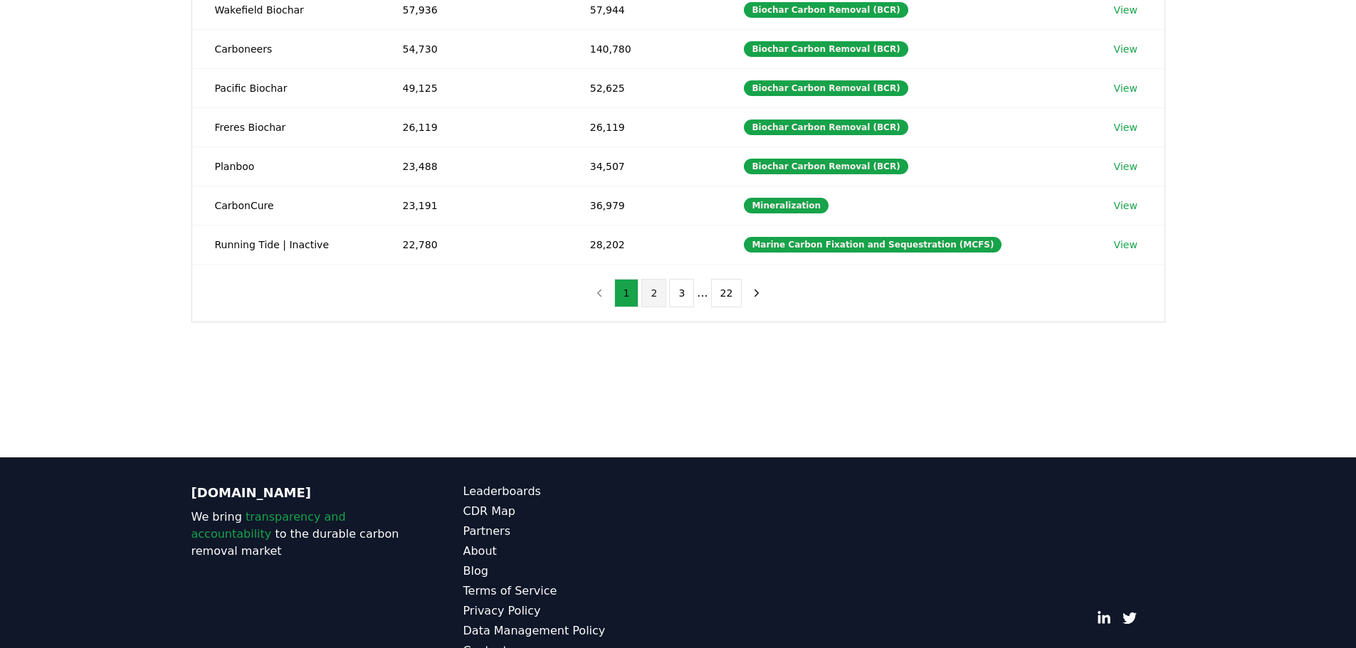
click at [655, 297] on button "2" at bounding box center [653, 293] width 25 height 28
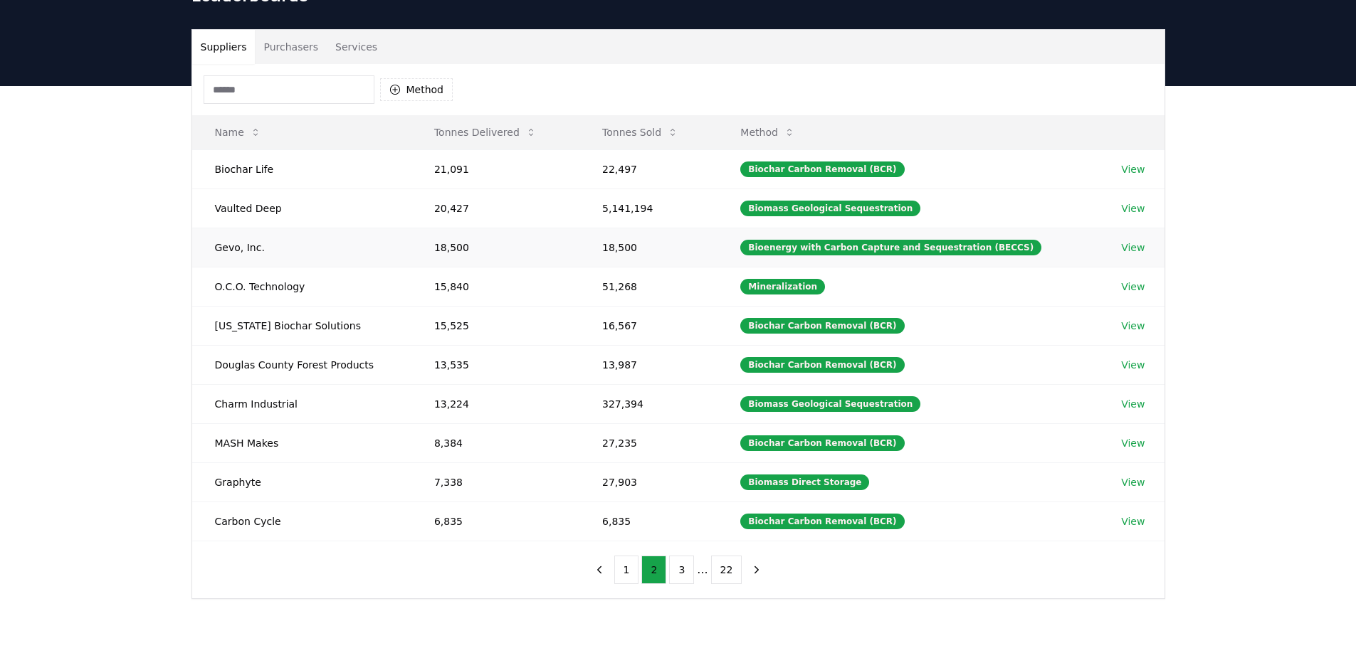
scroll to position [142, 0]
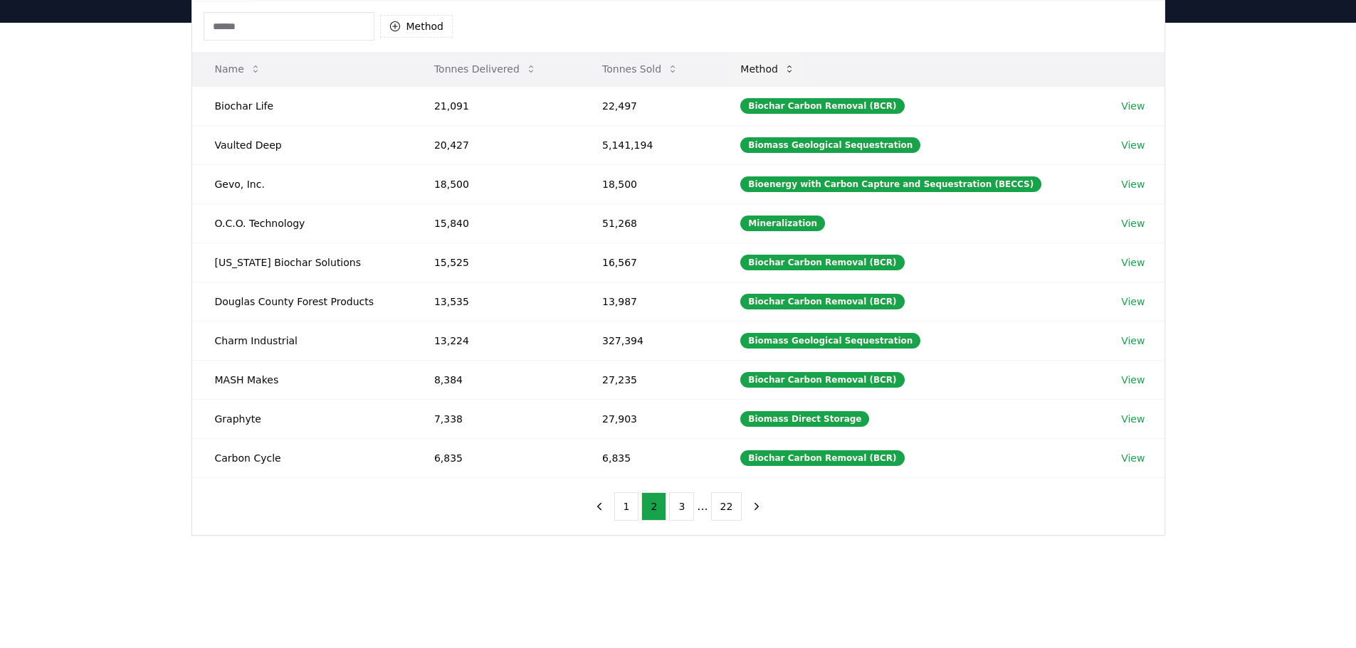
click at [798, 64] on button "Method" at bounding box center [768, 69] width 78 height 28
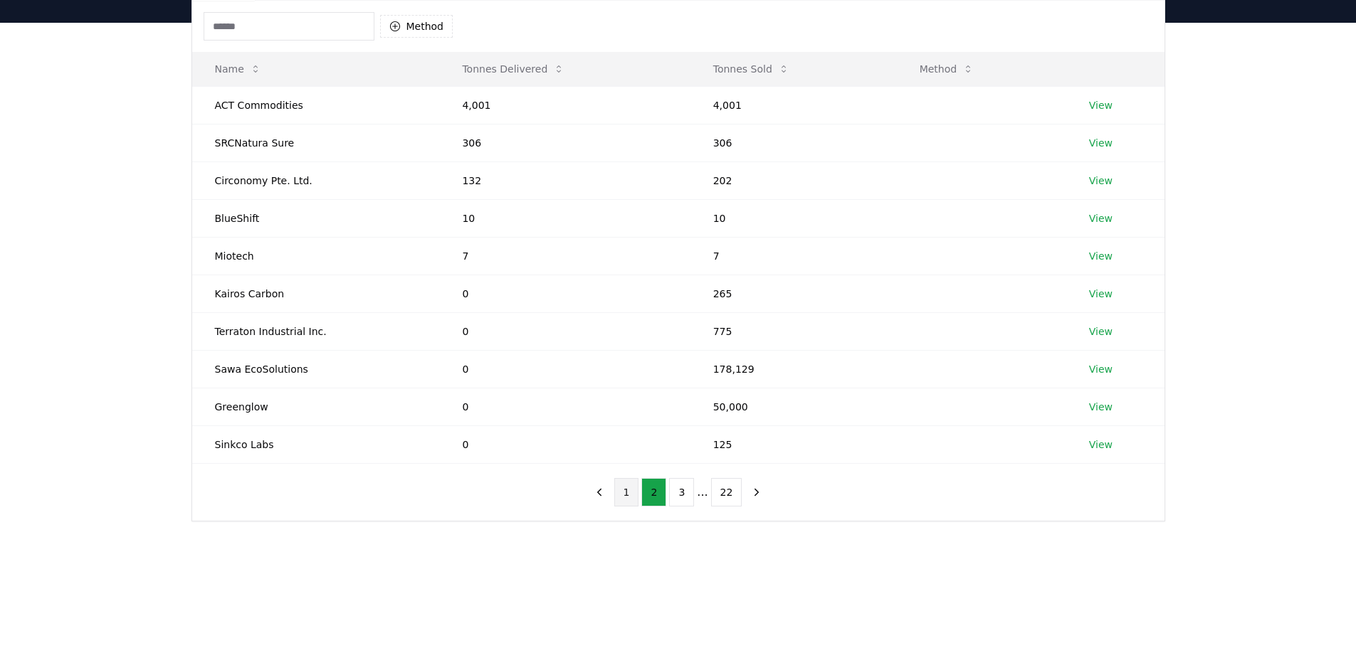
click at [623, 493] on button "1" at bounding box center [626, 492] width 25 height 28
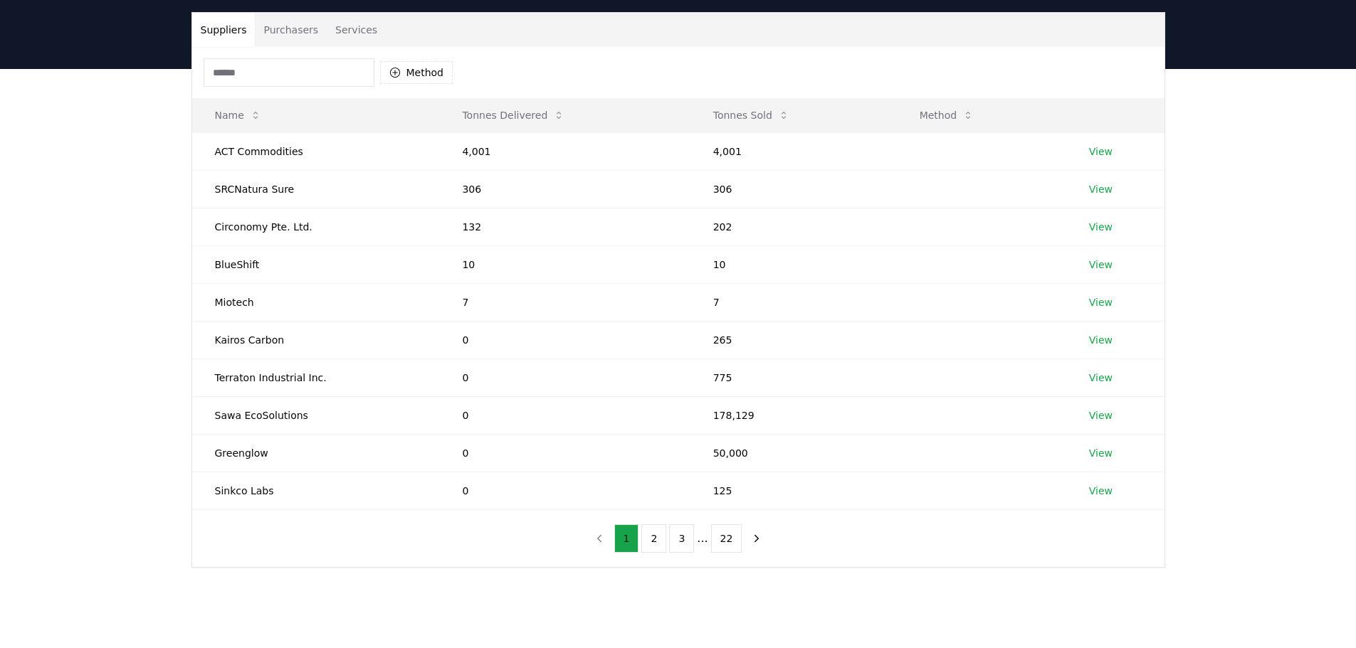
scroll to position [71, 0]
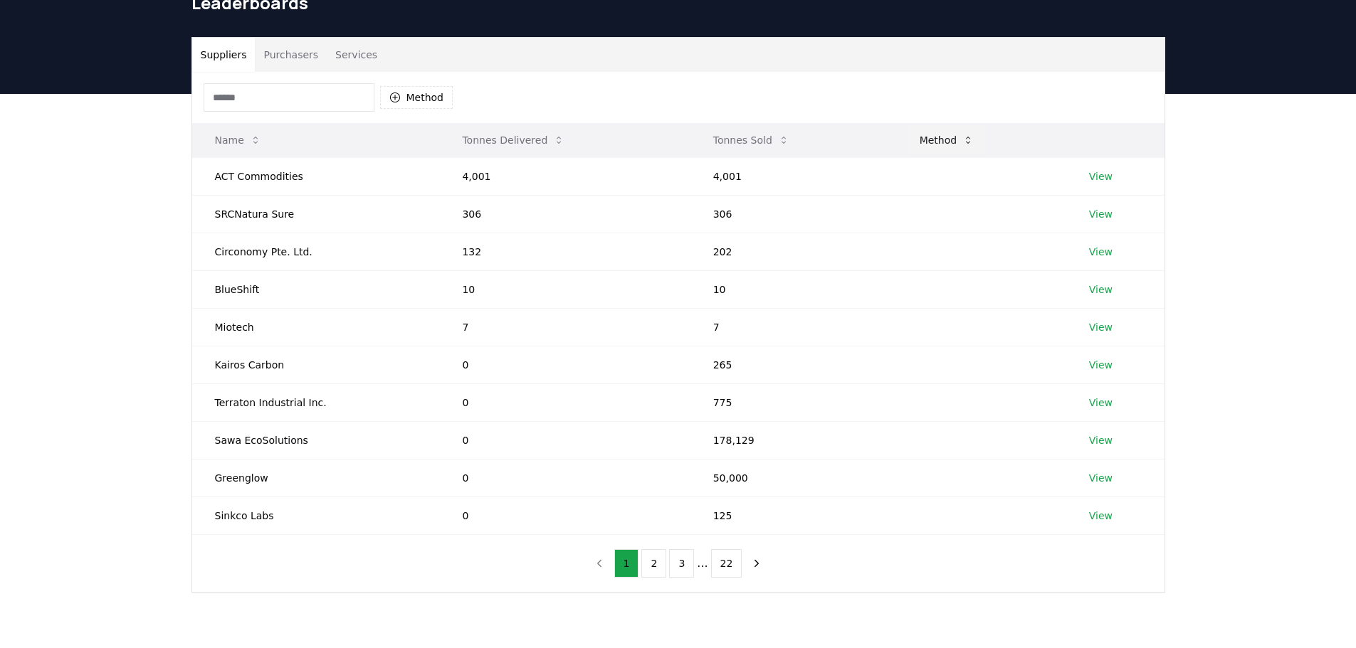
click at [943, 142] on button "Method" at bounding box center [947, 140] width 78 height 28
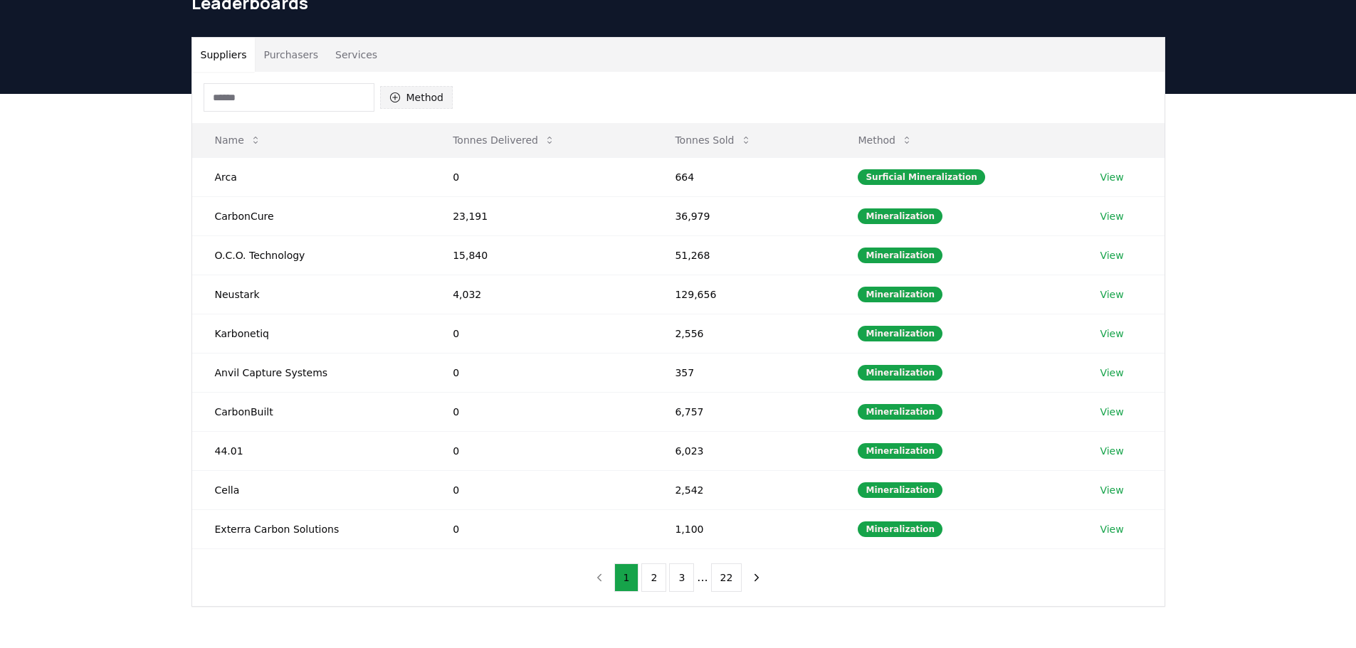
click at [421, 95] on button "Method" at bounding box center [416, 97] width 73 height 23
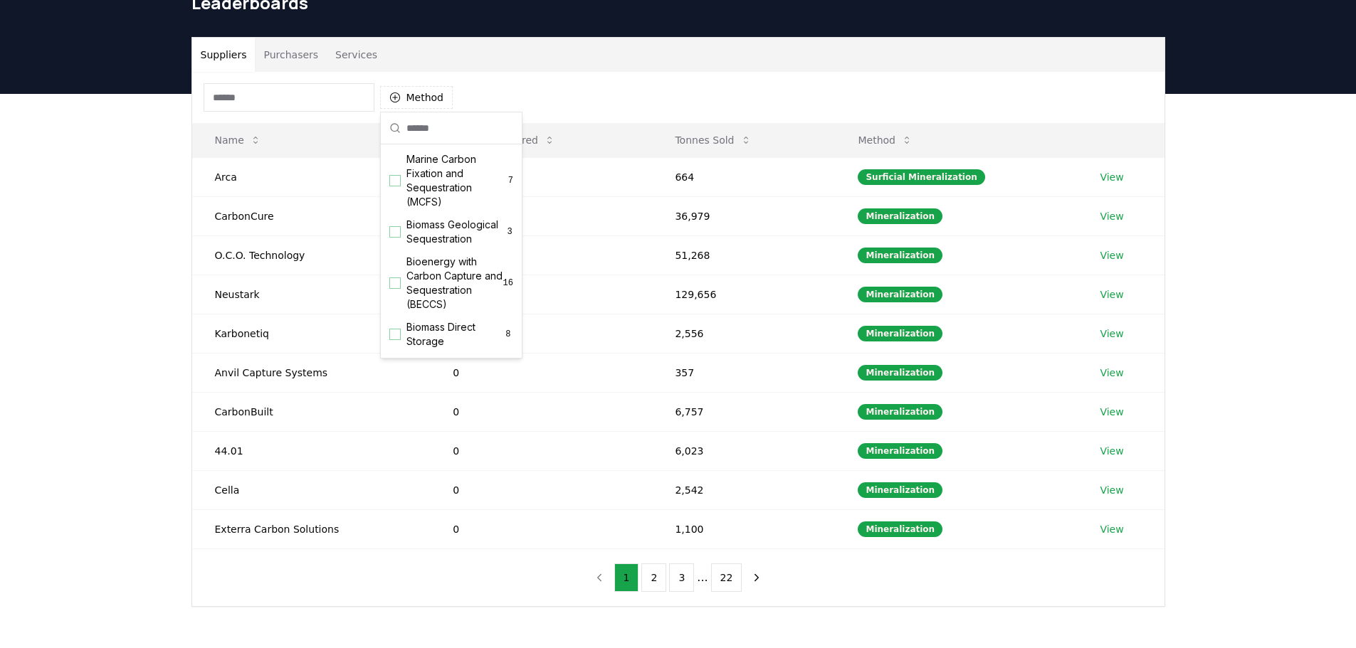
scroll to position [0, 0]
click at [119, 203] on div "Suppliers Purchasers Services Method Name Tonnes Delivered Tonnes Sold Method A…" at bounding box center [678, 379] width 1356 height 570
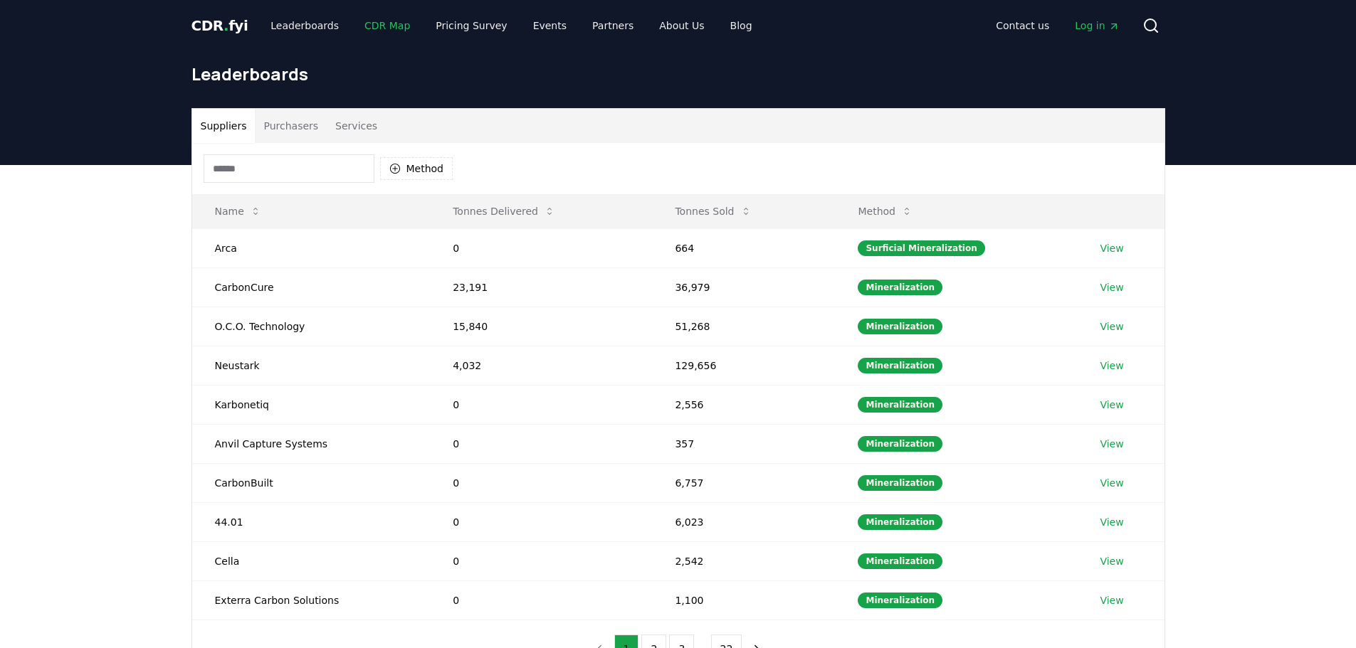
click at [385, 32] on link "CDR Map" at bounding box center [387, 26] width 68 height 26
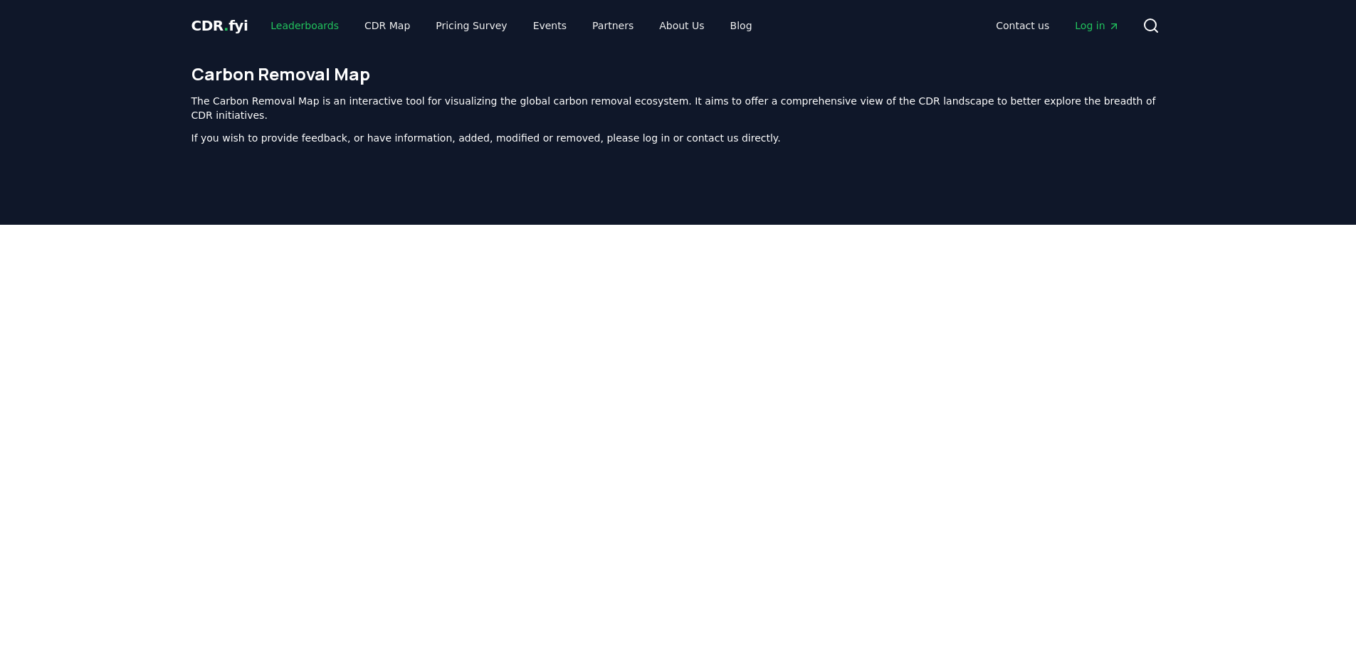
click at [324, 28] on link "Leaderboards" at bounding box center [304, 26] width 91 height 26
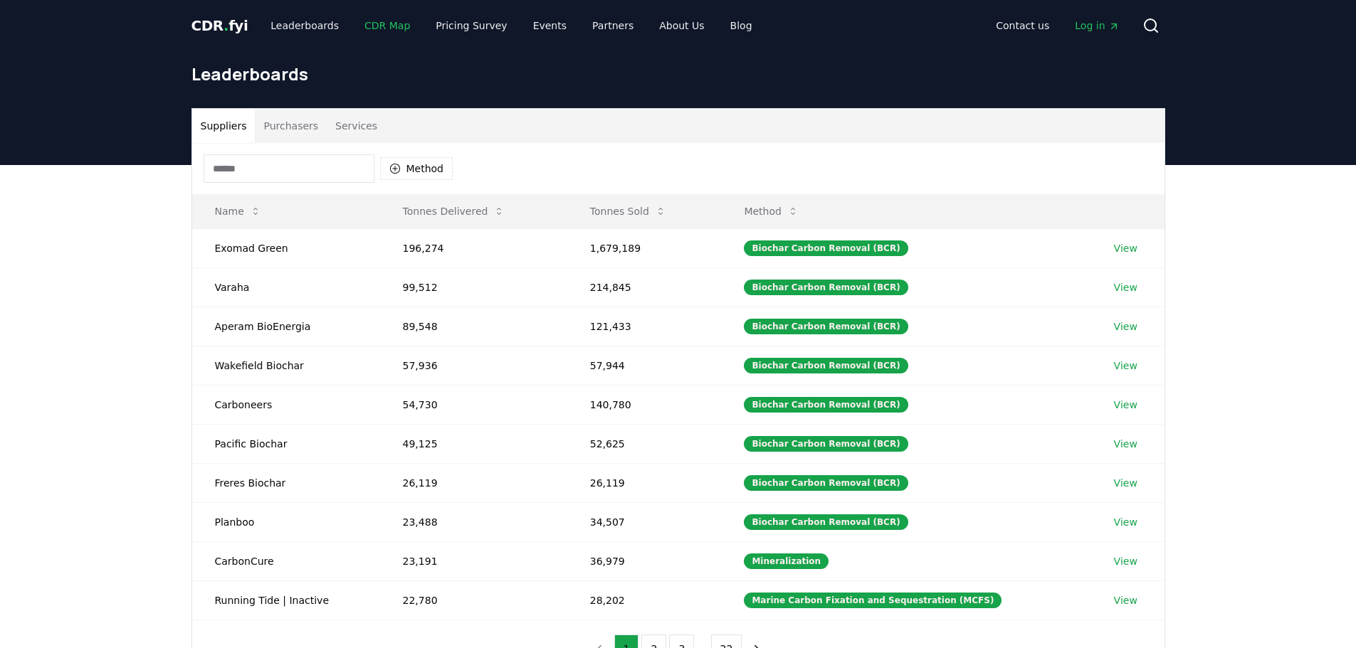
click at [394, 26] on link "CDR Map" at bounding box center [387, 26] width 68 height 26
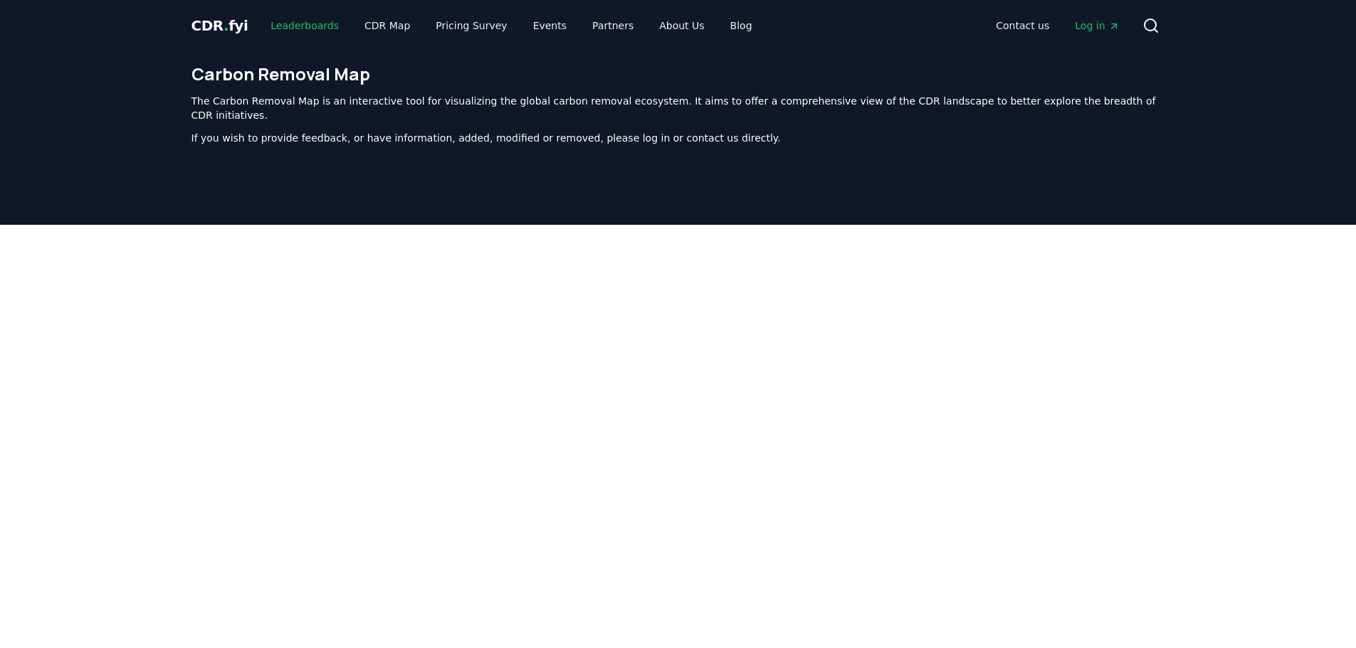
click at [302, 26] on link "Leaderboards" at bounding box center [304, 26] width 91 height 26
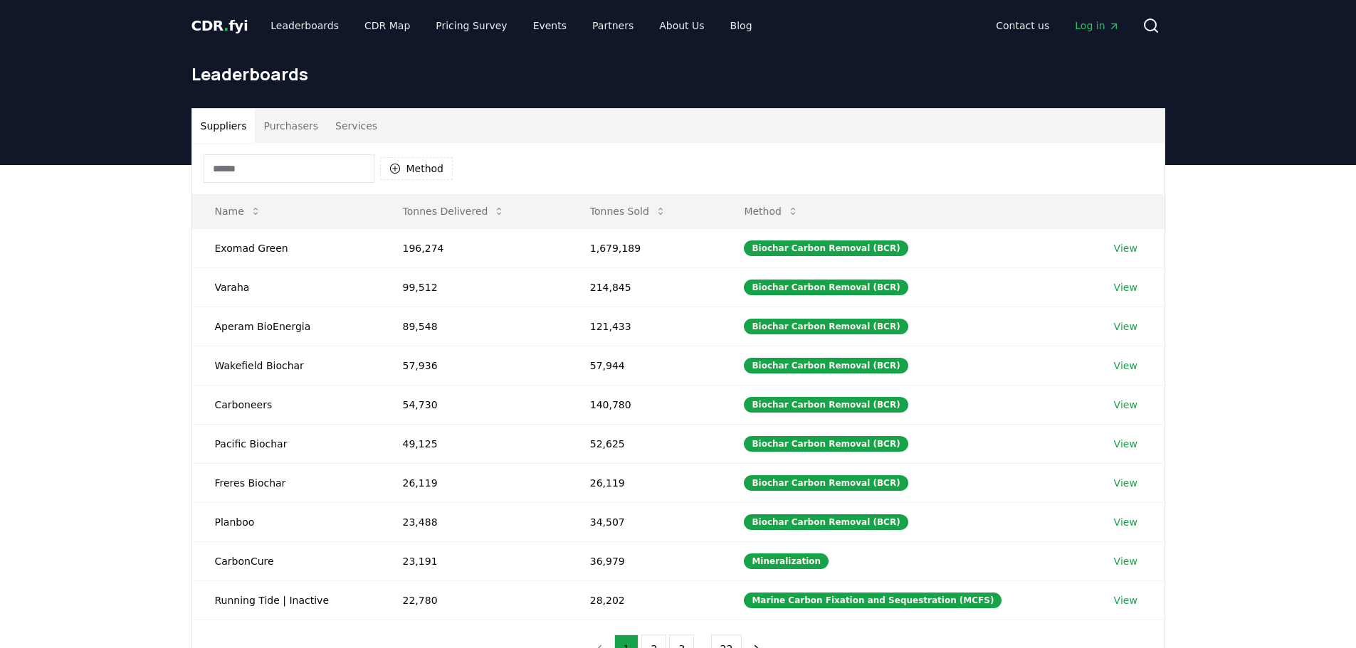
click at [304, 124] on button "Purchasers" at bounding box center [291, 126] width 72 height 34
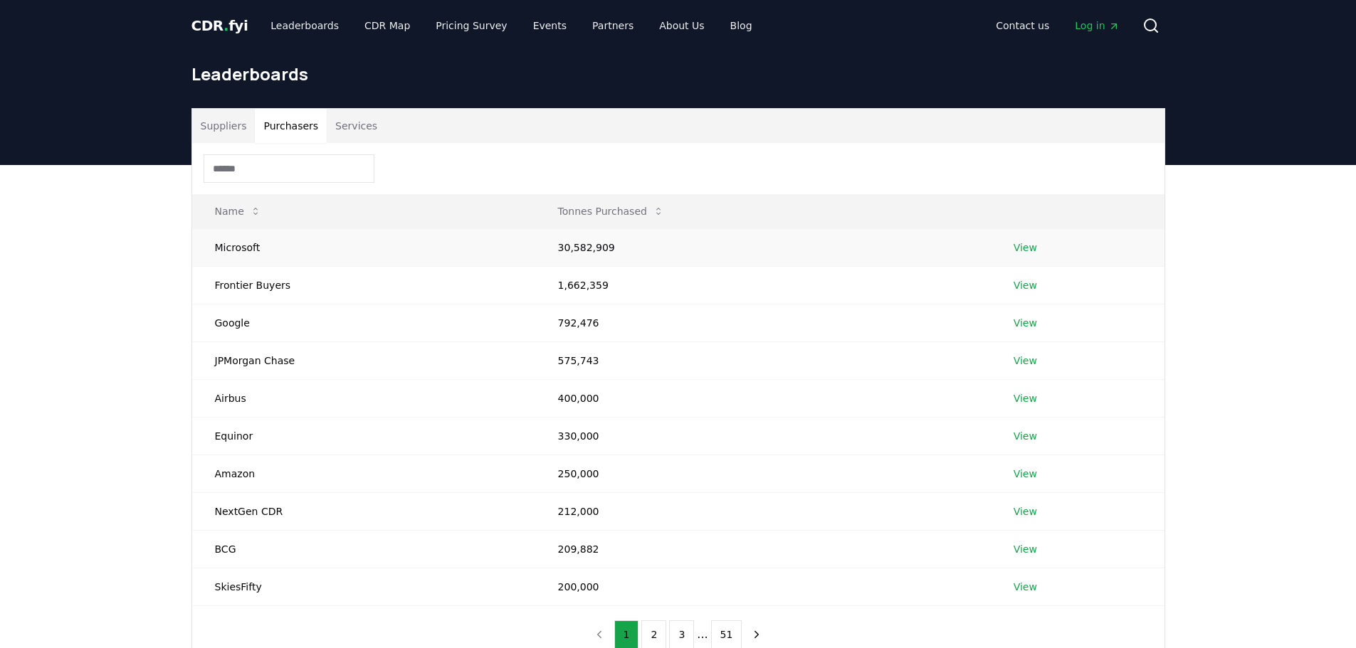
click at [236, 242] on td "Microsoft" at bounding box center [363, 247] width 343 height 38
click at [1023, 245] on link "View" at bounding box center [1024, 248] width 23 height 14
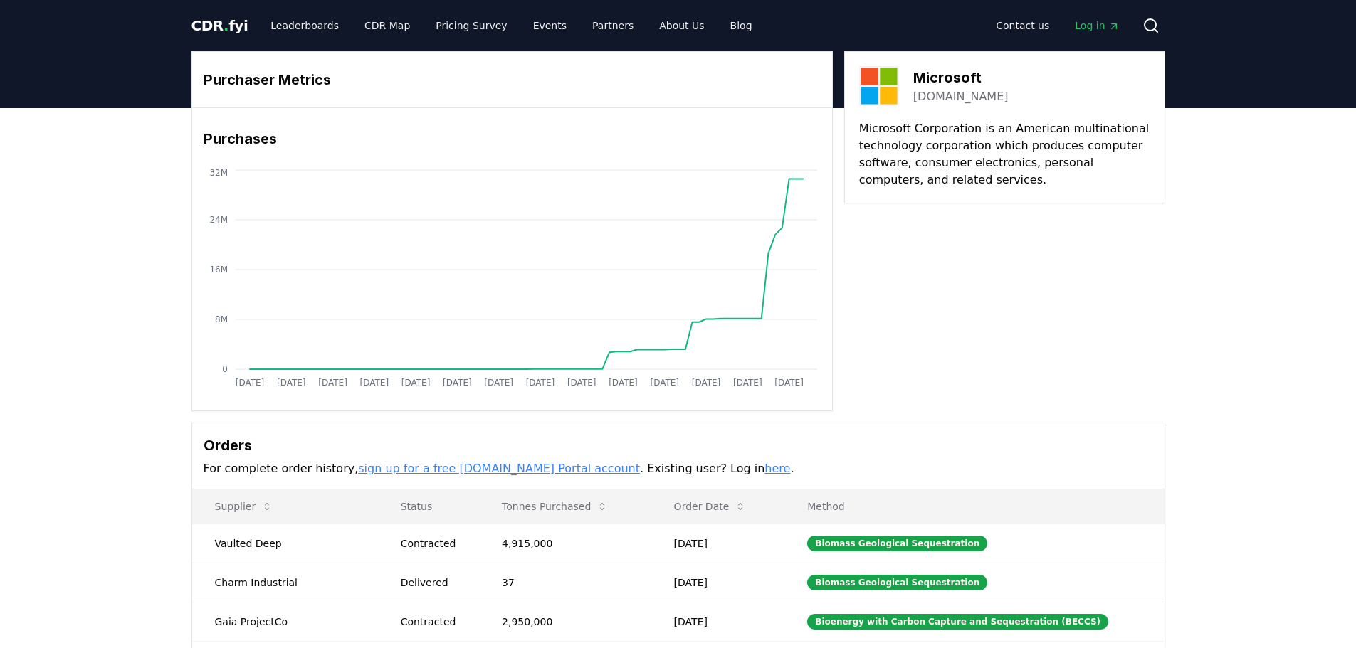
scroll to position [285, 0]
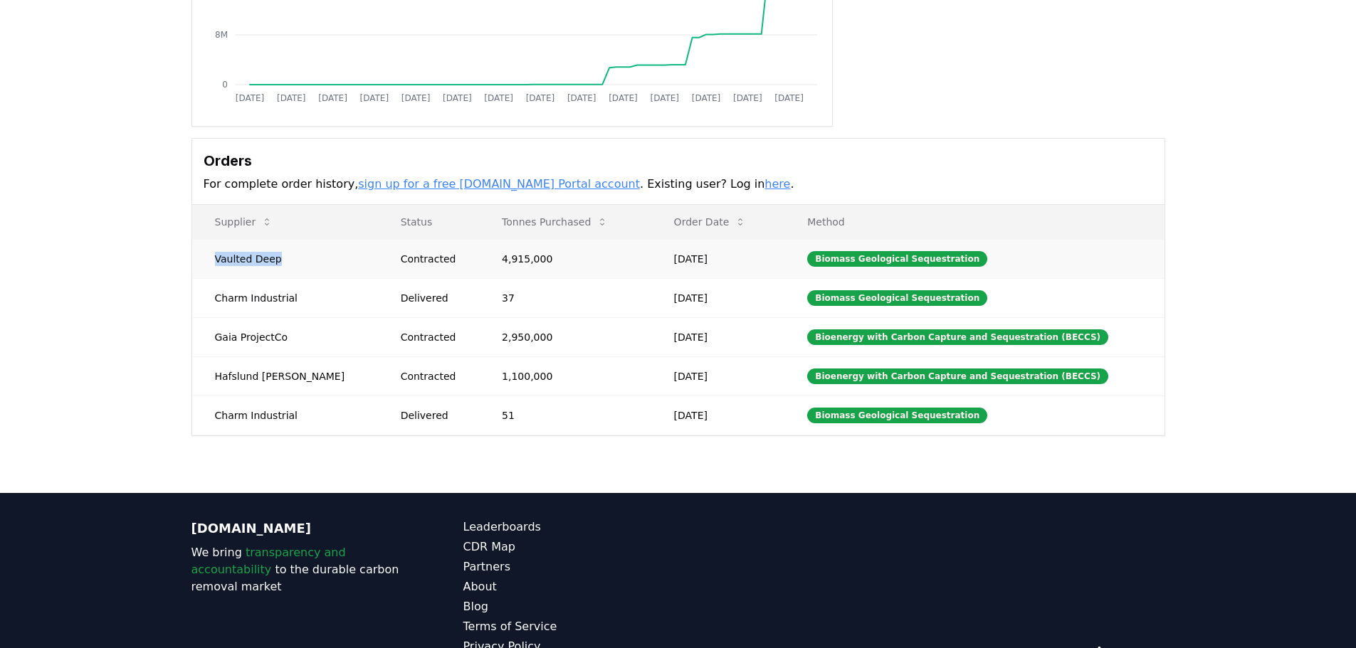
drag, startPoint x: 283, startPoint y: 261, endPoint x: 196, endPoint y: 261, distance: 87.5
click at [196, 261] on td "Vaulted Deep" at bounding box center [285, 258] width 186 height 39
click at [1021, 258] on td "Biomass Geological Sequestration" at bounding box center [973, 258] width 379 height 39
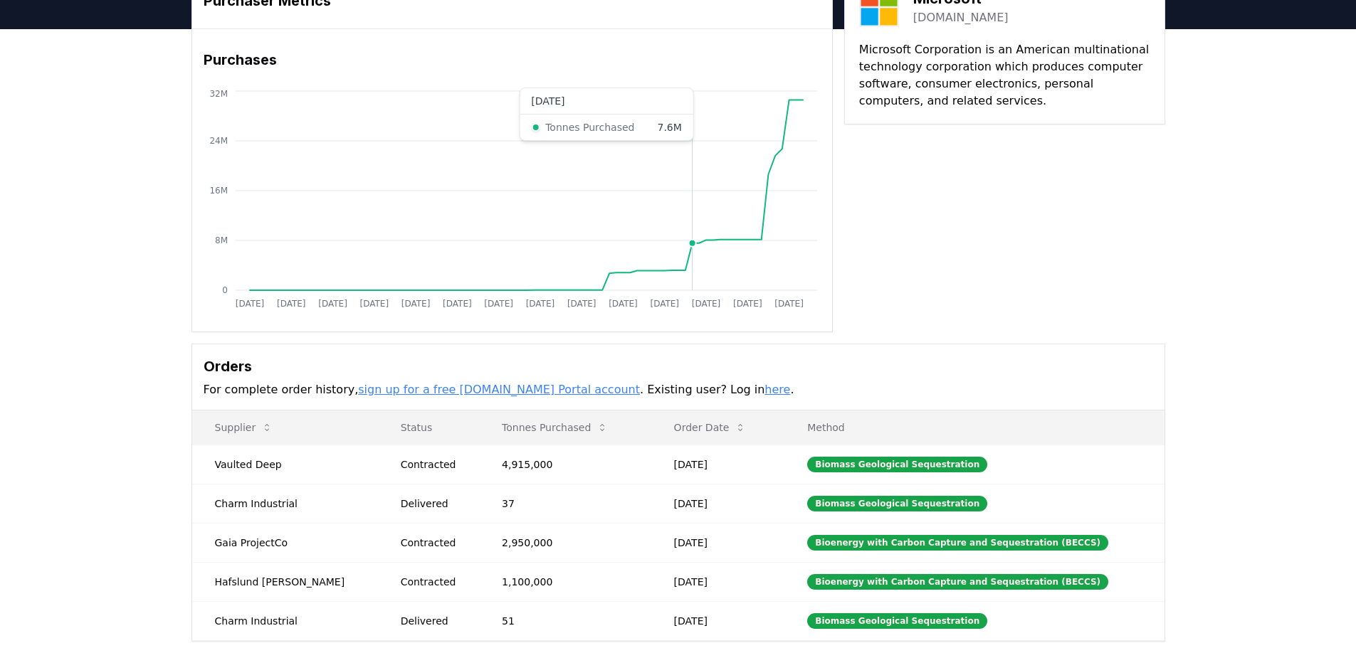
scroll to position [0, 0]
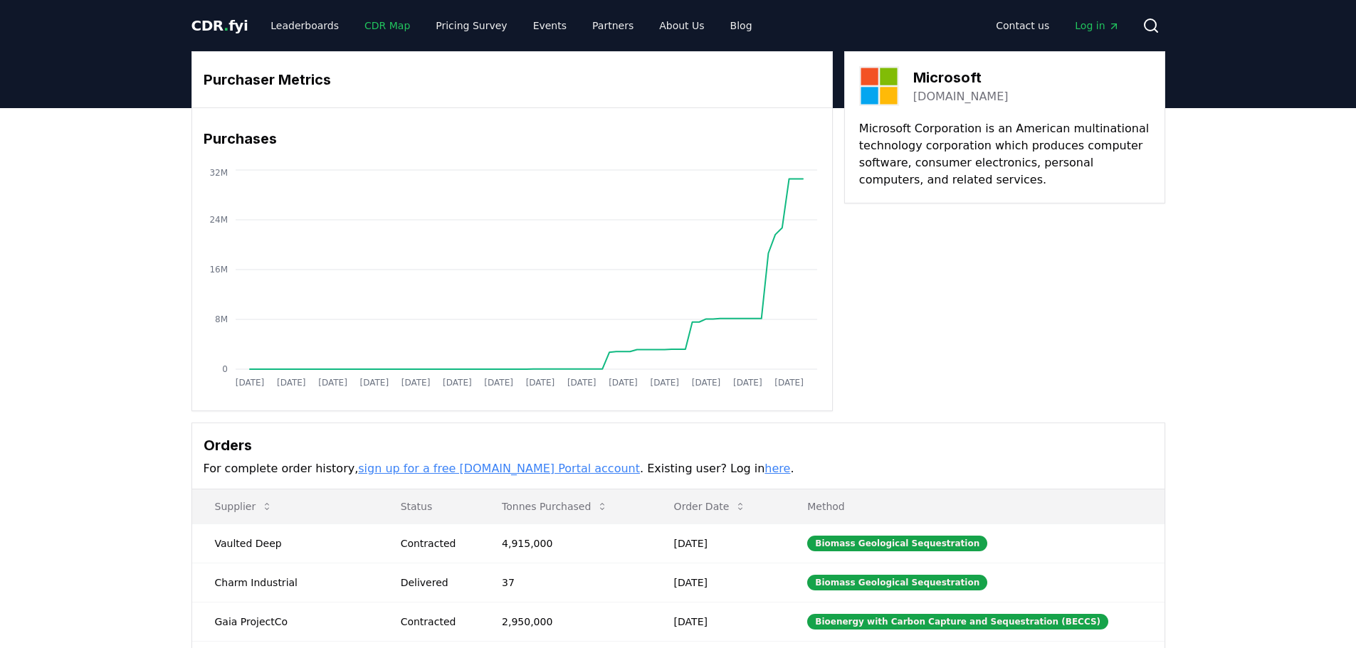
click at [366, 29] on link "CDR Map" at bounding box center [387, 26] width 68 height 26
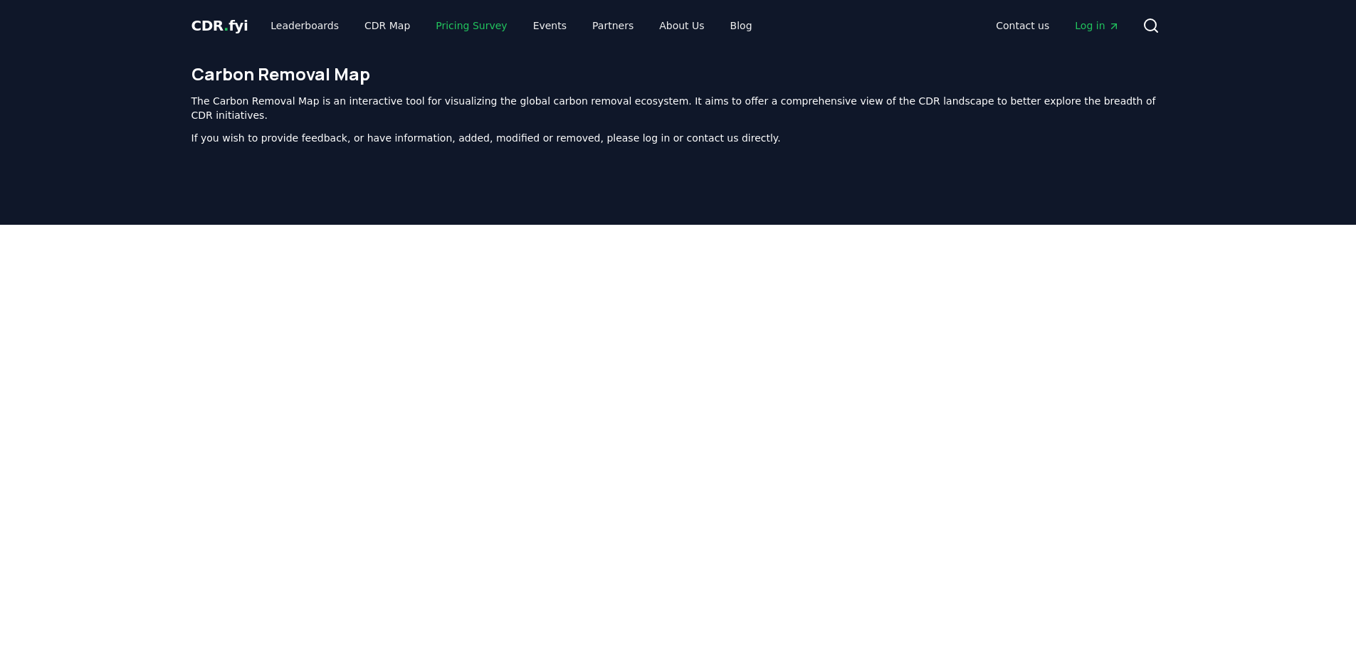
click at [461, 22] on link "Pricing Survey" at bounding box center [471, 26] width 94 height 26
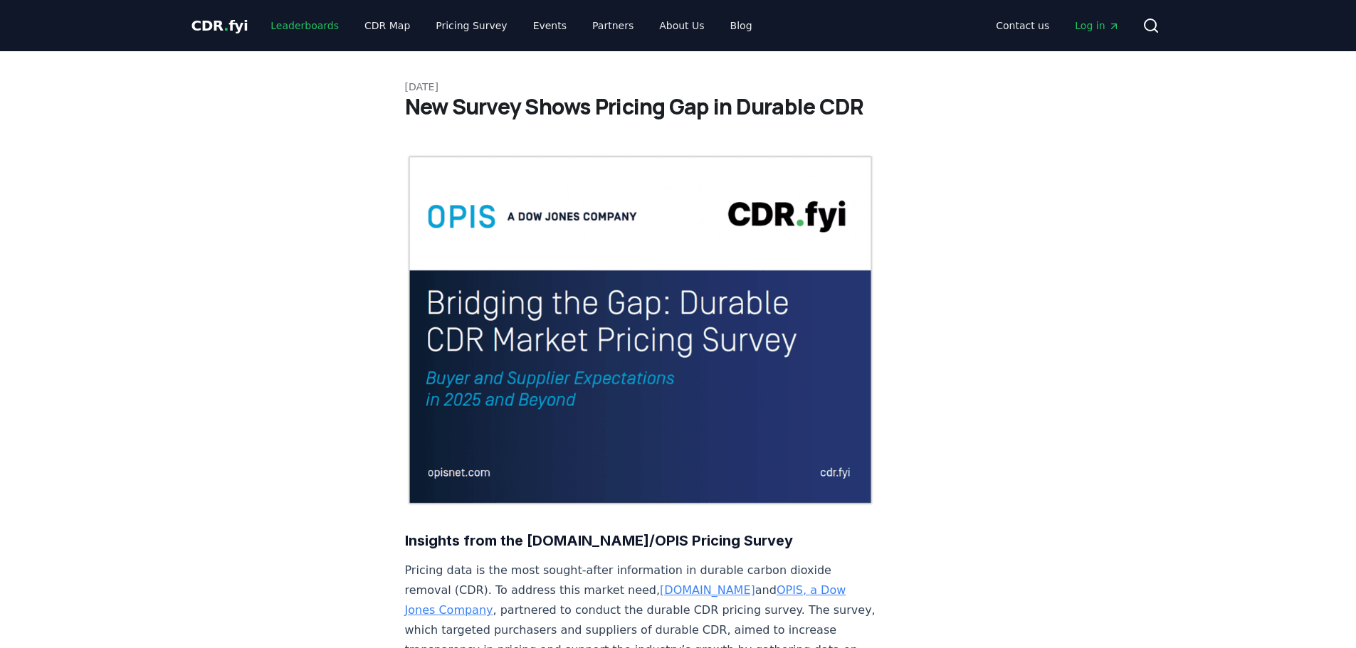
click at [295, 28] on link "Leaderboards" at bounding box center [304, 26] width 91 height 26
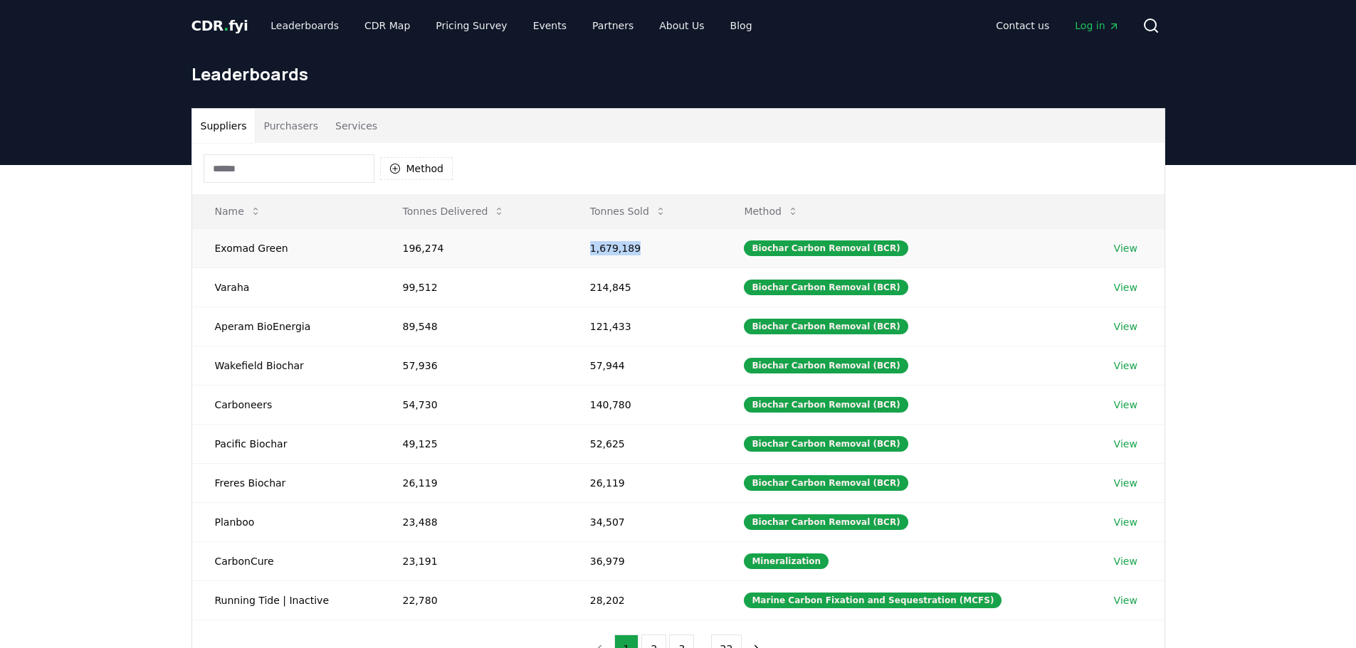
drag, startPoint x: 660, startPoint y: 253, endPoint x: 598, endPoint y: 249, distance: 62.8
click at [598, 249] on td "1,679,189" at bounding box center [644, 247] width 154 height 39
click at [675, 257] on td "1,679,189" at bounding box center [644, 247] width 154 height 39
click at [455, 23] on link "Pricing Survey" at bounding box center [471, 26] width 94 height 26
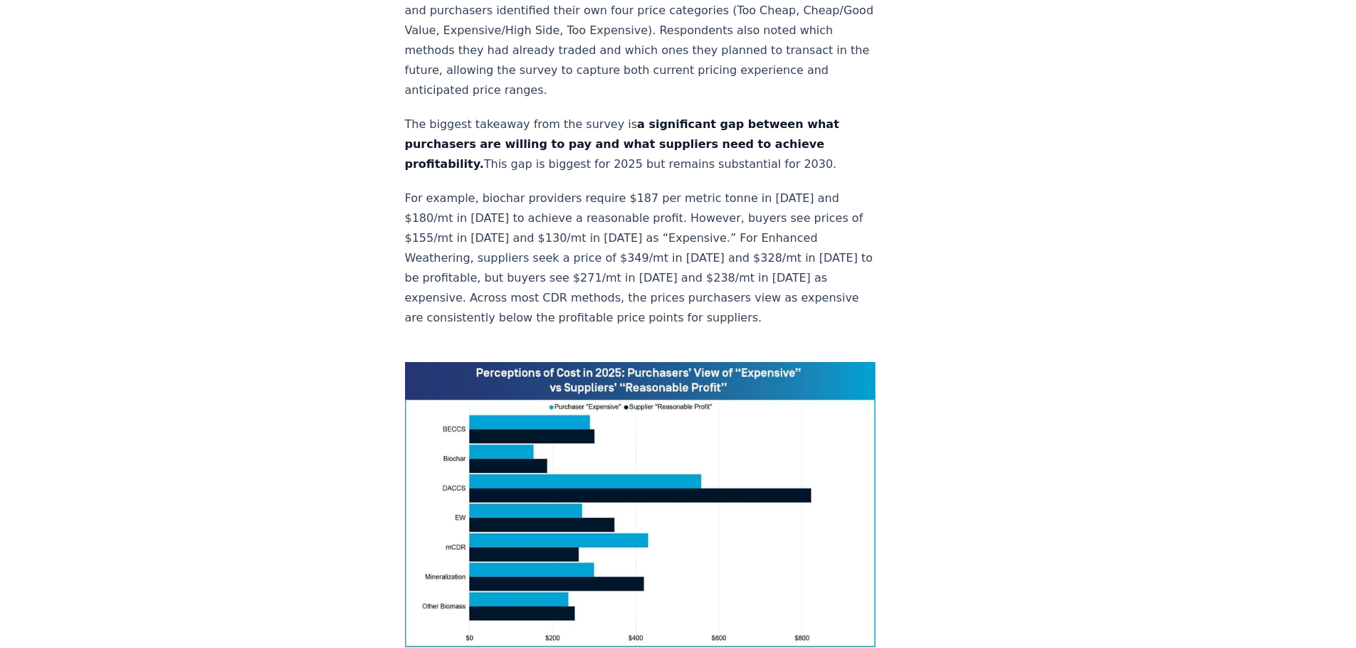
scroll to position [854, 0]
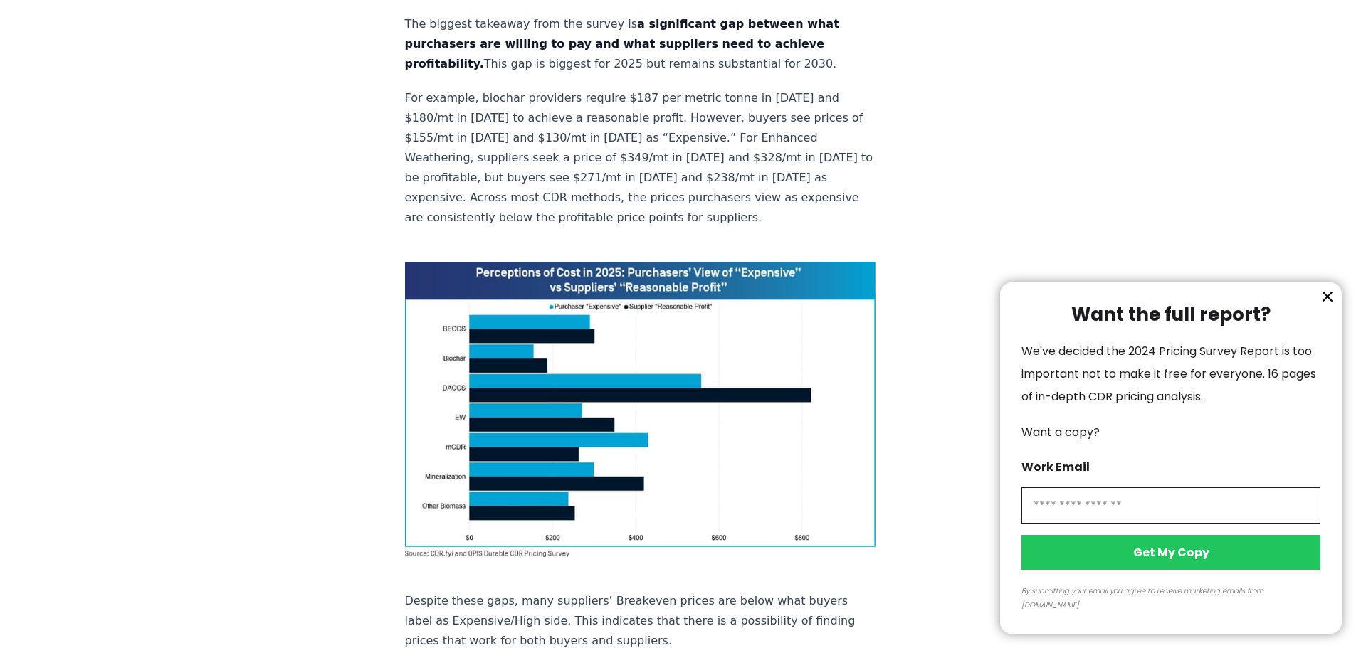
click at [1328, 305] on icon "information" at bounding box center [1327, 296] width 17 height 17
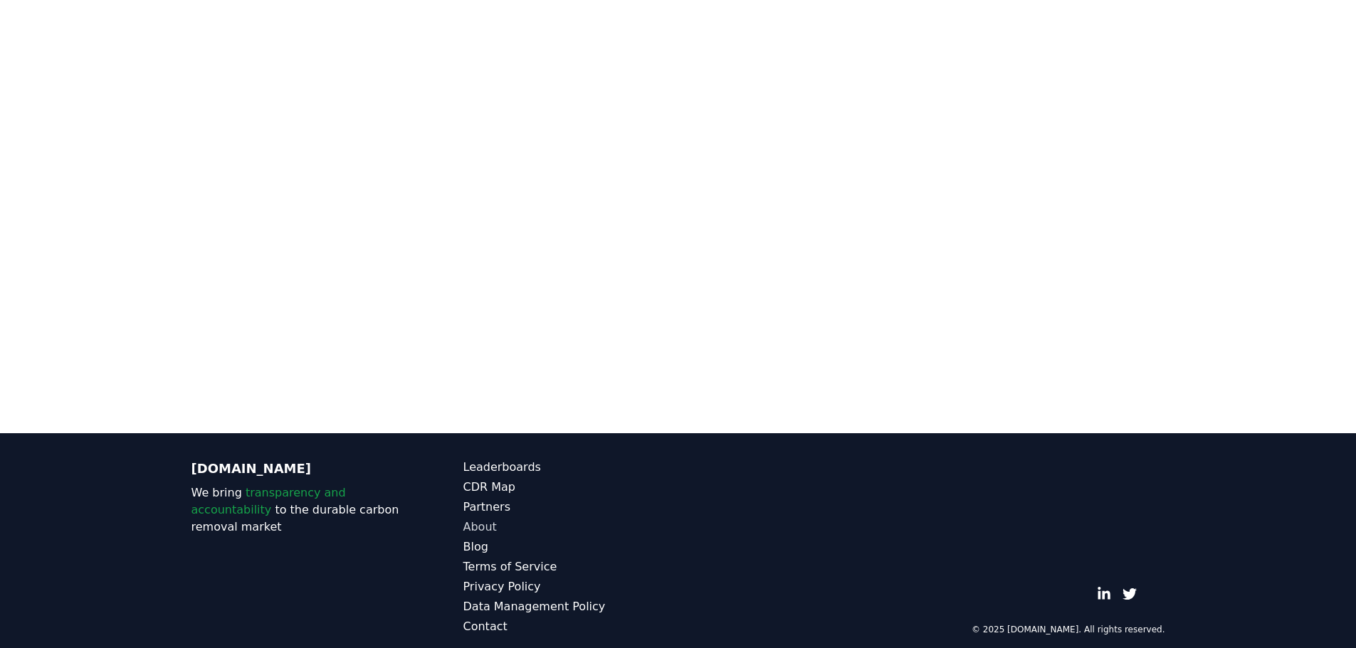
scroll to position [3194, 0]
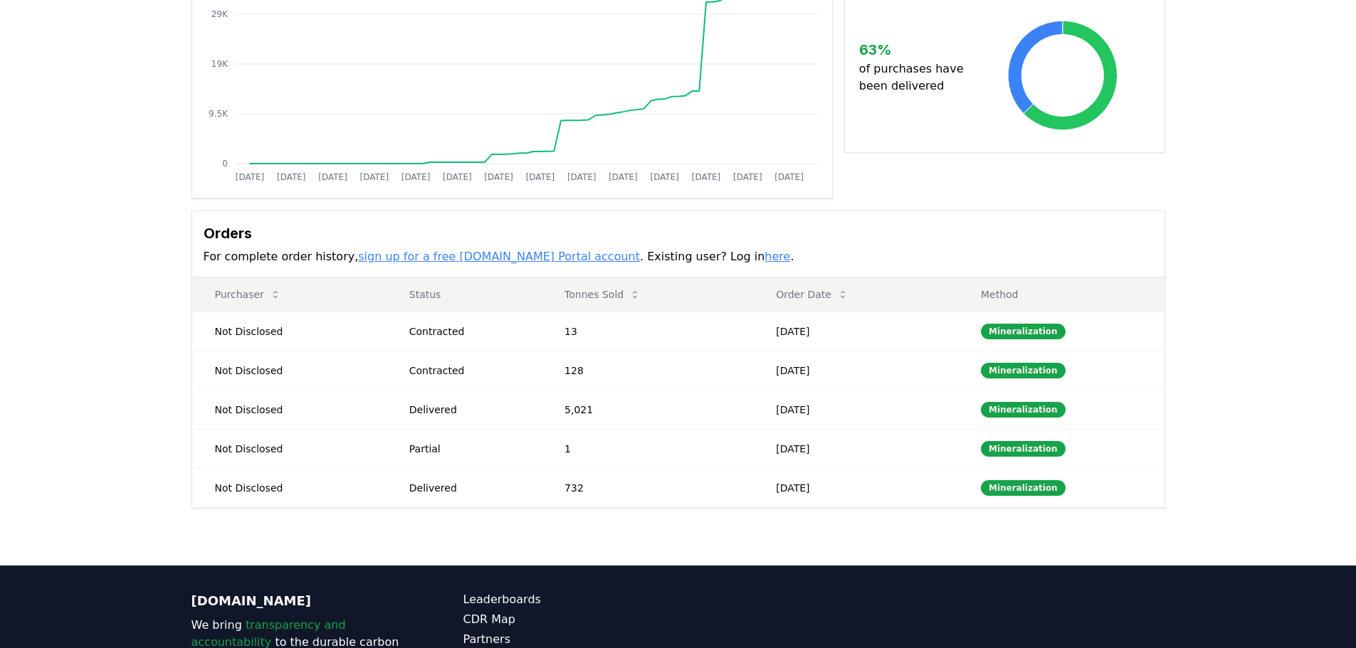
scroll to position [213, 0]
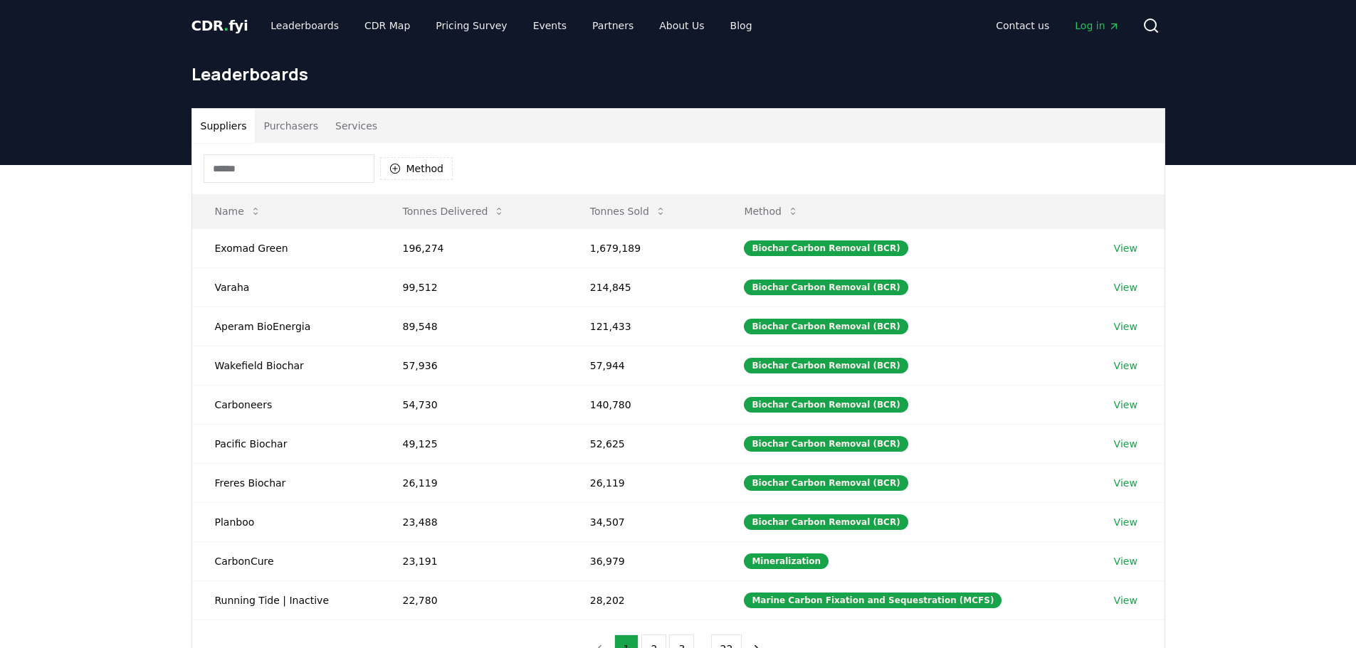
scroll to position [72, 0]
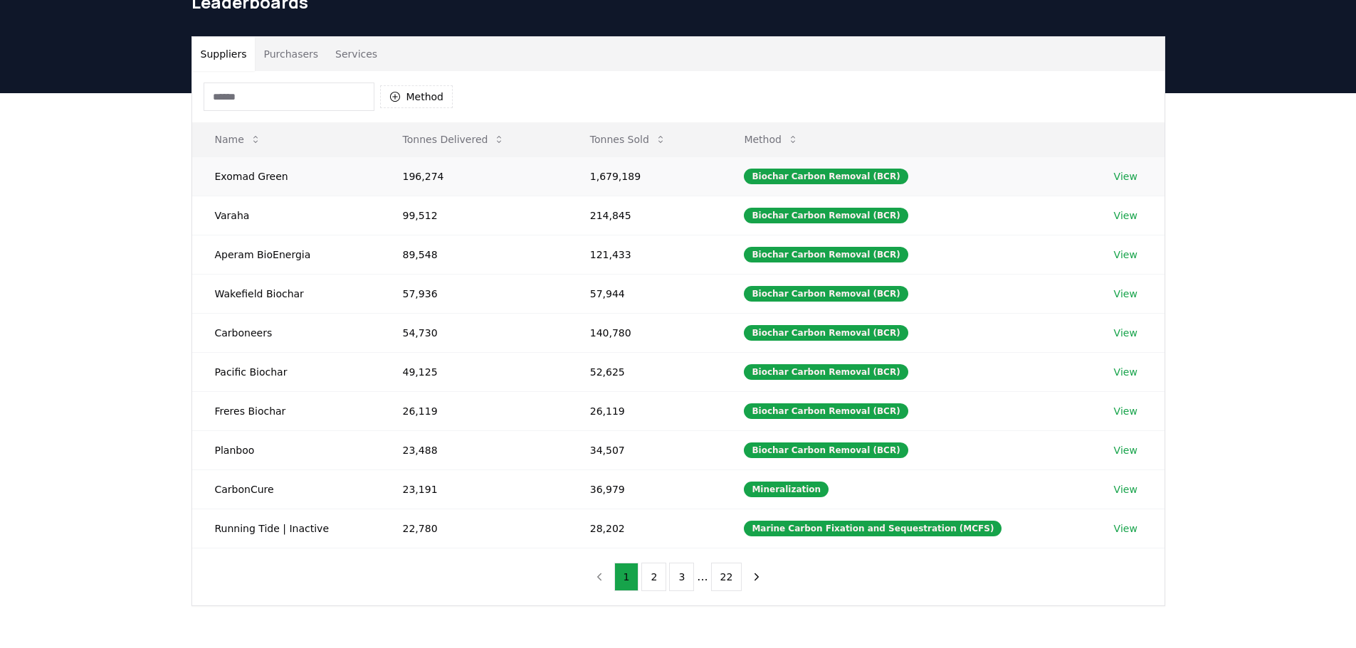
click at [1126, 185] on td "View" at bounding box center [1127, 176] width 73 height 39
click at [1126, 186] on td "View" at bounding box center [1127, 176] width 73 height 39
click at [1121, 178] on link "View" at bounding box center [1125, 176] width 23 height 14
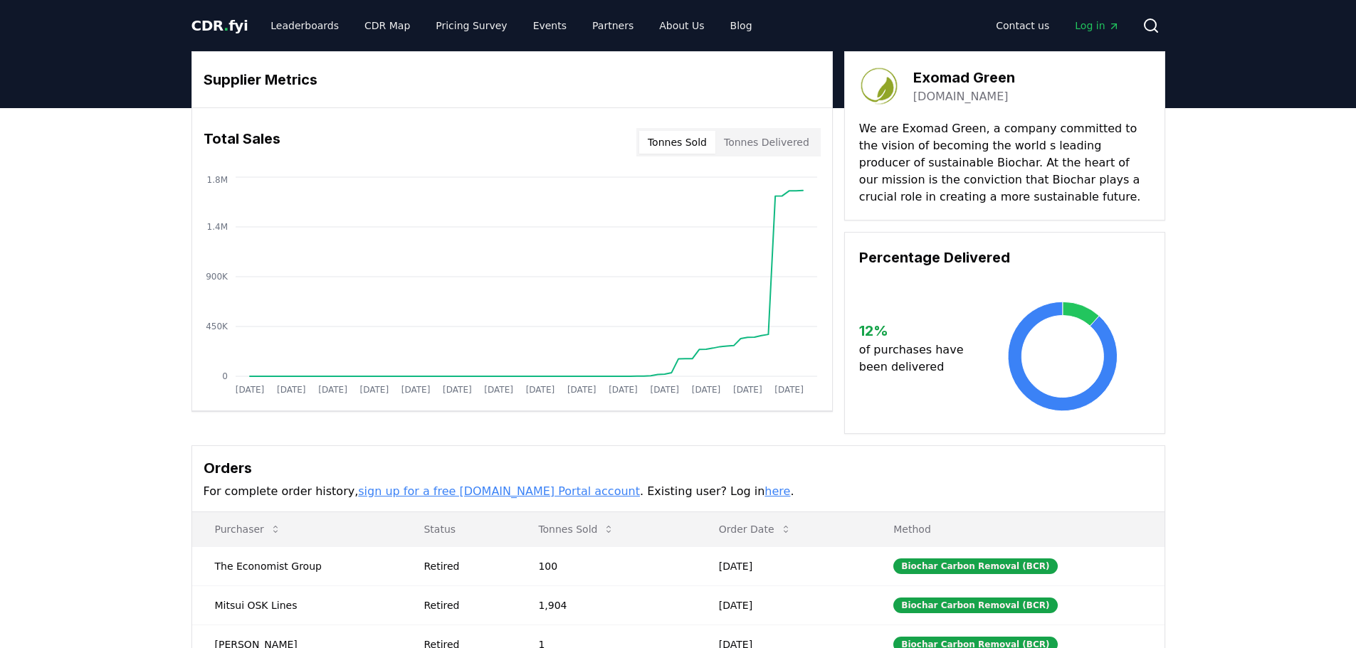
click at [766, 142] on button "Tonnes Delivered" at bounding box center [766, 142] width 102 height 23
click at [310, 16] on link "Leaderboards" at bounding box center [304, 26] width 91 height 26
click at [300, 31] on link "Leaderboards" at bounding box center [304, 26] width 91 height 26
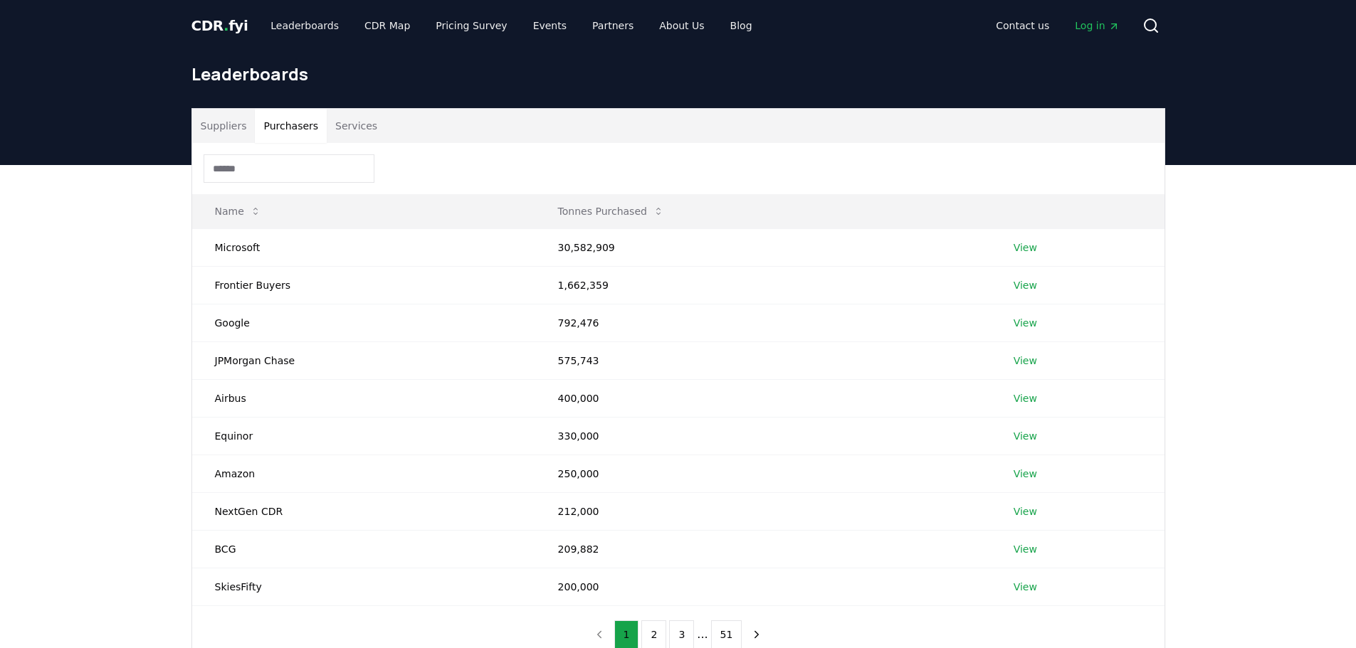
click at [294, 137] on button "Purchasers" at bounding box center [291, 126] width 72 height 34
click at [1027, 250] on link "View" at bounding box center [1024, 248] width 23 height 14
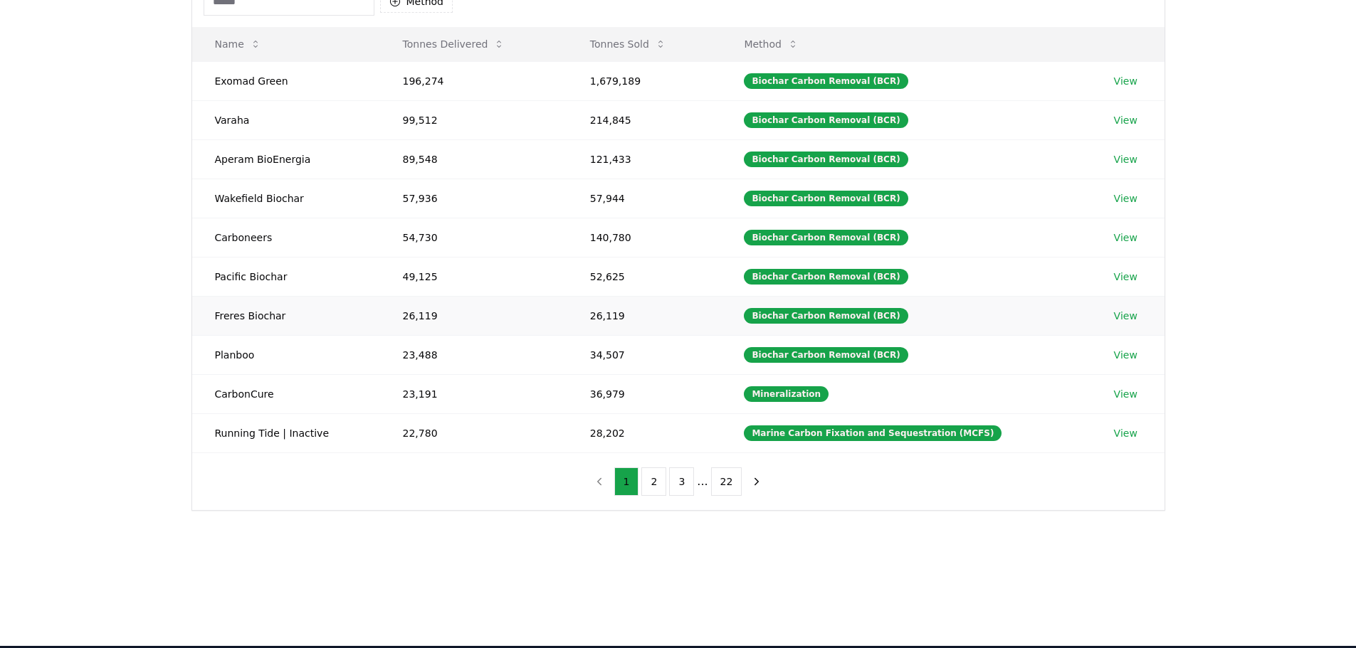
scroll to position [142, 0]
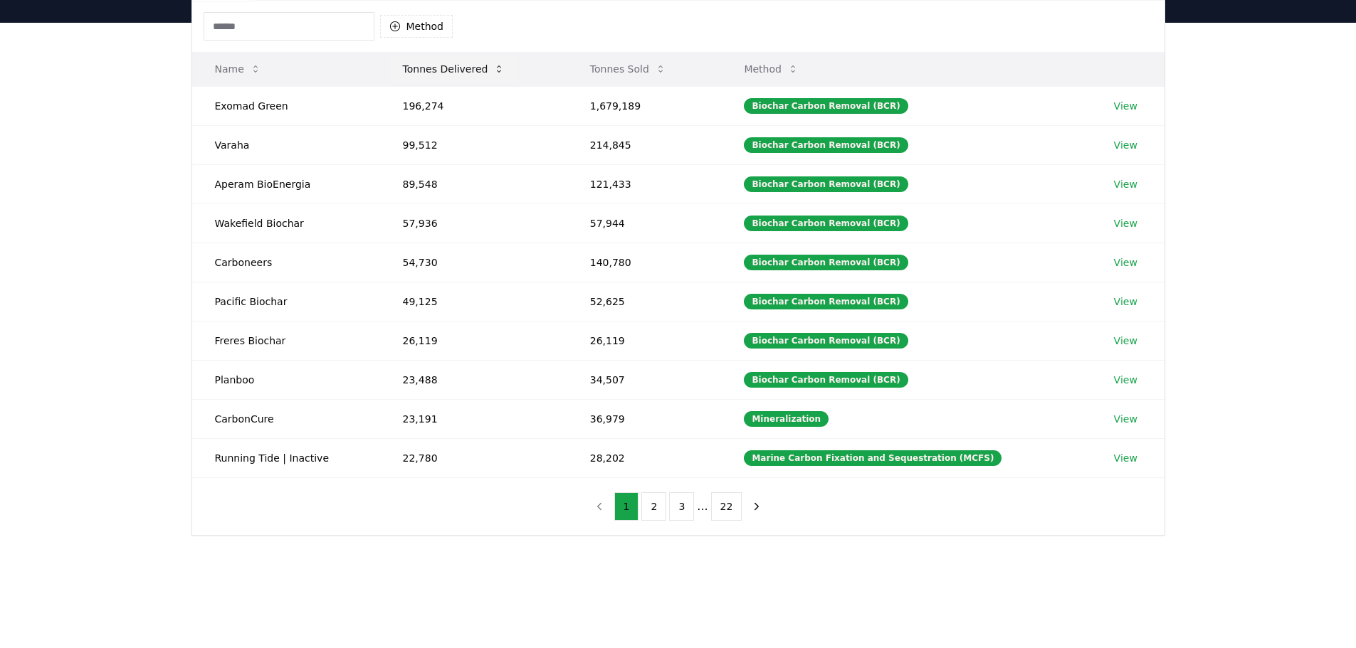
click at [456, 67] on button "Tonnes Delivered" at bounding box center [453, 69] width 125 height 28
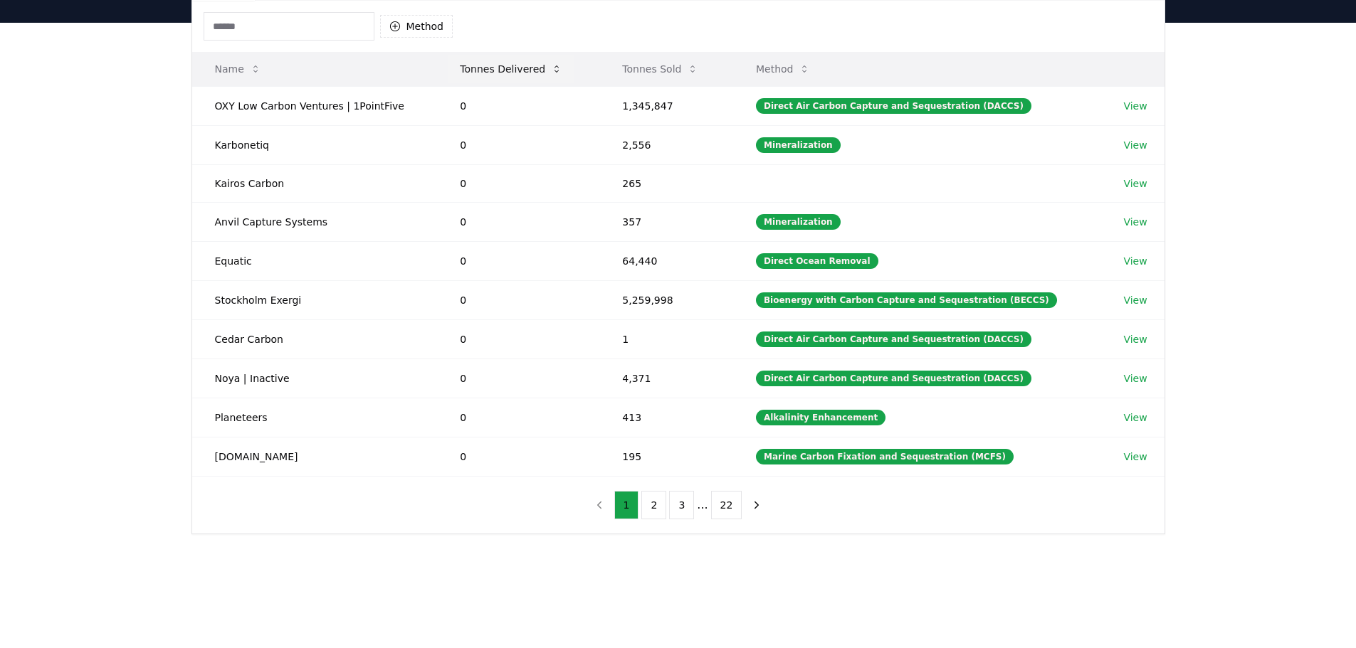
click at [556, 68] on icon at bounding box center [556, 68] width 11 height 11
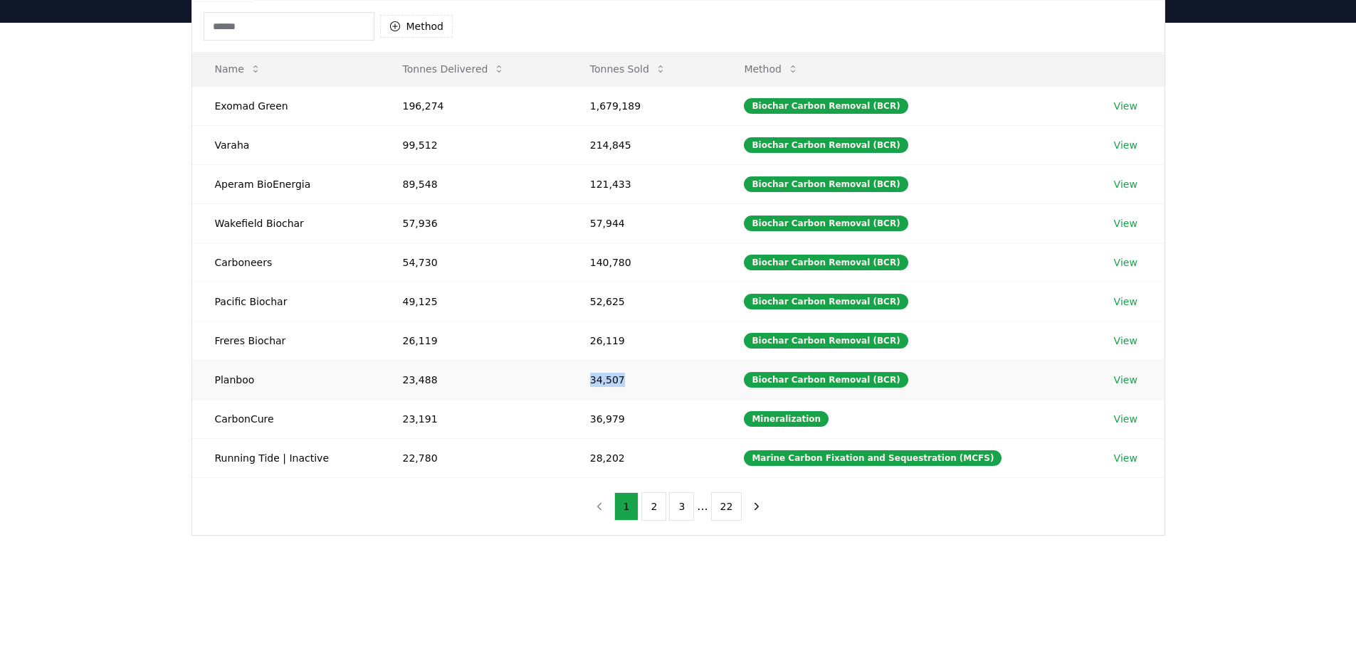
drag, startPoint x: 624, startPoint y: 384, endPoint x: 593, endPoint y: 382, distance: 30.6
click at [593, 382] on td "34,507" at bounding box center [644, 379] width 154 height 39
click at [589, 579] on div "Suppliers Purchasers Services Method Name Tonnes Delivered Tonnes Sold Method E…" at bounding box center [678, 308] width 1356 height 570
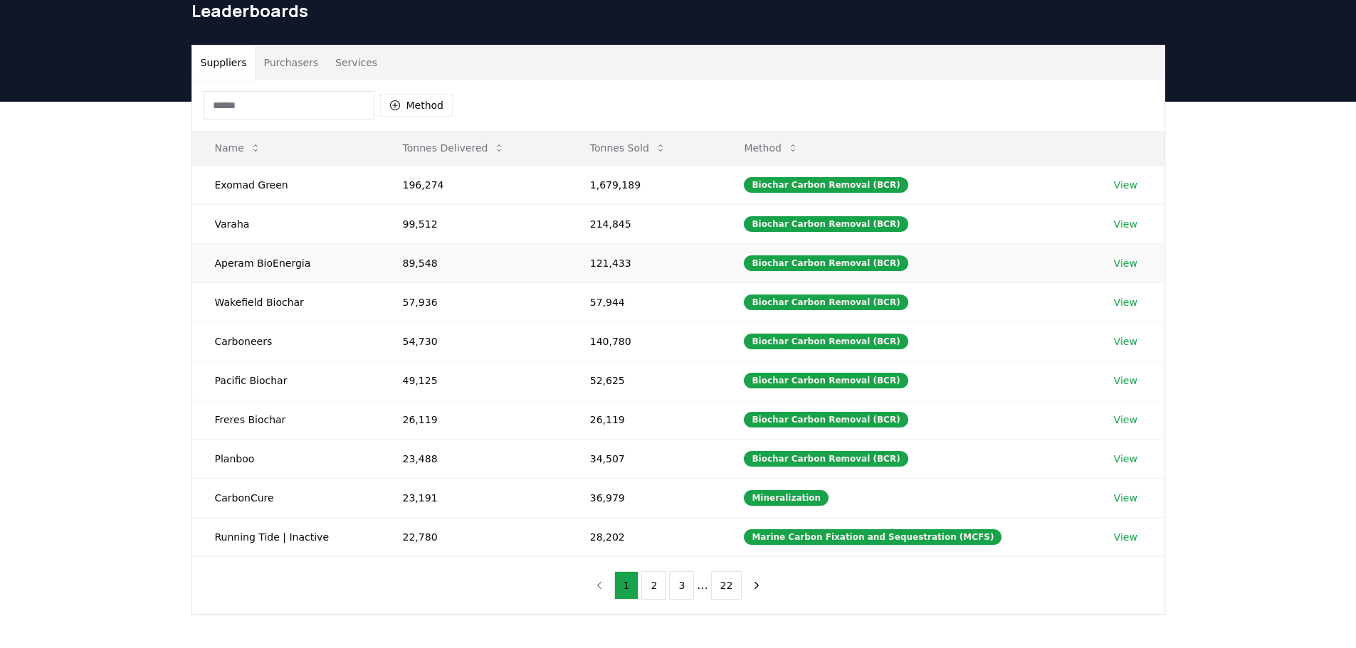
scroll to position [0, 0]
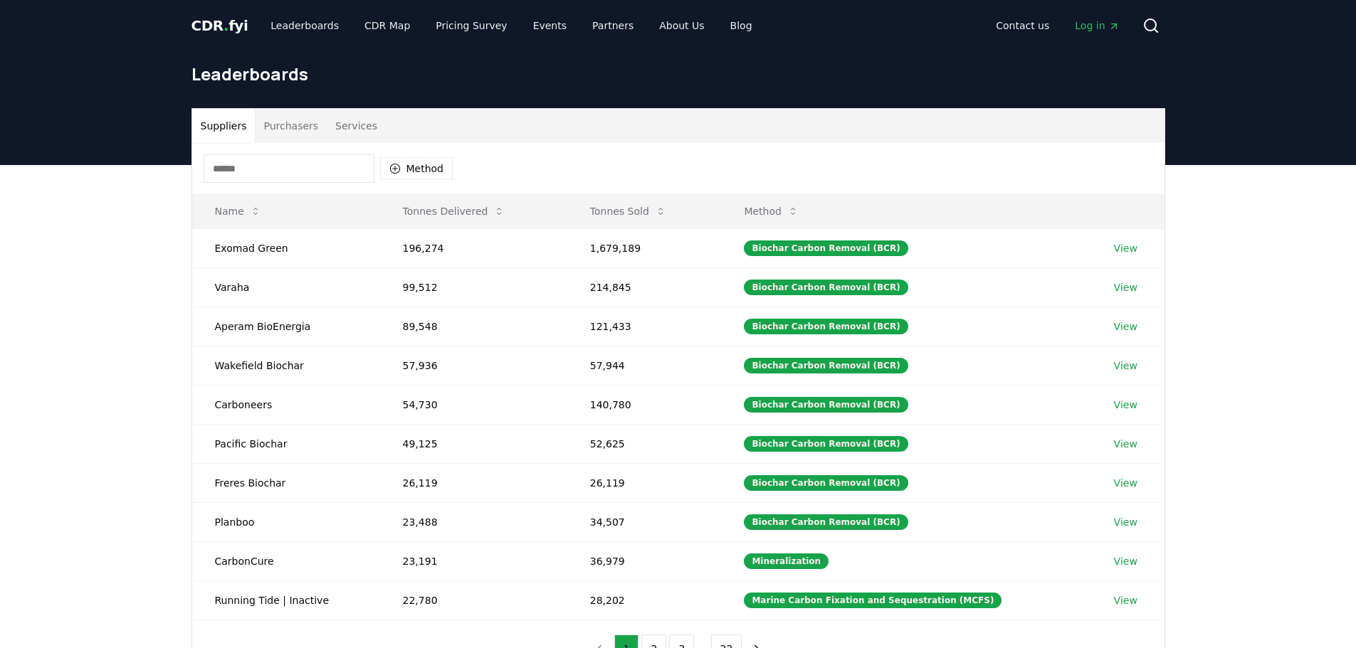
click at [354, 122] on button "Services" at bounding box center [356, 126] width 59 height 34
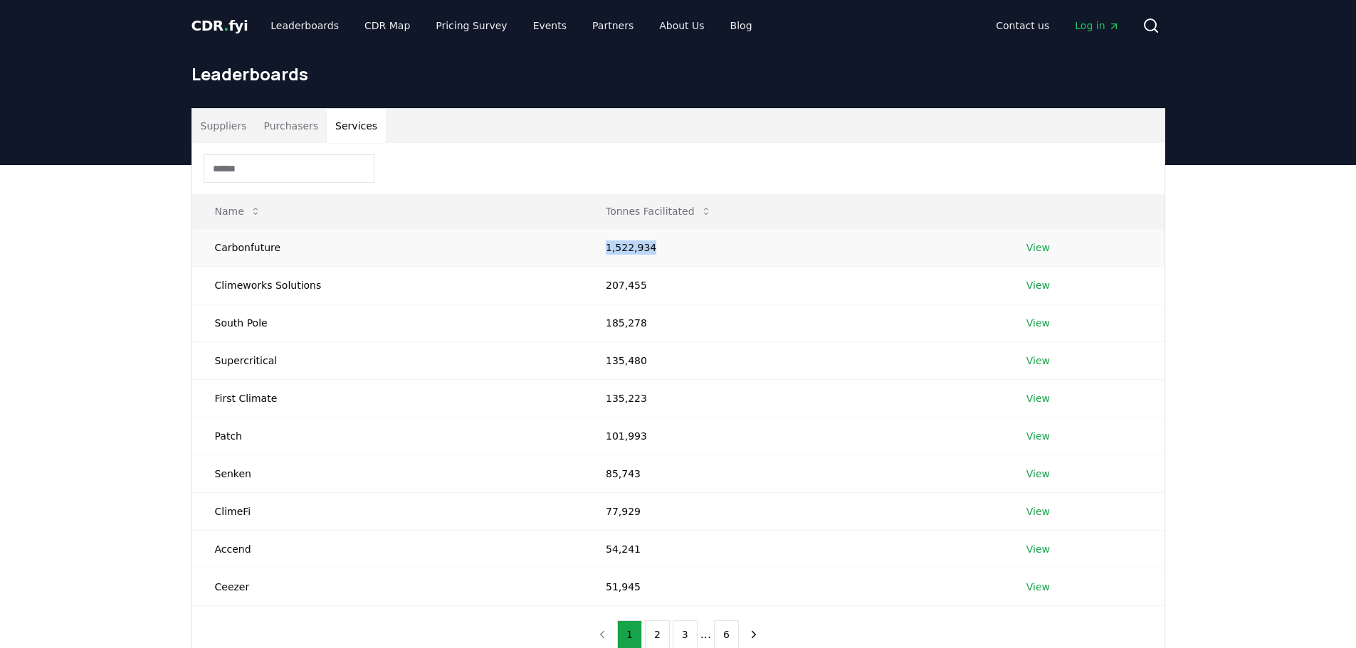
drag, startPoint x: 646, startPoint y: 244, endPoint x: 584, endPoint y: 239, distance: 62.8
click at [584, 239] on td "1,522,934" at bounding box center [793, 247] width 421 height 38
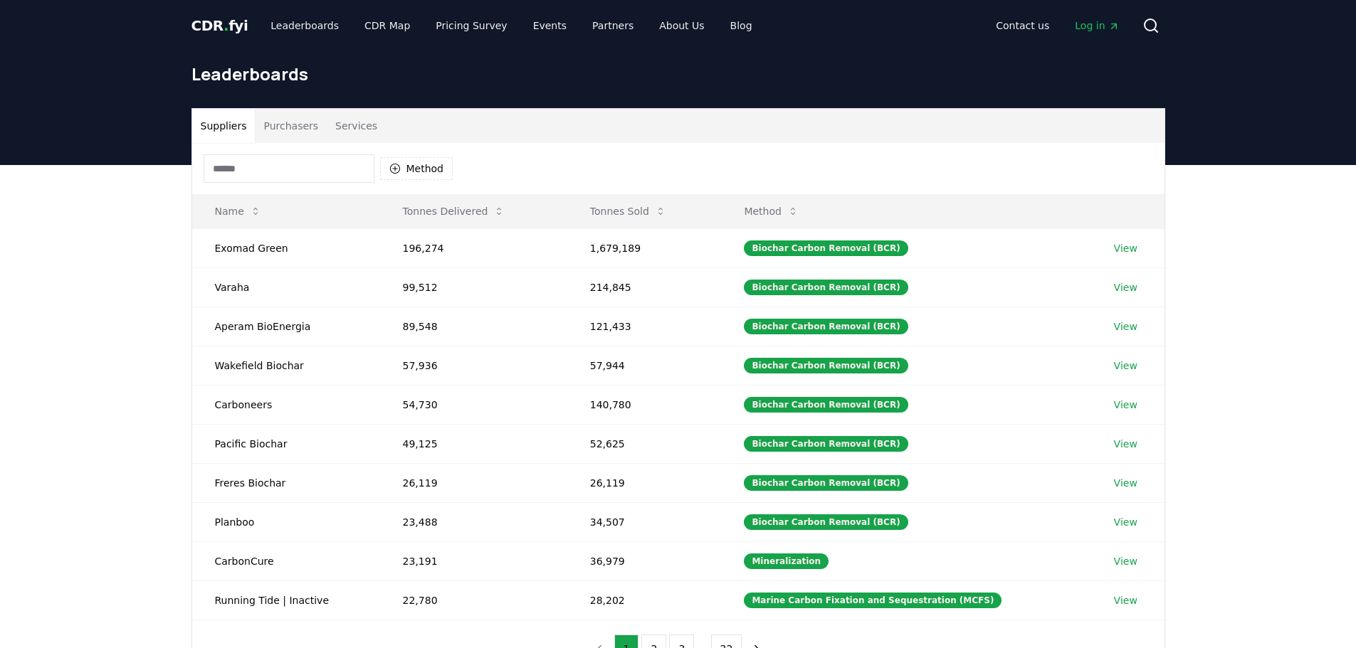
click at [227, 124] on button "Suppliers" at bounding box center [223, 126] width 63 height 34
click at [366, 123] on button "Services" at bounding box center [356, 126] width 59 height 34
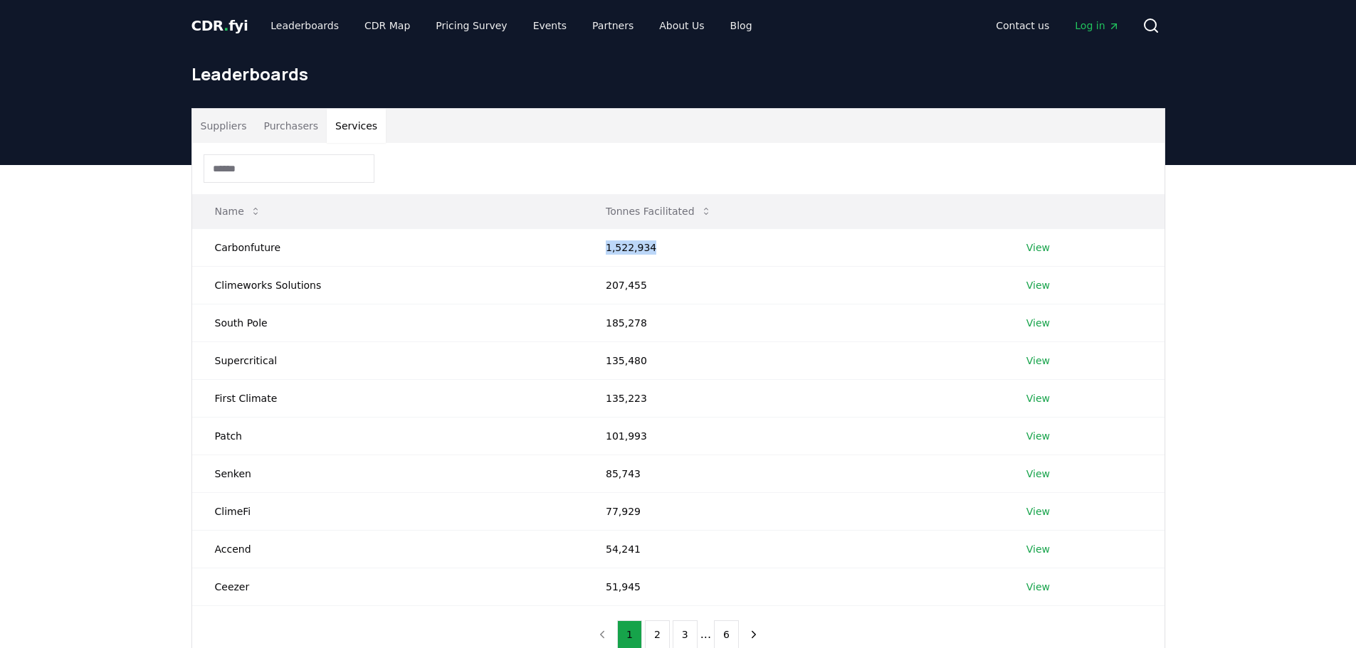
drag, startPoint x: 627, startPoint y: 252, endPoint x: 527, endPoint y: 211, distance: 107.6
click at [587, 239] on td "1,522,934" at bounding box center [793, 247] width 421 height 38
click at [235, 123] on button "Suppliers" at bounding box center [223, 126] width 63 height 34
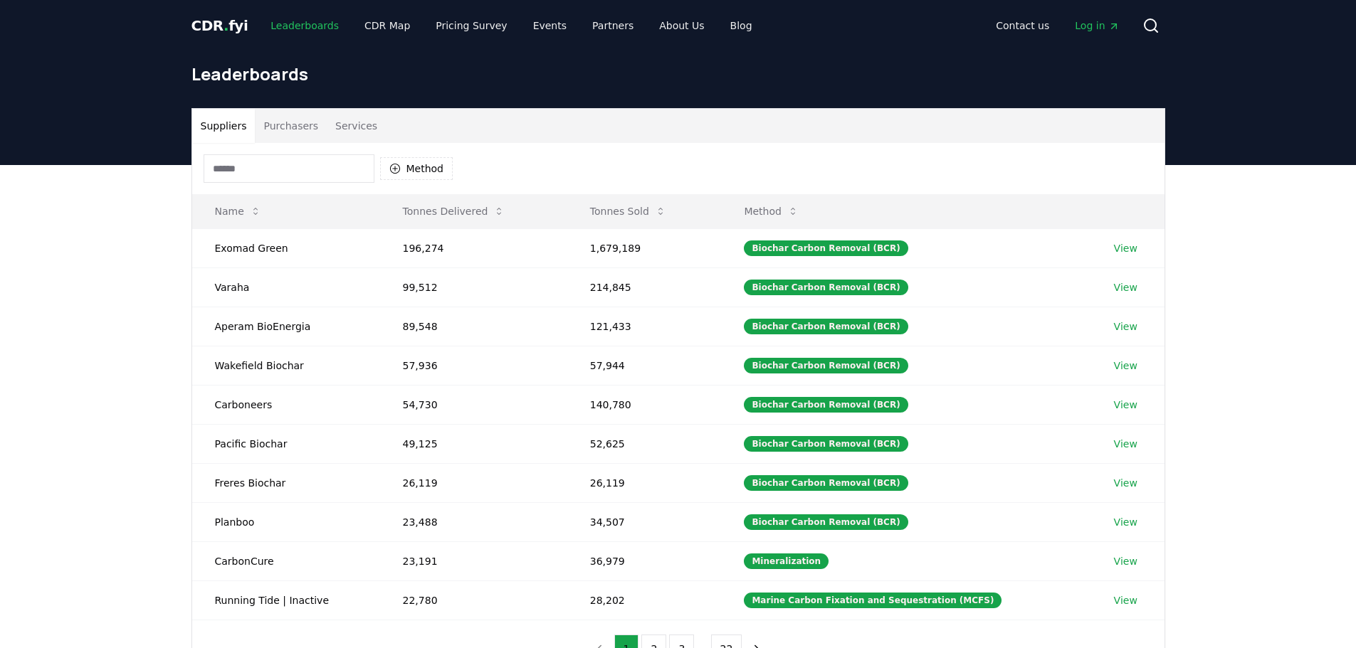
click at [294, 26] on link "Leaderboards" at bounding box center [304, 26] width 91 height 26
click at [1116, 245] on link "View" at bounding box center [1125, 248] width 23 height 14
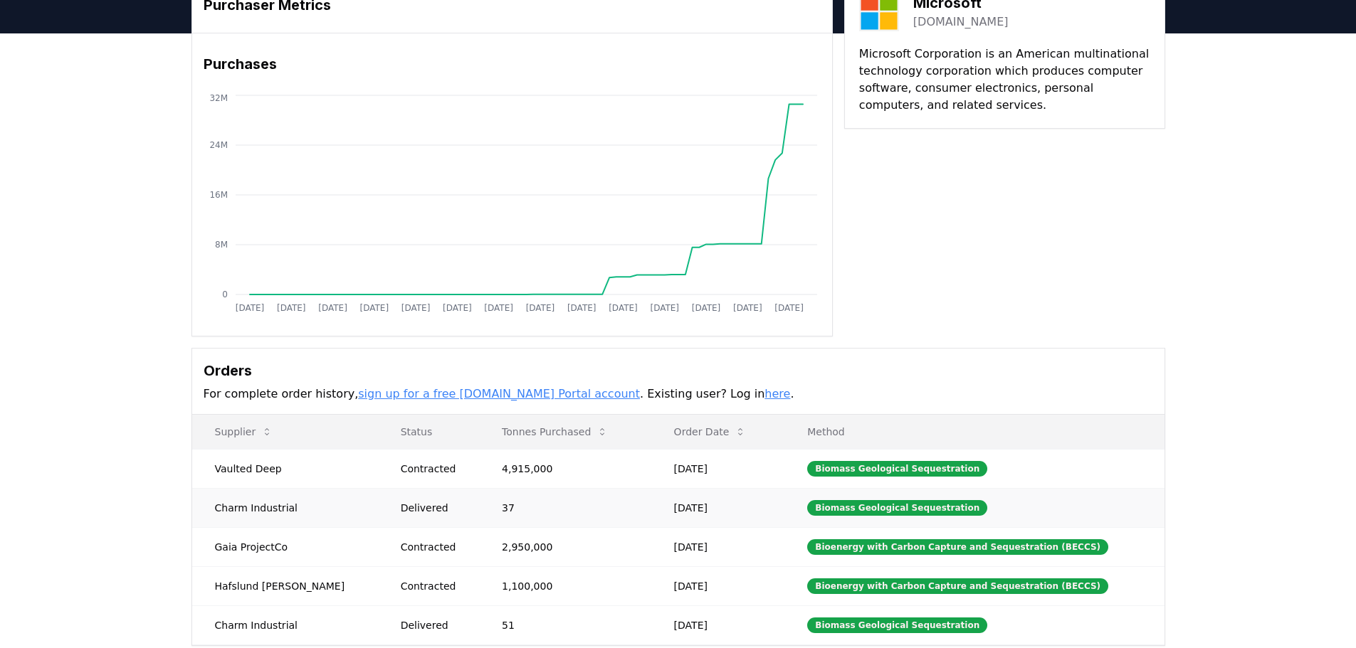
scroll to position [142, 0]
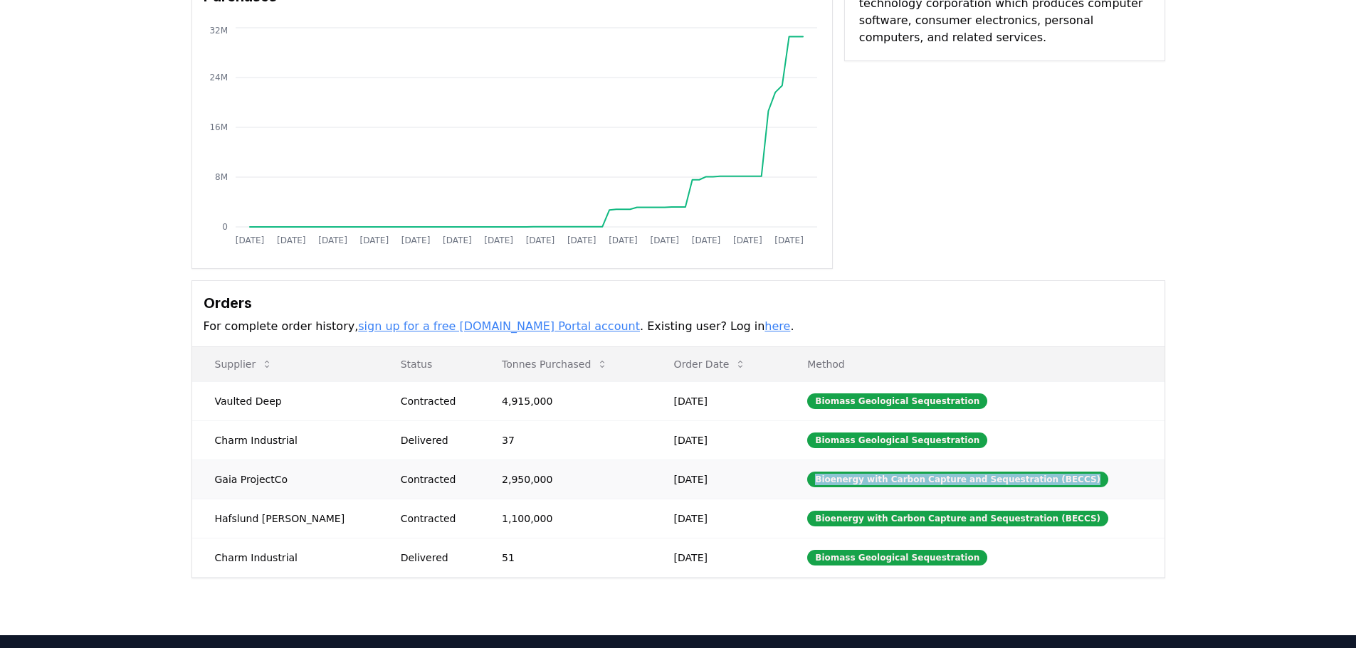
drag, startPoint x: 1057, startPoint y: 484, endPoint x: 798, endPoint y: 477, distance: 259.1
click at [798, 477] on td "Bioenergy with Carbon Capture and Sequestration (BECCS)" at bounding box center [973, 479] width 379 height 39
click at [1286, 532] on div "Purchaser Metrics Purchases [DATE] [DATE] [DATE] [DATE] [DATE] [DATE] [DATE] [D…" at bounding box center [678, 301] width 1356 height 670
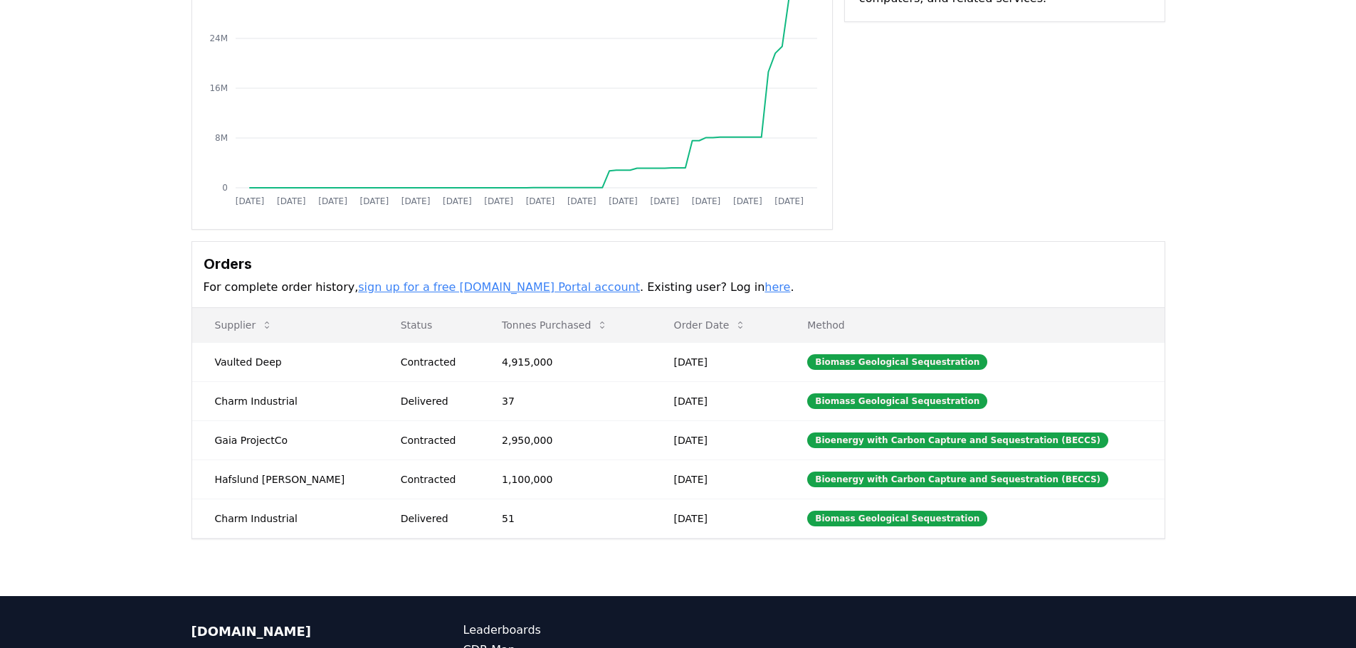
scroll to position [150, 0]
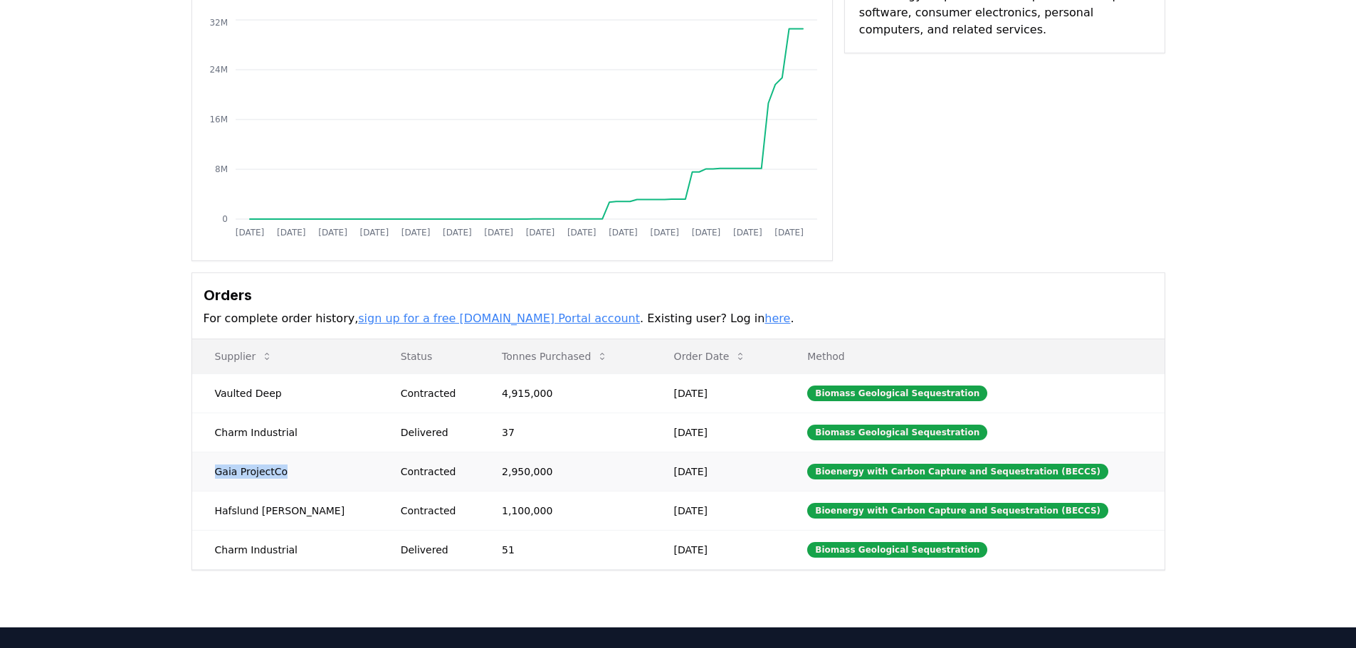
drag, startPoint x: 290, startPoint y: 471, endPoint x: 213, endPoint y: 465, distance: 77.1
click at [213, 465] on td "Gaia ProjectCo" at bounding box center [285, 471] width 186 height 39
copy td "Gaia ProjectCo"
click at [1303, 441] on div "Purchaser Metrics Purchases Jan 2019 Jul 2019 Jan 2020 Jul 2020 Jan 2021 Jul 20…" at bounding box center [678, 293] width 1356 height 670
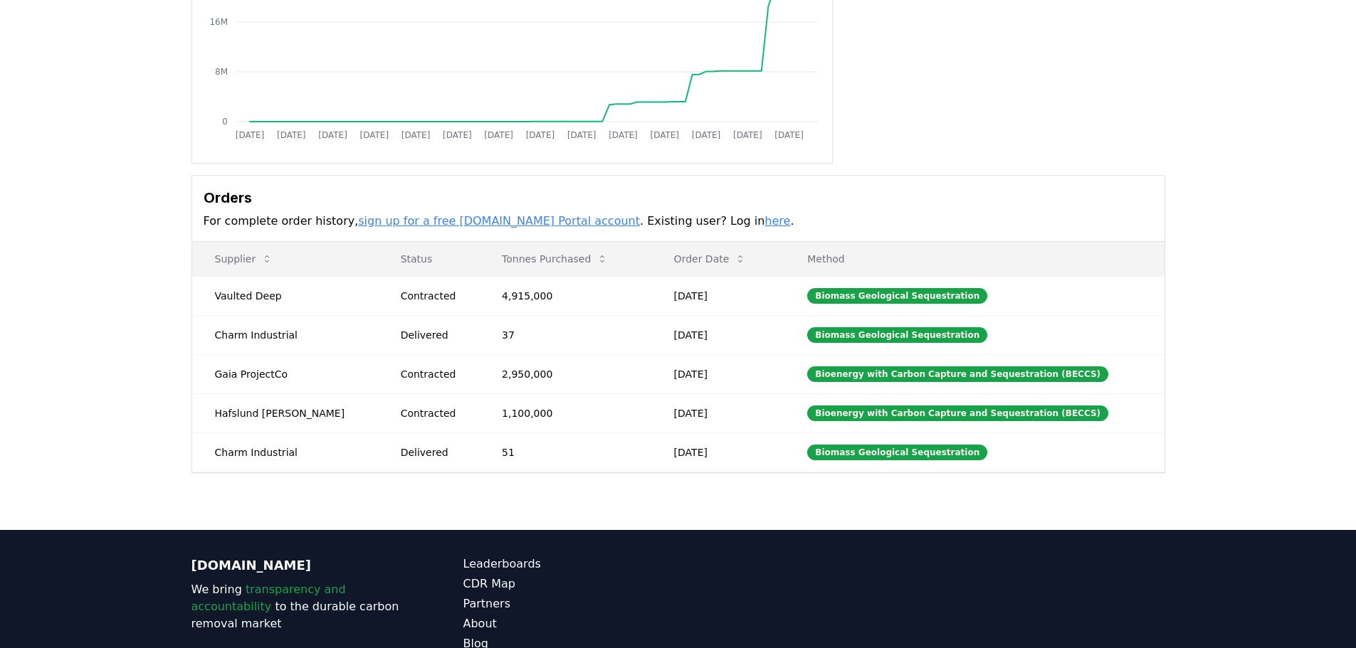
scroll to position [356, 0]
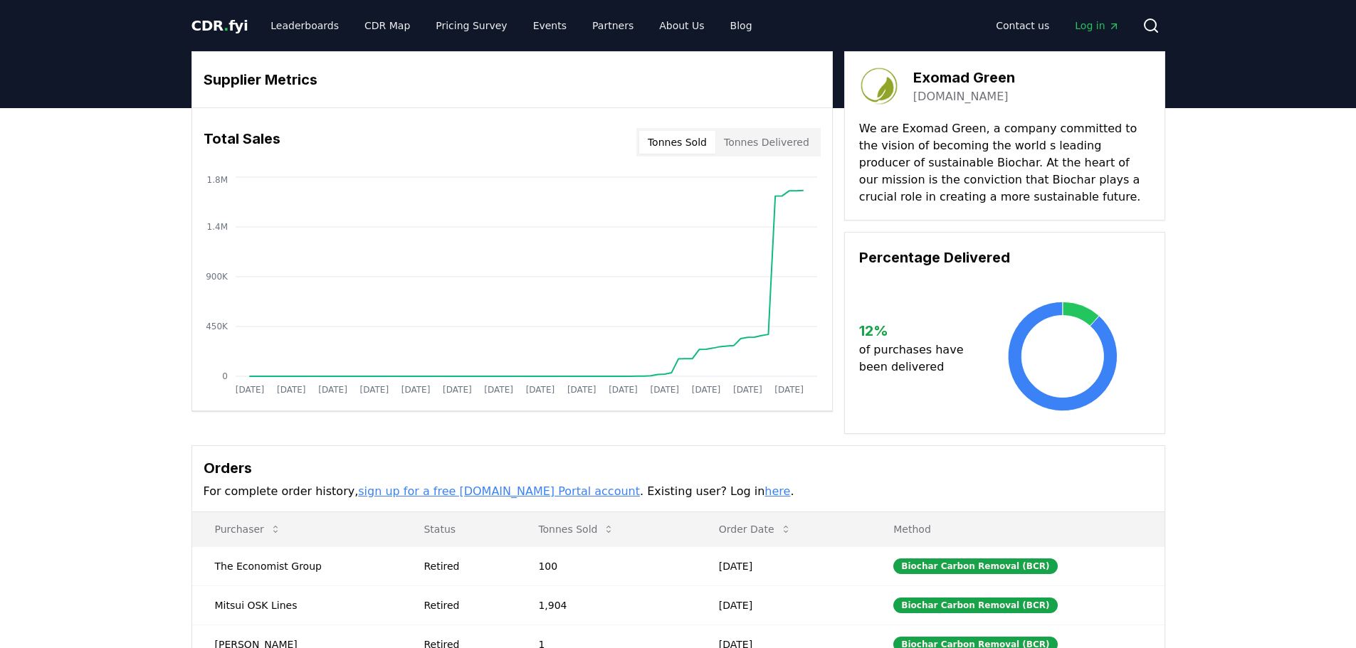
click at [741, 154] on div "Tonnes Sold Tonnes Delivered" at bounding box center [728, 142] width 184 height 28
click at [744, 149] on button "Tonnes Delivered" at bounding box center [766, 142] width 102 height 23
